Goal: Task Accomplishment & Management: Complete application form

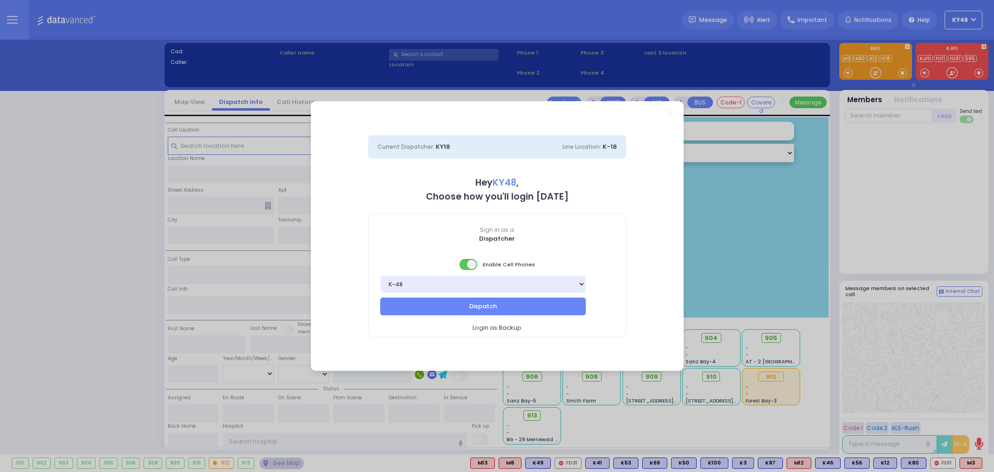
select select "13"
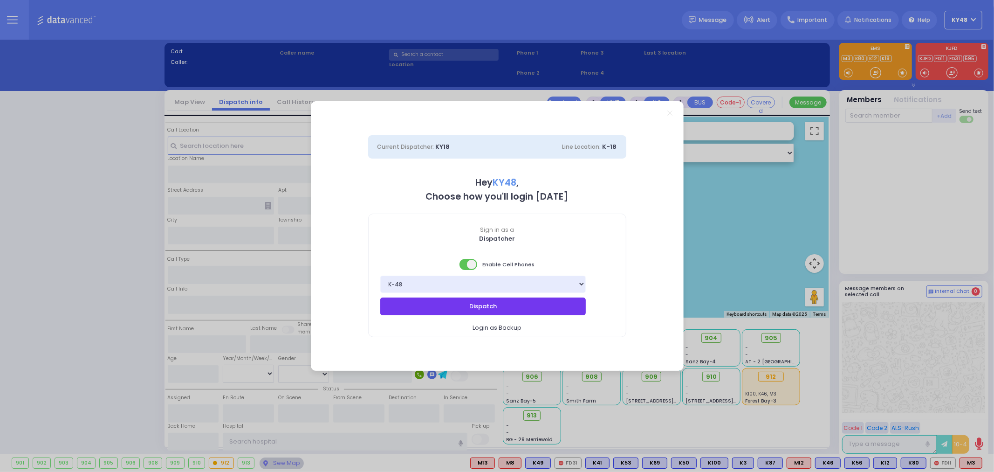
click at [423, 312] on button "Dispatch" at bounding box center [483, 306] width 206 height 18
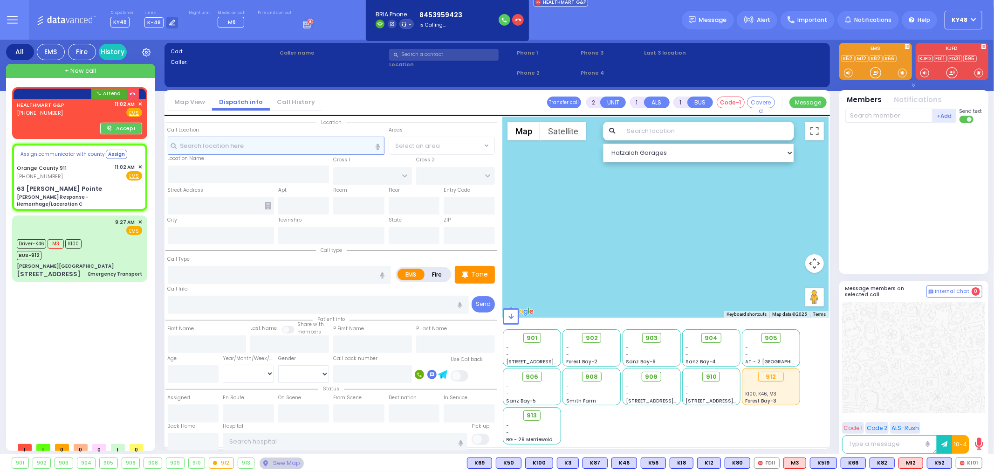
type input "6"
select select
type input "[PERSON_NAME] Response - Hemorrhage/Laceration C"
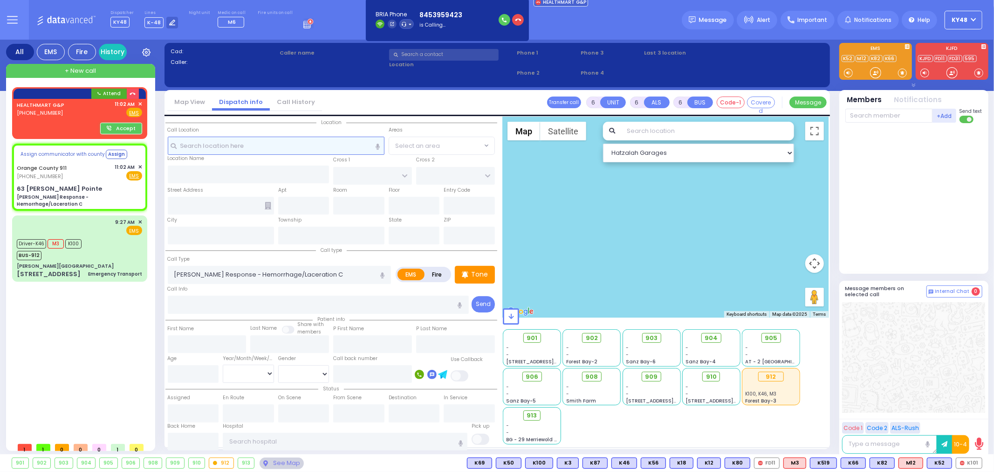
radio input "true"
type input "Nature: : Charlie Response - Hemorrhage/Laceration C Address: : [STREET_ADDRESS…"
select select
select select "Hatzalah Garages"
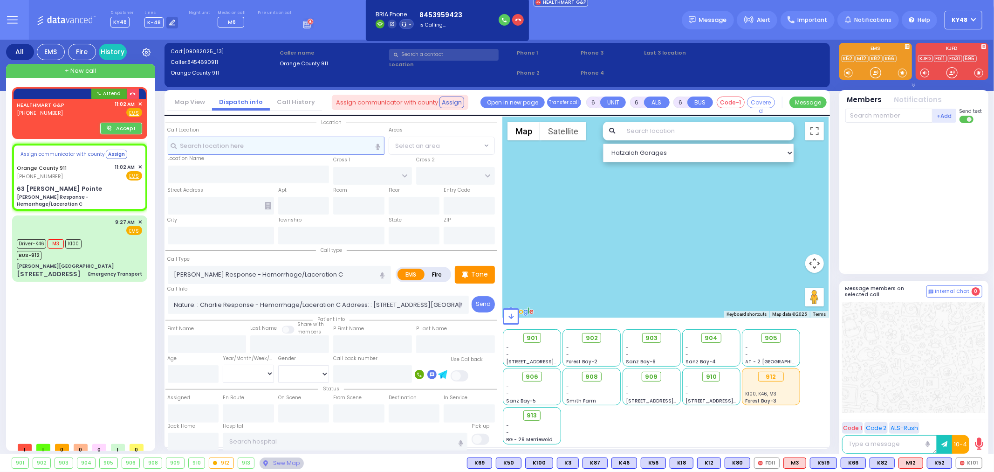
select select
radio input "true"
select select
select select "Hatzalah Garages"
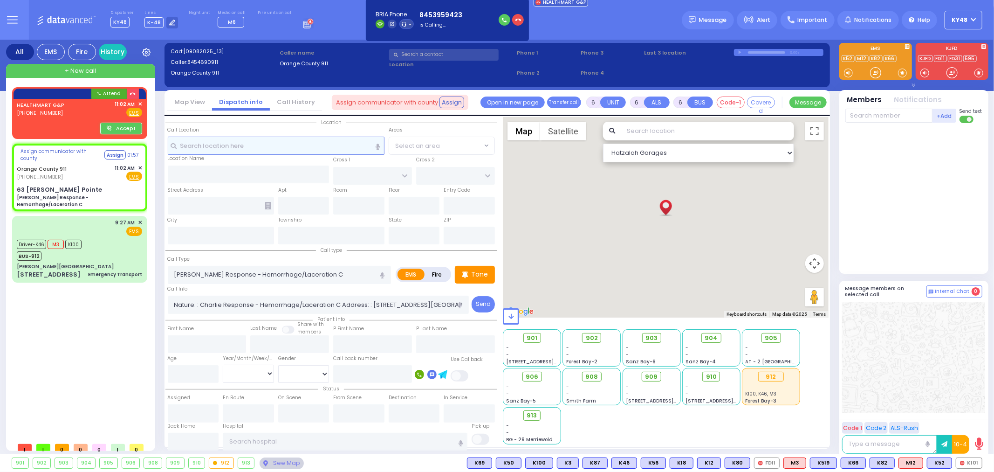
type input "63 [PERSON_NAME] Pointe"
type input "Monroe"
type input "[US_STATE]"
type input "10930"
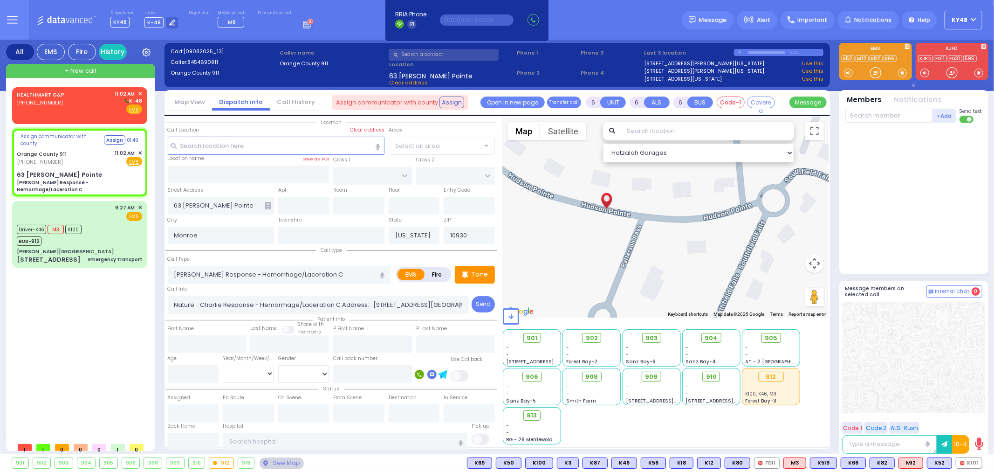
drag, startPoint x: 705, startPoint y: 232, endPoint x: 556, endPoint y: 290, distance: 160.1
click at [556, 290] on div at bounding box center [666, 217] width 326 height 200
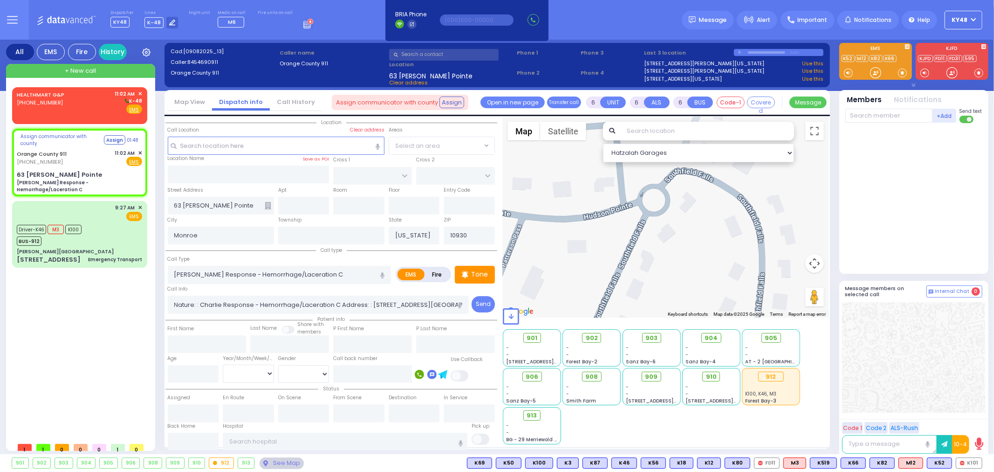
drag, startPoint x: 642, startPoint y: 255, endPoint x: 522, endPoint y: 255, distance: 119.8
click at [522, 255] on div at bounding box center [666, 217] width 326 height 200
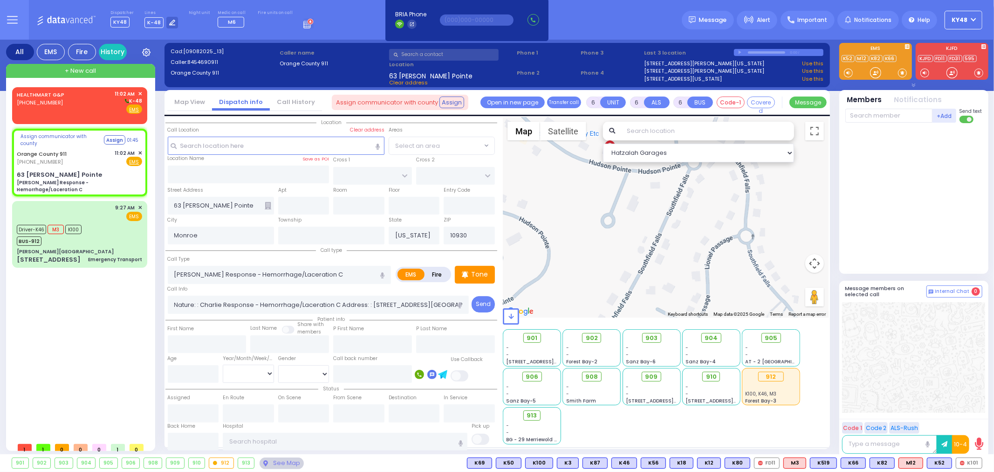
drag, startPoint x: 610, startPoint y: 261, endPoint x: 679, endPoint y: 201, distance: 91.8
click at [679, 201] on div at bounding box center [666, 217] width 326 height 200
click at [92, 103] on div "HEALTHMART G&P [PHONE_NUMBER] 11:02 AM ✕ K-48" at bounding box center [79, 102] width 125 height 24
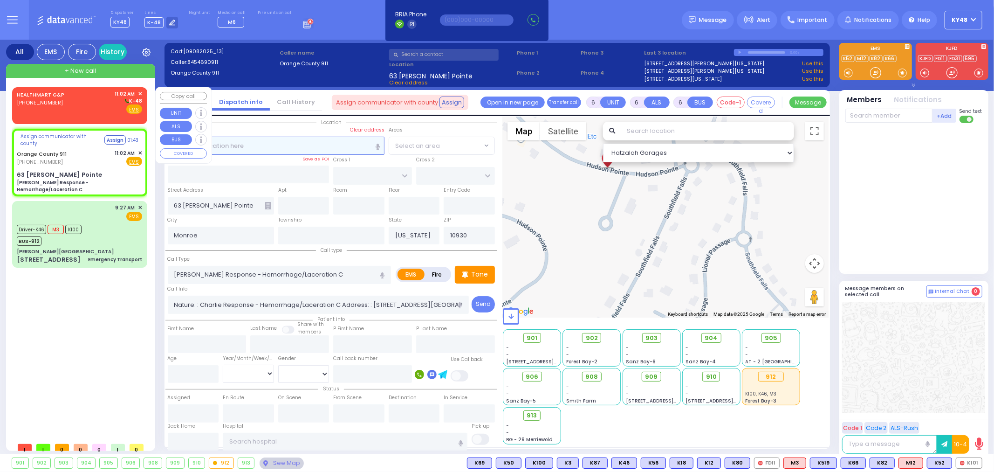
type input "2"
type input "1"
select select
radio input "true"
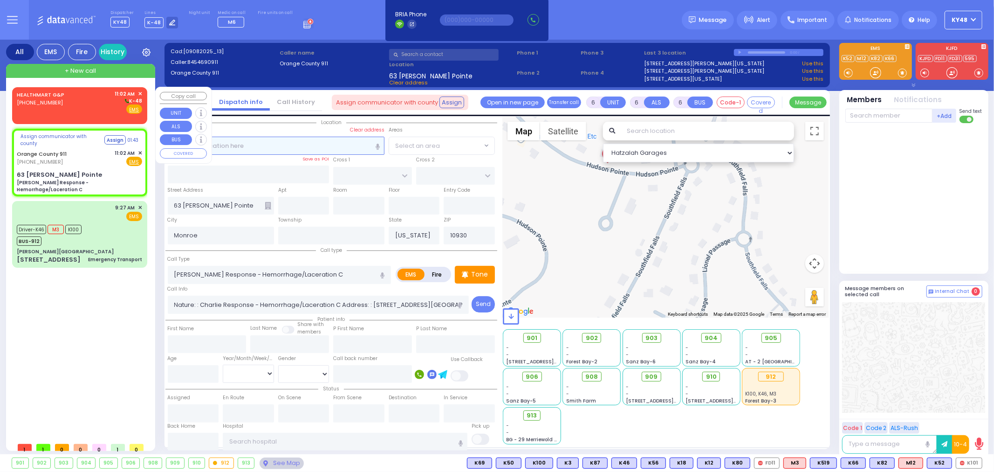
select select
type input "11:02"
select select "Hatzalah Garages"
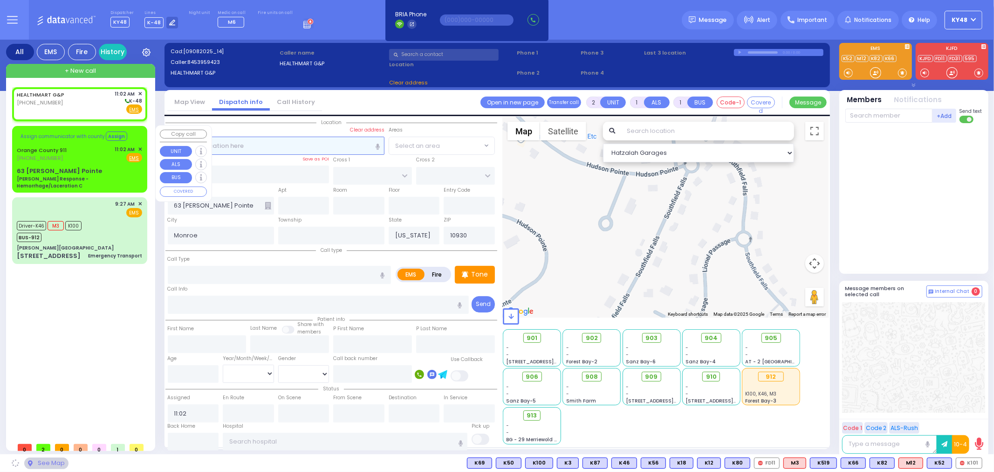
select select
radio input "true"
select select
select select "Hatzalah Garages"
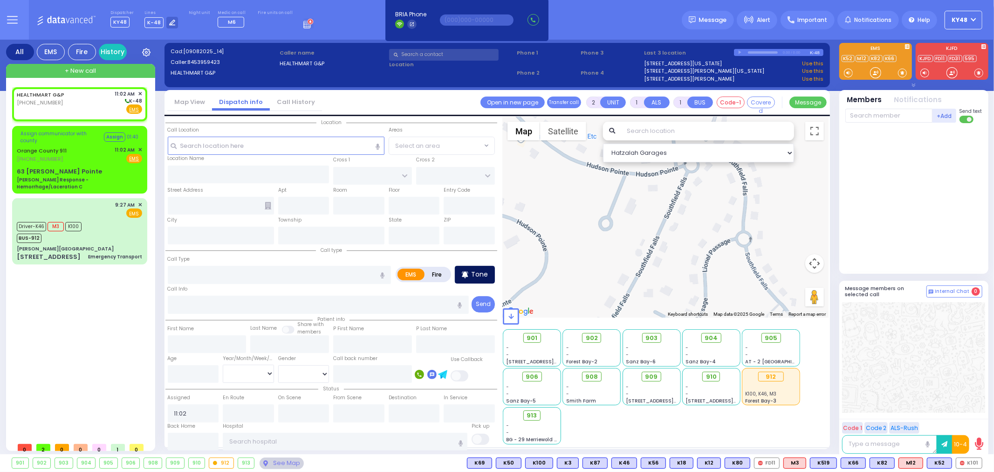
click at [486, 274] on p "Tone" at bounding box center [479, 274] width 17 height 10
click at [473, 273] on p "Tone" at bounding box center [479, 274] width 17 height 10
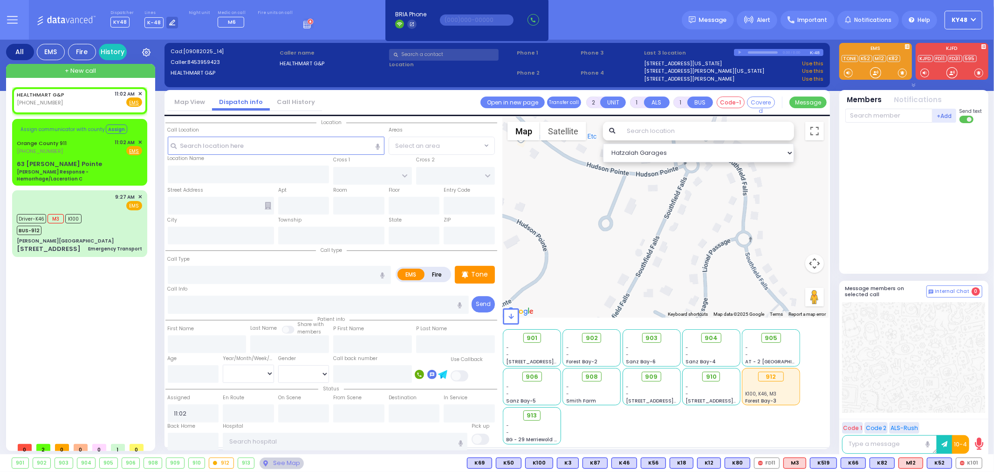
select select
radio input "true"
select select
select select "Hatzalah Garages"
click at [103, 99] on div "HEALTHMART G&P [PHONE_NUMBER] 11:02 AM ✕ Fire EMS" at bounding box center [79, 98] width 125 height 17
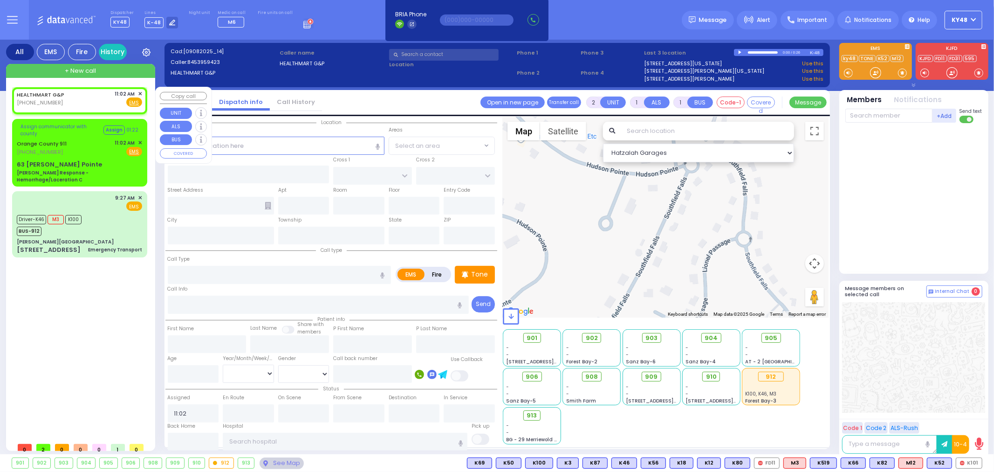
select select
radio input "true"
select select
select select "Hatzalah Garages"
click at [142, 91] on span "✕" at bounding box center [140, 94] width 4 height 8
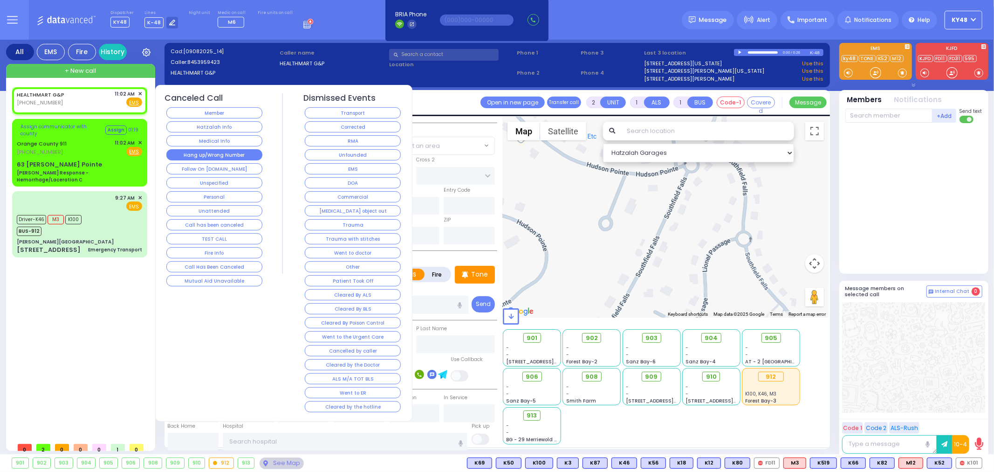
click at [184, 152] on button "Hang up/Wrong Number" at bounding box center [214, 154] width 96 height 11
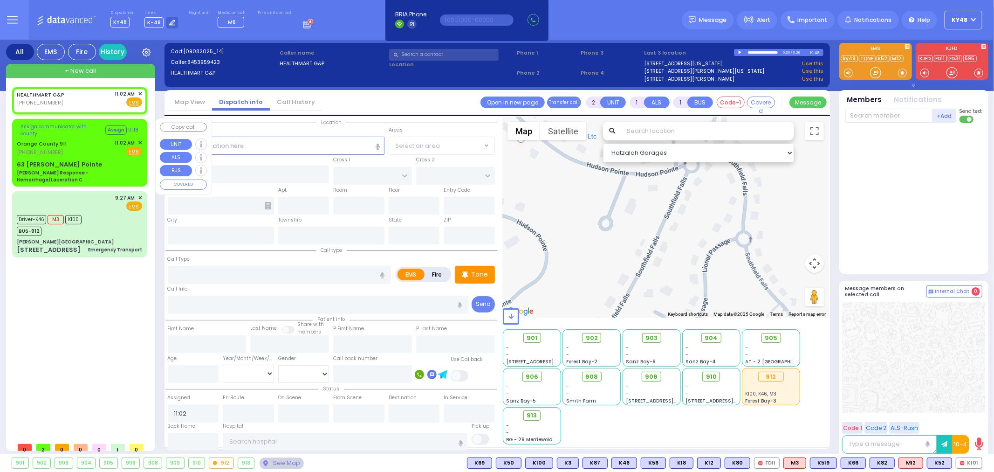
select select
radio input "true"
select select
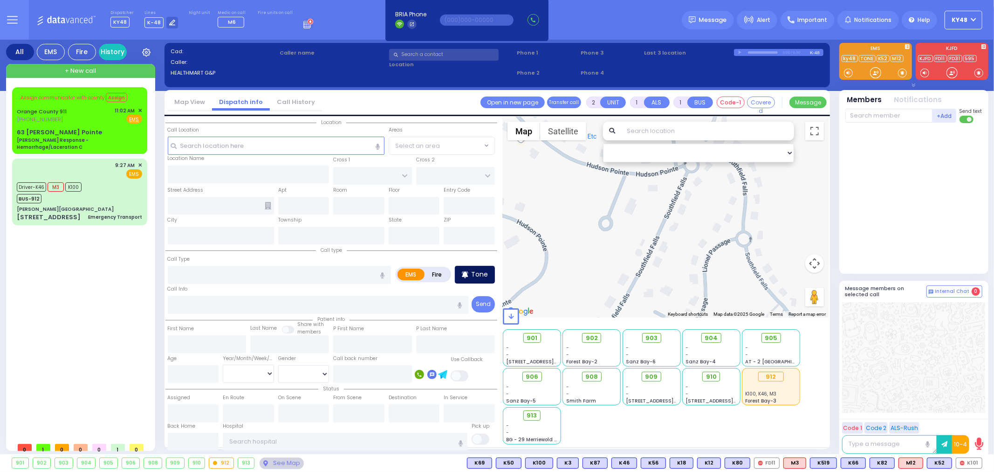
click at [479, 270] on p "Tone" at bounding box center [479, 274] width 17 height 10
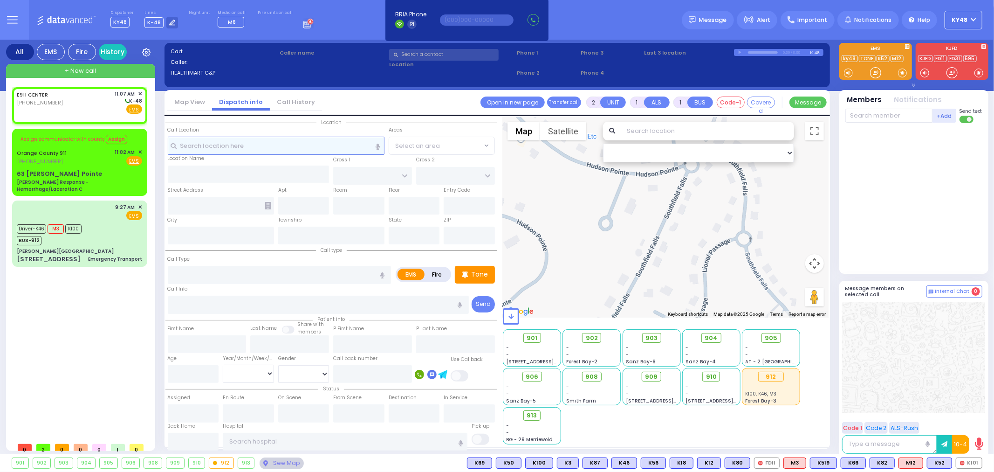
select select
radio input "true"
select select
type input "11:07"
select select "Hatzalah Garages"
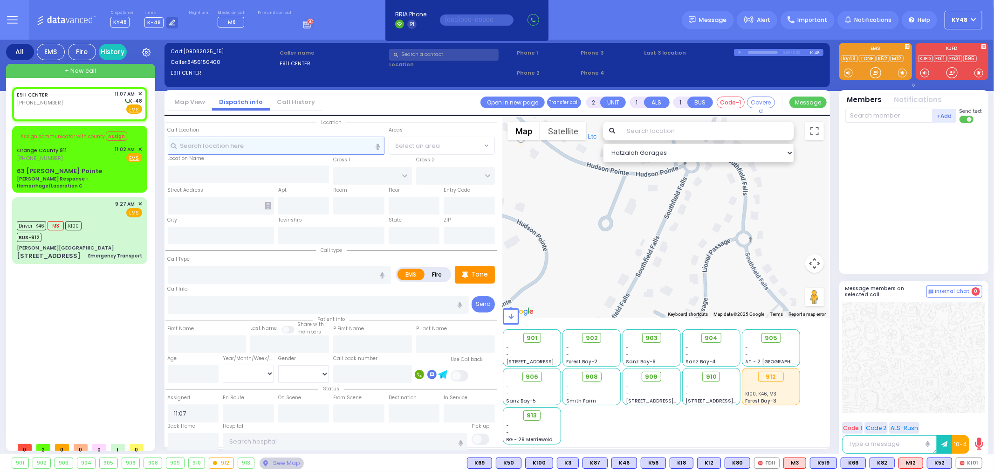
select select
radio input "true"
select select
select select "Hatzalah Garages"
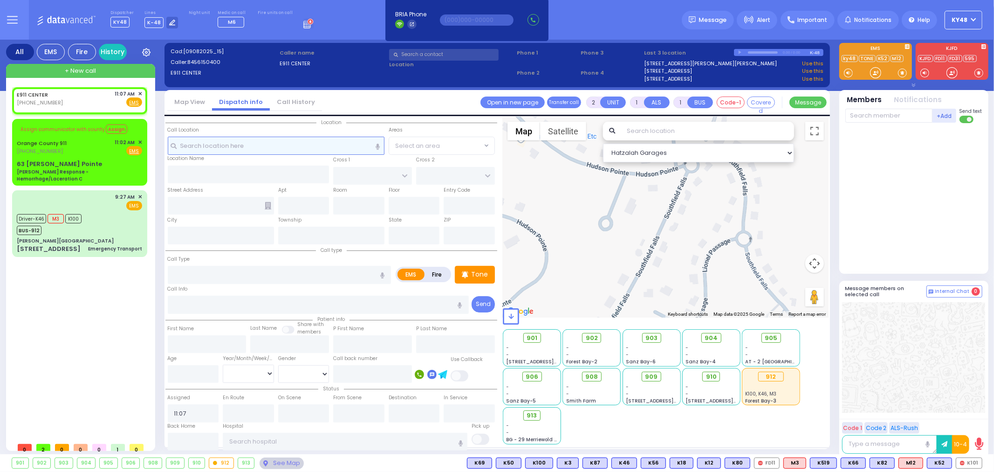
select select
radio input "true"
select select
select select "Hatzalah Garages"
click at [476, 274] on p "Tone" at bounding box center [479, 274] width 17 height 10
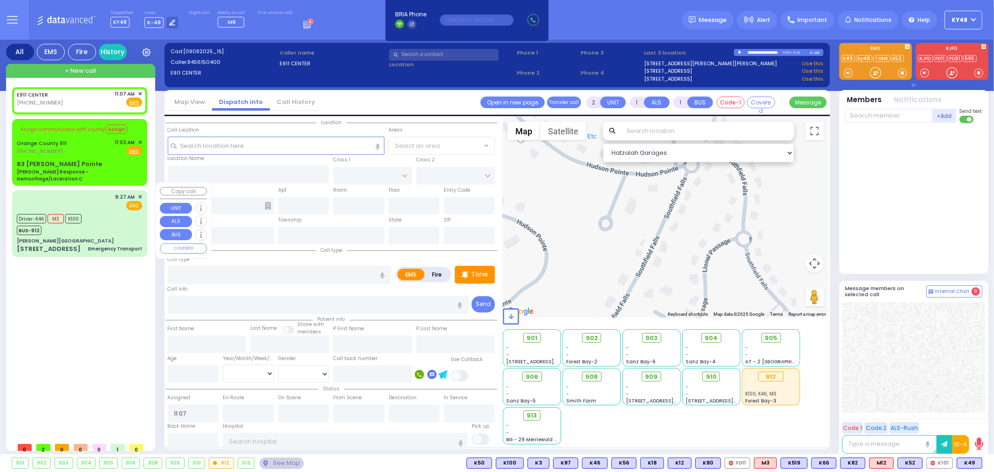
click at [90, 212] on div "Driver-K46 M3 K100 BUS-912" at bounding box center [79, 223] width 125 height 23
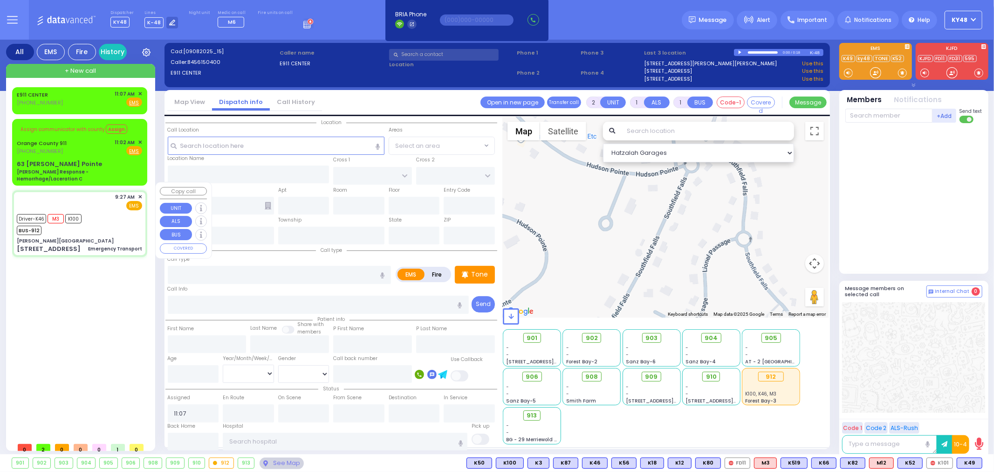
type input "6"
select select
type input "Emergency Transport"
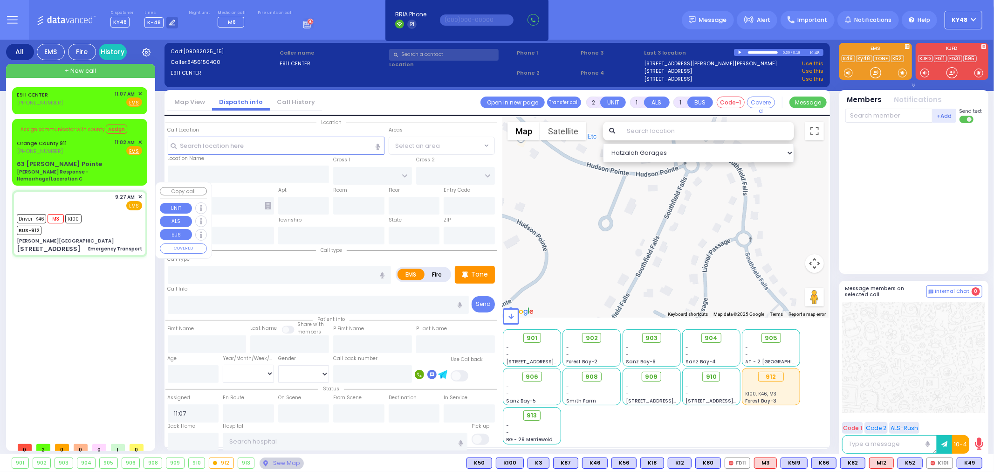
radio input "true"
type input "[PERSON_NAME]"
type input "Zimmet"
type input "23"
select select "Year"
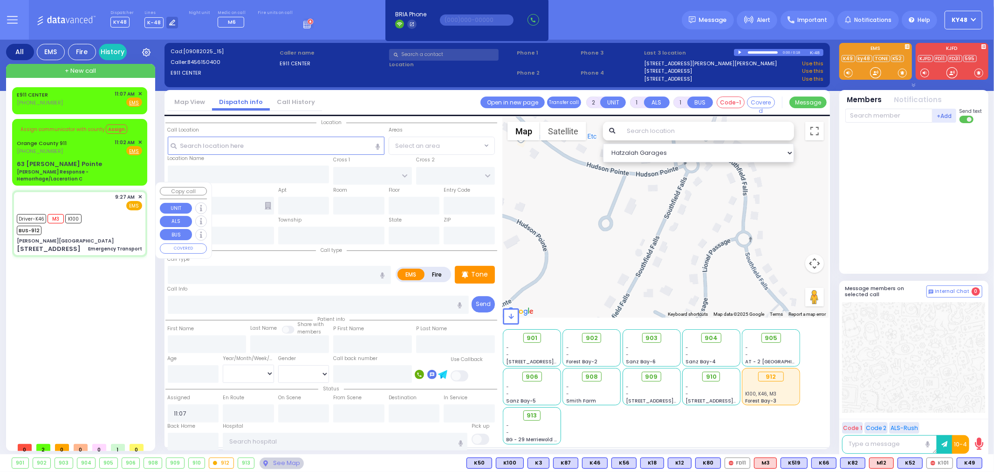
select select "[DEMOGRAPHIC_DATA]"
type input "09:27"
type input "09:30"
type input "09:45"
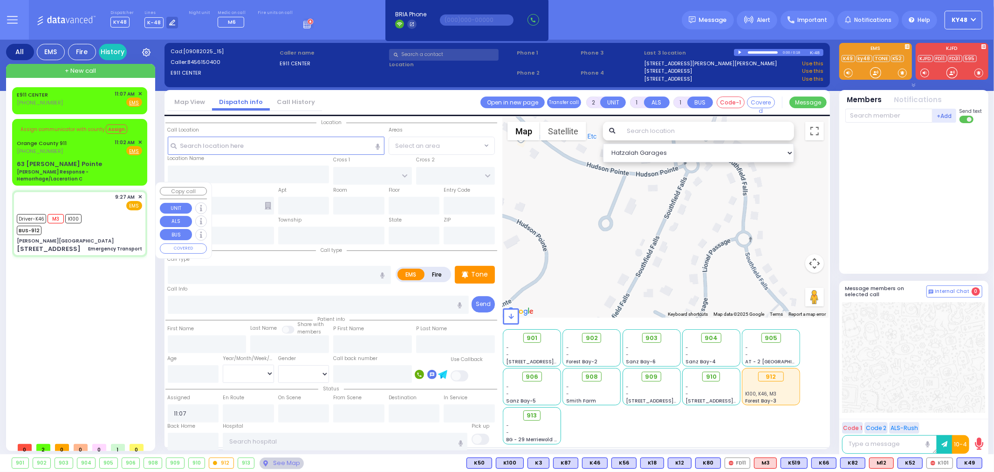
type input "10:05"
type input "11:04"
type input "[GEOGRAPHIC_DATA] [STREET_ADDRESS][GEOGRAPHIC_DATA] Suffern"
select select "Hatzalah Garages"
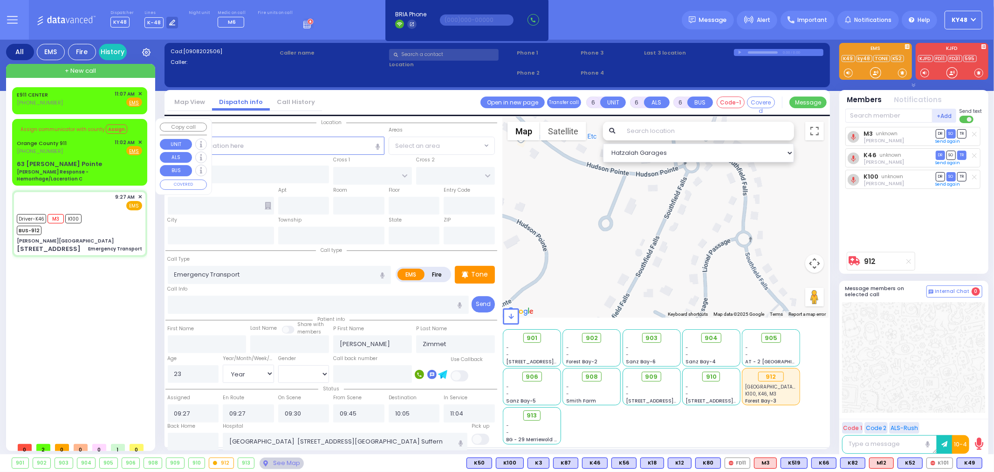
click at [89, 166] on div "63 [PERSON_NAME] Pointe Charlie Response - Hemorrhage/Laceration C" at bounding box center [79, 170] width 125 height 23
select select
type input "[PERSON_NAME] Response - Hemorrhage/Laceration C"
radio input "true"
type input "Nature: : Charlie Response - Hemorrhage/Laceration C Address: : [STREET_ADDRESS…"
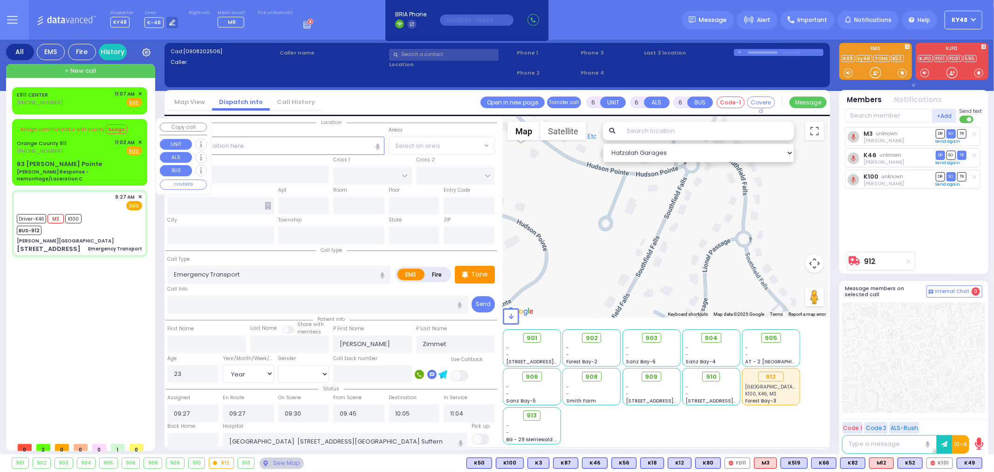
select select
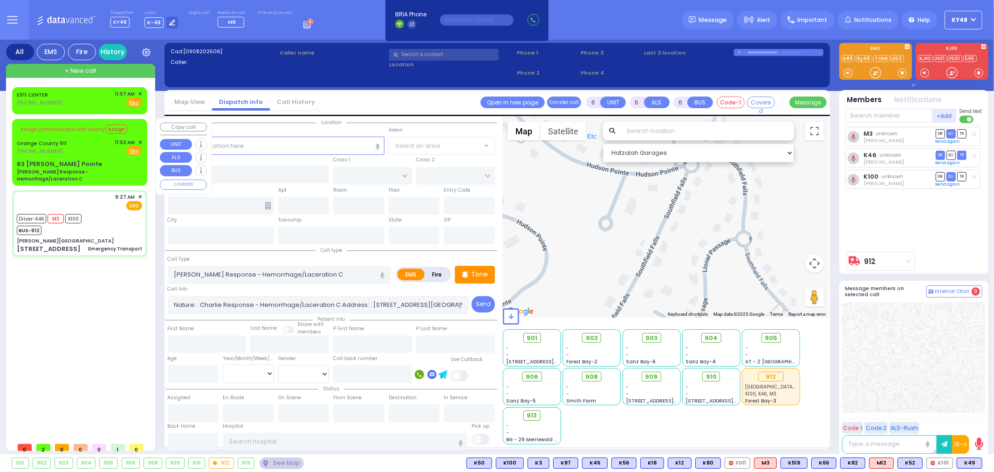
type input "[PERSON_NAME][GEOGRAPHIC_DATA]"
type input "[PERSON_NAME] DR"
type input "CARTER LN"
type input "[STREET_ADDRESS]"
type input "[PERSON_NAME]"
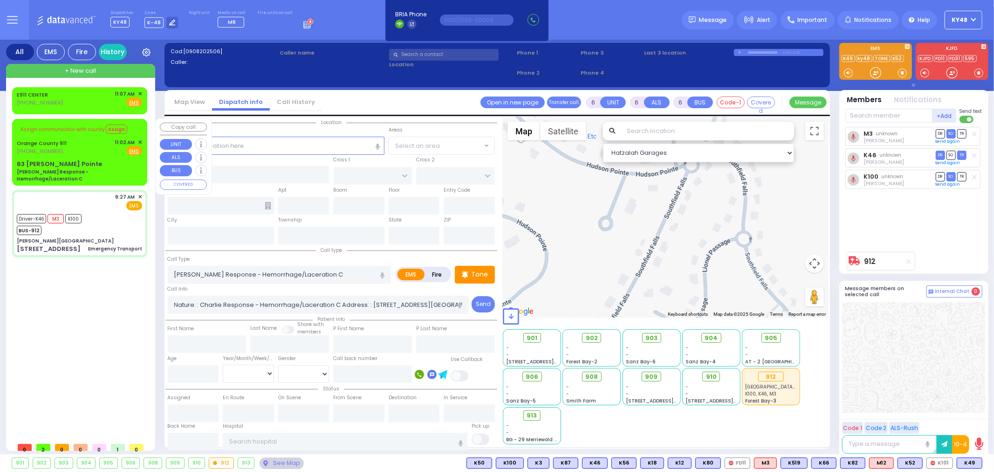
type input "[US_STATE]"
type input "10950"
select select "Hatzalah Garages"
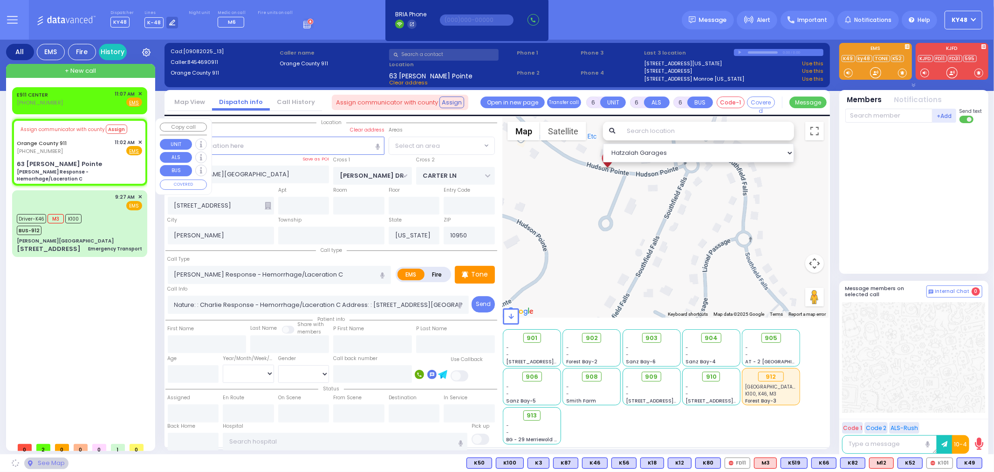
type input "63 [PERSON_NAME] Pointe"
type input "Monroe"
type input "10930"
select select "SECTION 2"
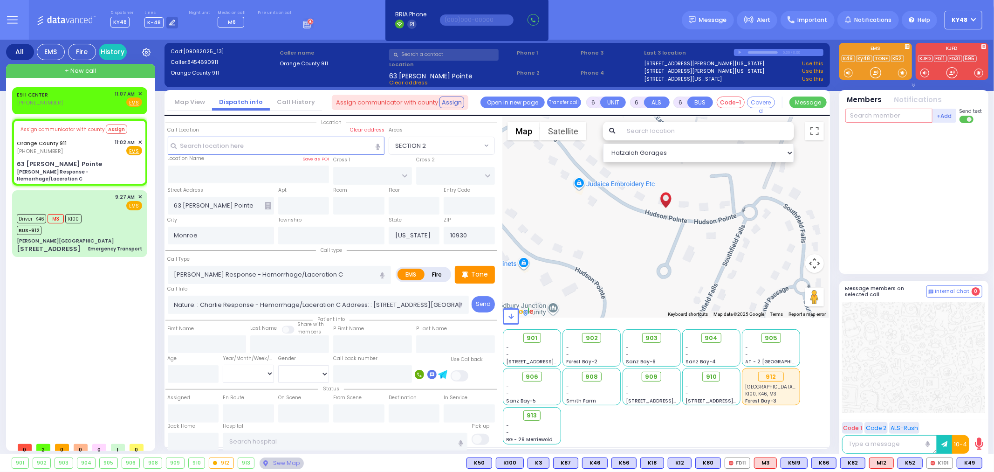
click at [864, 118] on input "text" at bounding box center [888, 116] width 87 height 14
type input "49"
click at [881, 136] on div "KY49" at bounding box center [876, 134] width 47 height 9
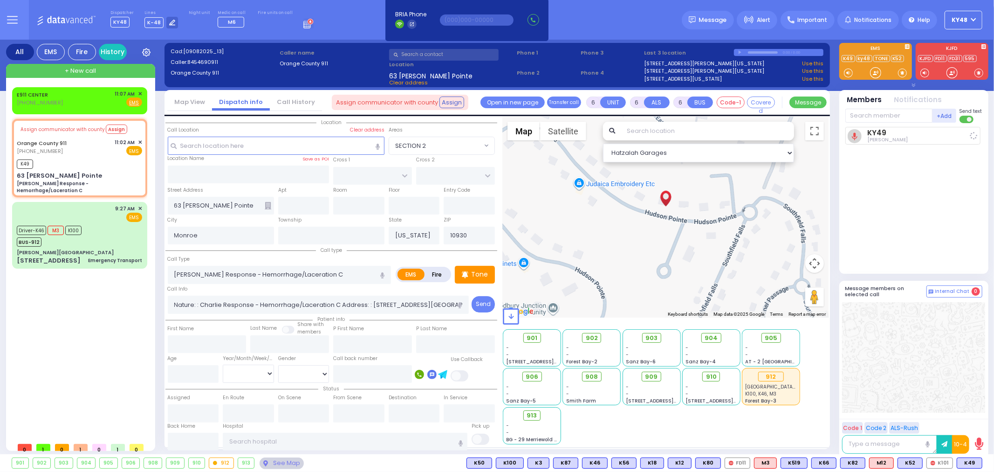
select select
radio input "true"
select select
type input "11:11"
select select "Hatzalah Garages"
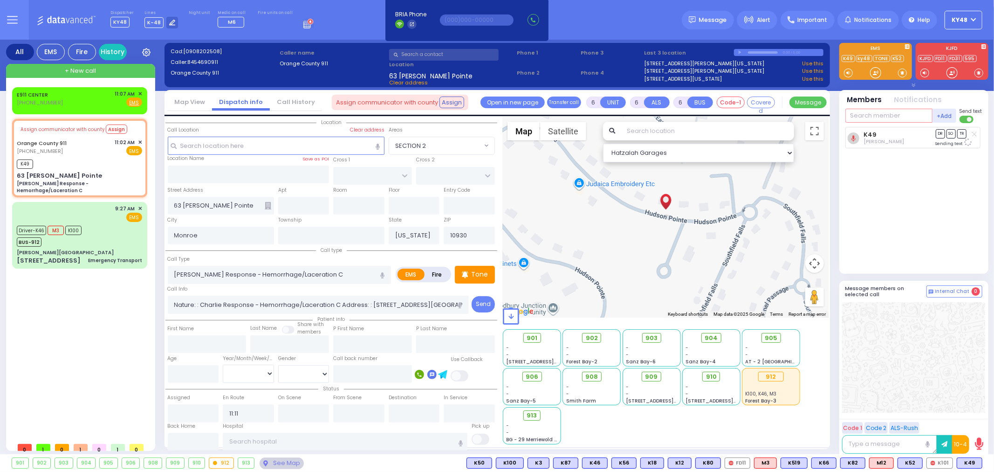
click at [865, 117] on input "text" at bounding box center [888, 116] width 87 height 14
type input "m8"
click at [883, 132] on div "Medic8" at bounding box center [876, 134] width 47 height 9
select select
radio input "true"
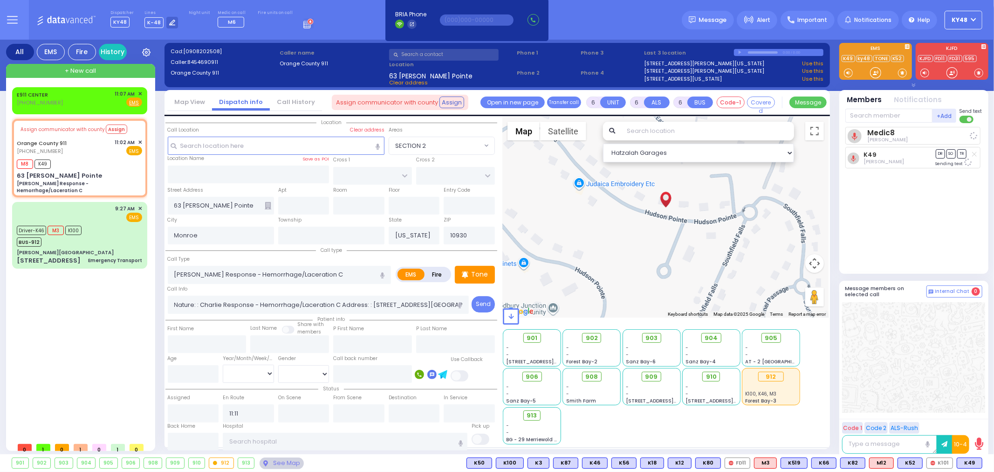
select select
select select "Hatzalah Garages"
click at [98, 239] on div "9:27 AM ✕ EMS M3 K100" at bounding box center [79, 234] width 131 height 63
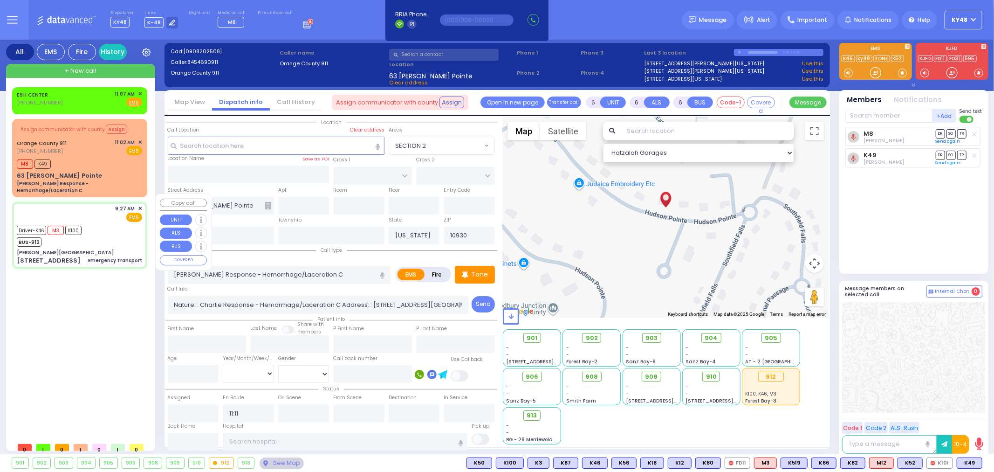
select select
type input "Emergency Transport"
radio input "true"
type input "[PERSON_NAME]"
type input "Zimmet"
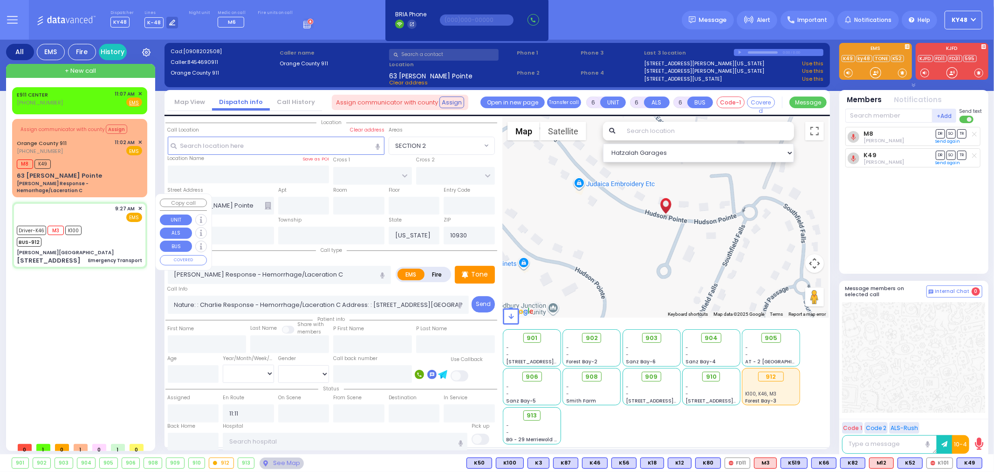
type input "23"
select select "Year"
select select "[DEMOGRAPHIC_DATA]"
type input "09:27"
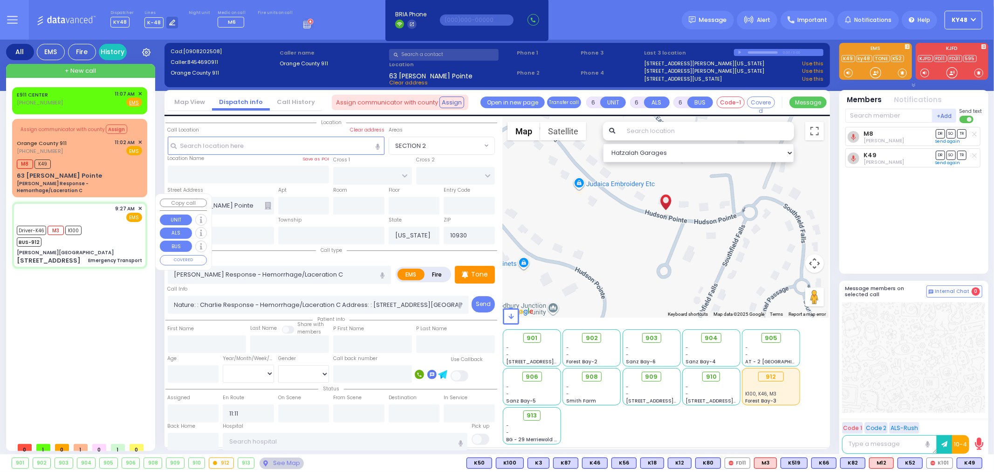
type input "09:30"
type input "09:45"
type input "10:05"
type input "11:04"
type input "[GEOGRAPHIC_DATA] [STREET_ADDRESS][GEOGRAPHIC_DATA] Suffern"
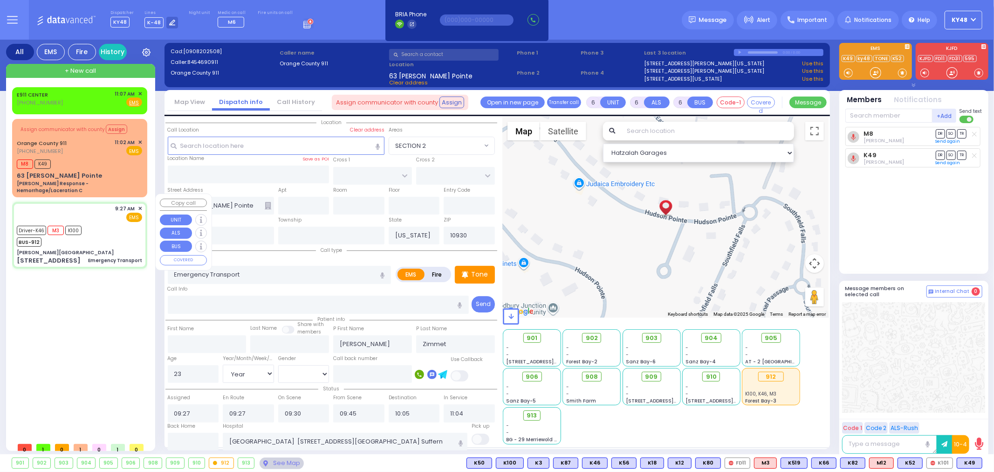
select select "Hatzalah Garages"
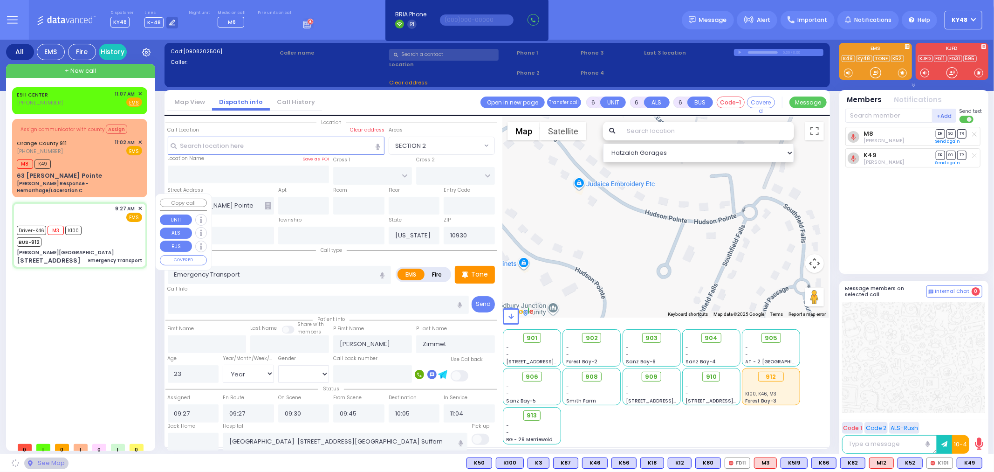
type input "[PERSON_NAME][GEOGRAPHIC_DATA]"
type input "[PERSON_NAME] DR"
type input "CARTER LN"
type input "[STREET_ADDRESS]"
type input "[PERSON_NAME]"
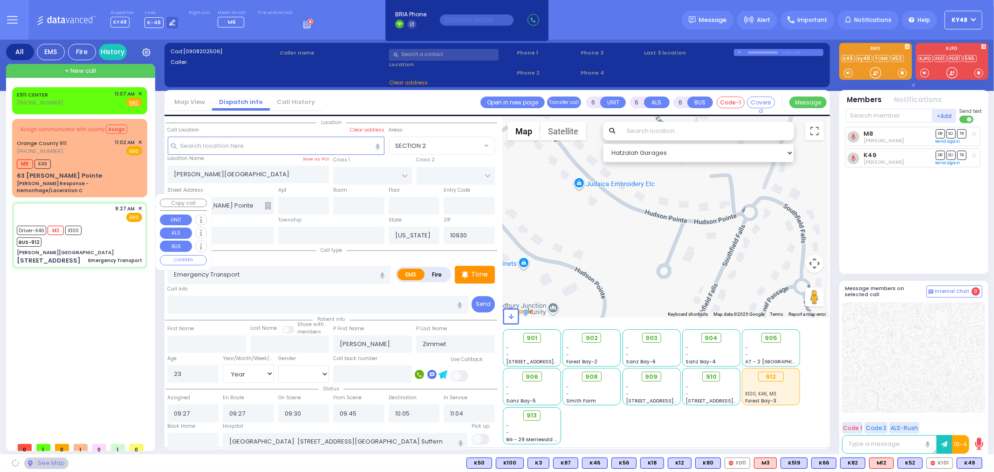
type input "10950"
select select "SECTION 2"
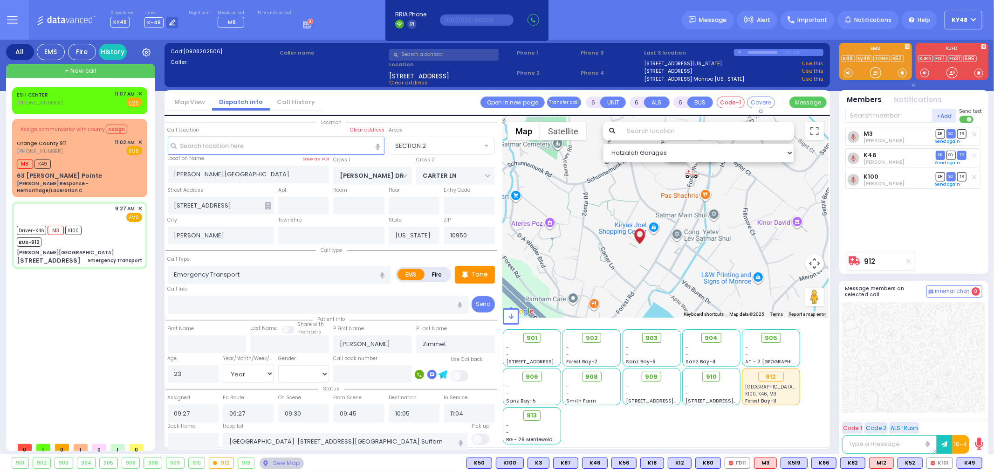
click at [224, 463] on div "912" at bounding box center [221, 463] width 24 height 10
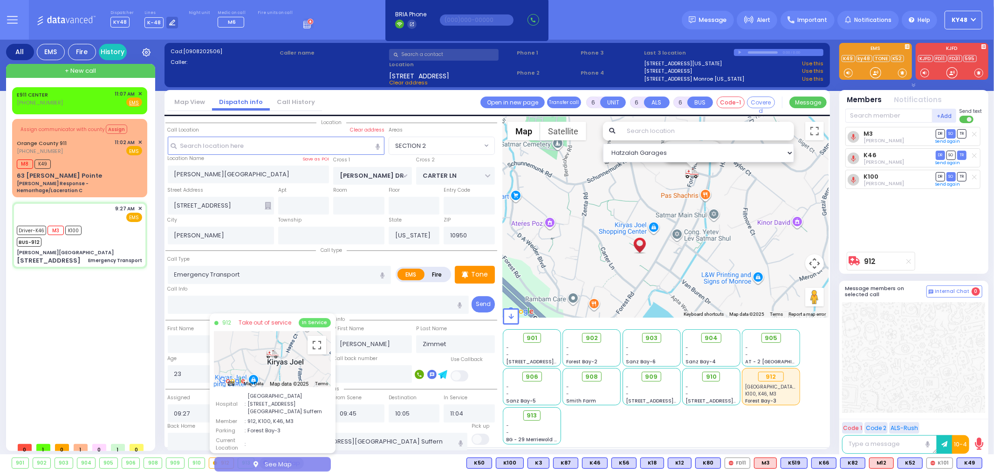
click at [258, 463] on icon "button" at bounding box center [256, 464] width 5 height 6
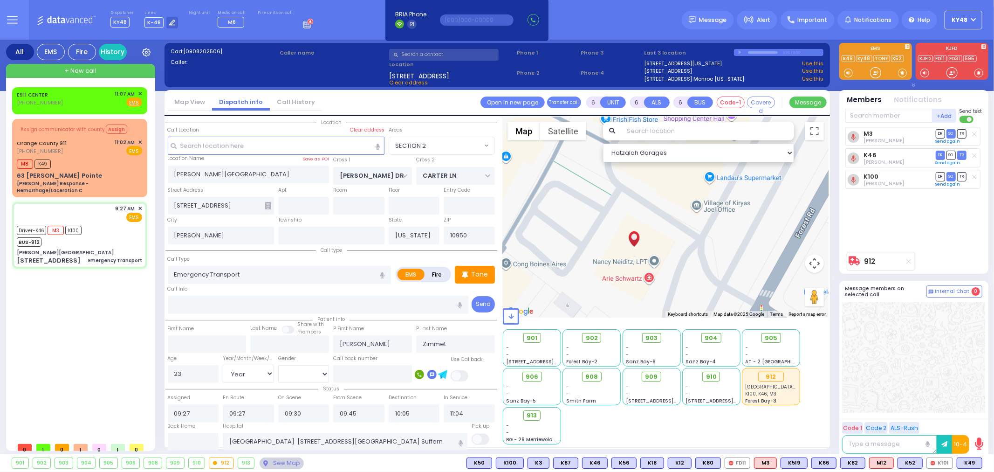
drag, startPoint x: 649, startPoint y: 252, endPoint x: 655, endPoint y: 155, distance: 97.1
click at [655, 153] on div "Hatzalah Garages ← Move left → Move right ↑ Move up ↓ + -" at bounding box center [666, 280] width 326 height 327
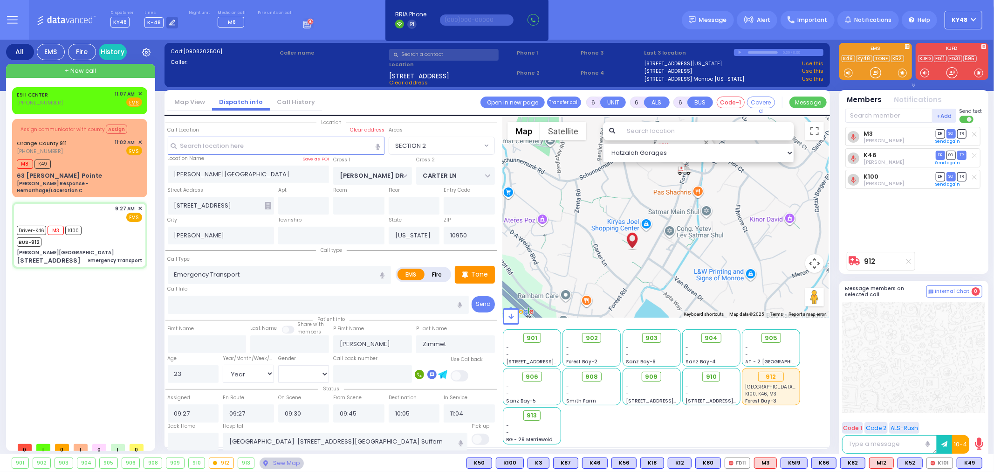
click at [246, 463] on div "913" at bounding box center [246, 463] width 16 height 10
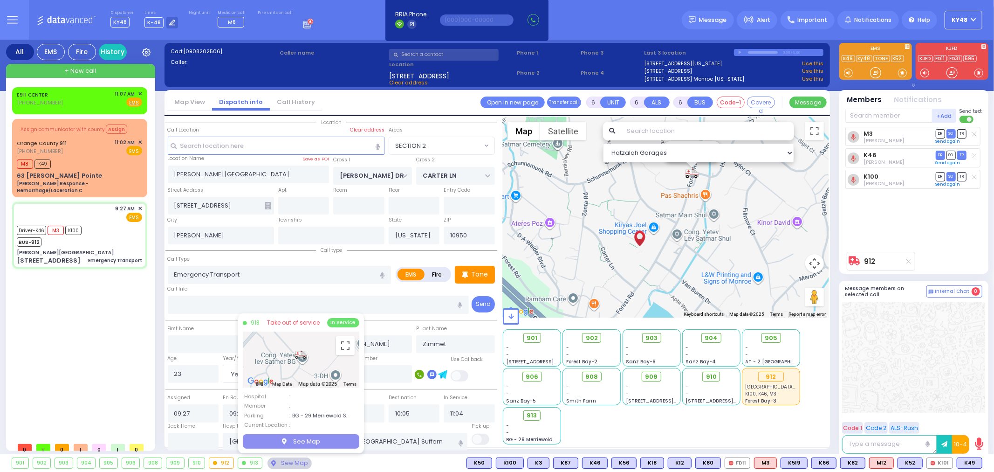
click at [295, 443] on button "See Map" at bounding box center [301, 440] width 117 height 15
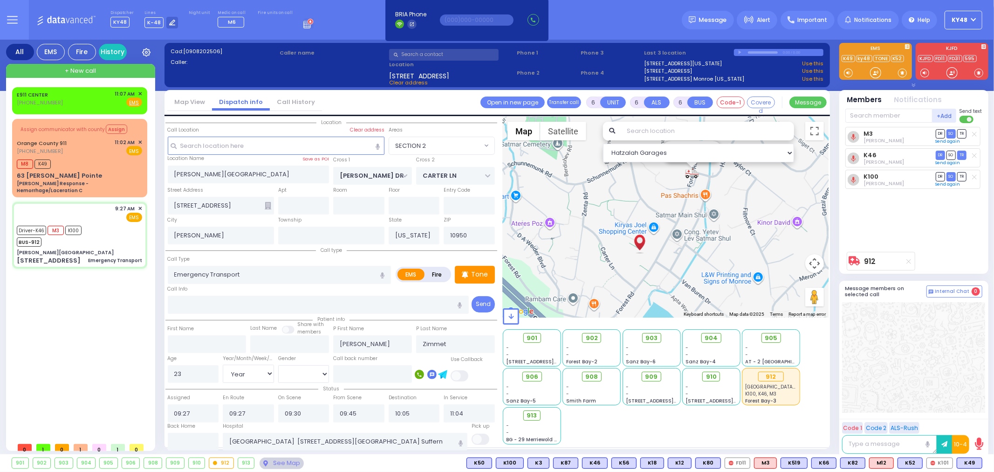
click at [247, 462] on div "913" at bounding box center [246, 463] width 16 height 10
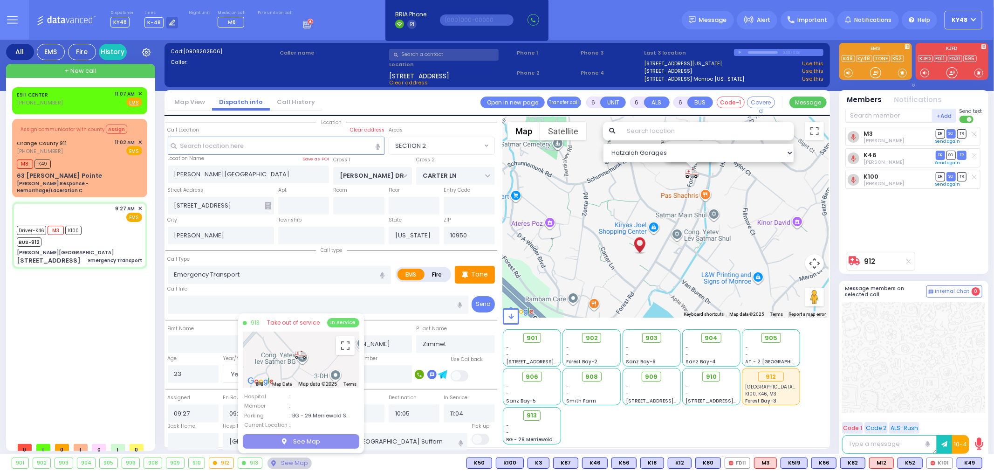
click at [301, 439] on button "See Map" at bounding box center [301, 440] width 117 height 15
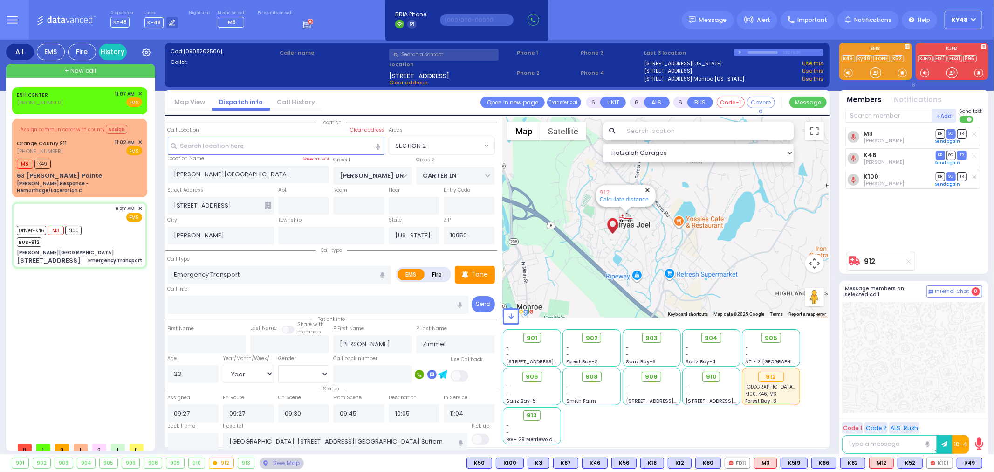
click at [649, 185] on button "Close" at bounding box center [647, 189] width 9 height 9
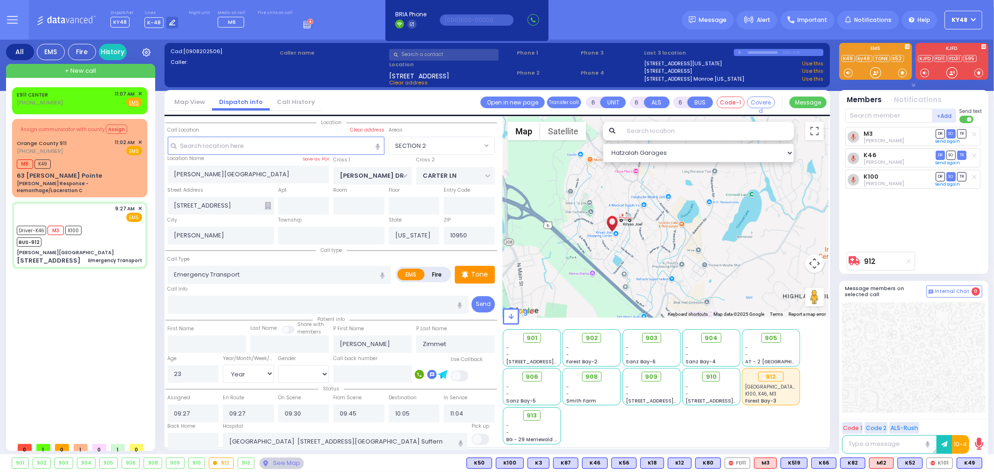
click at [21, 463] on div "901" at bounding box center [20, 463] width 16 height 10
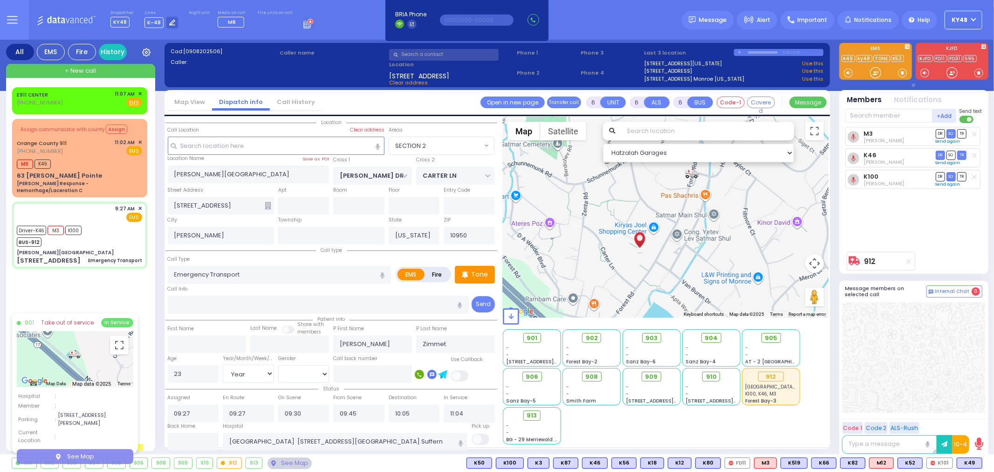
click at [75, 449] on button "See Map" at bounding box center [75, 456] width 117 height 15
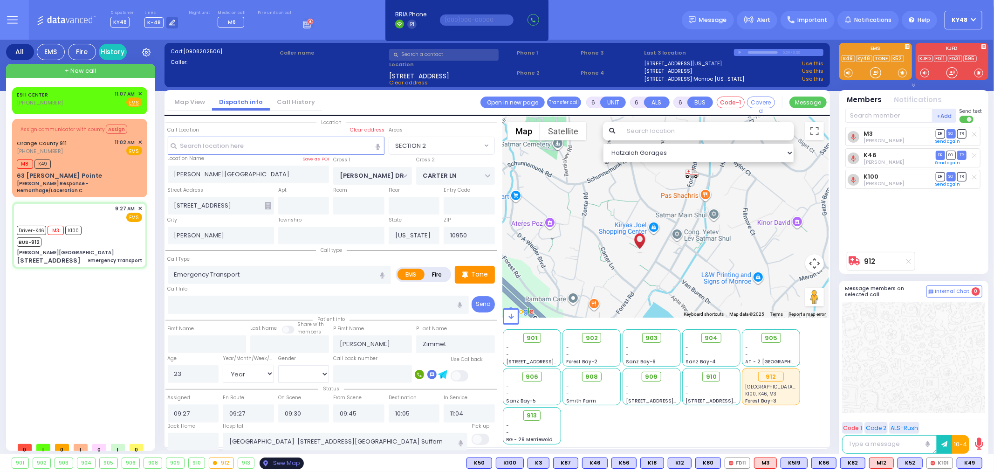
click at [276, 459] on div "See Map" at bounding box center [282, 463] width 44 height 12
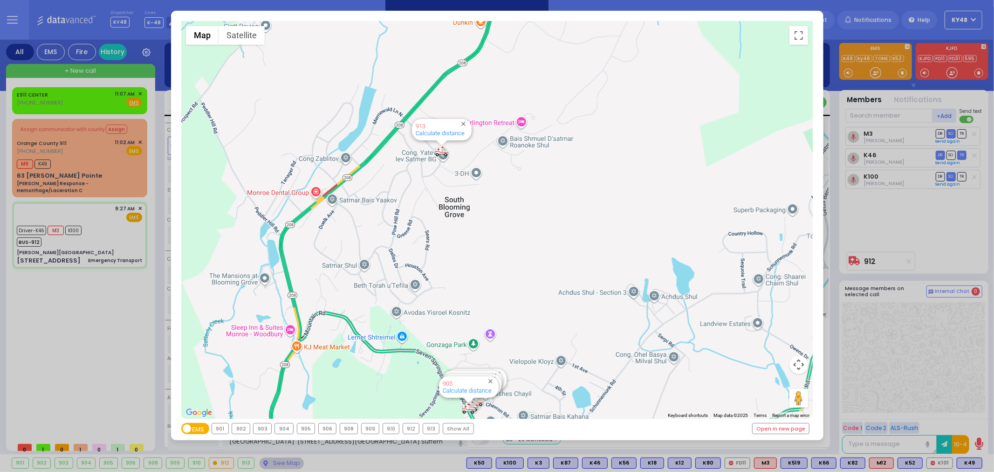
click at [412, 430] on div "912" at bounding box center [411, 428] width 16 height 10
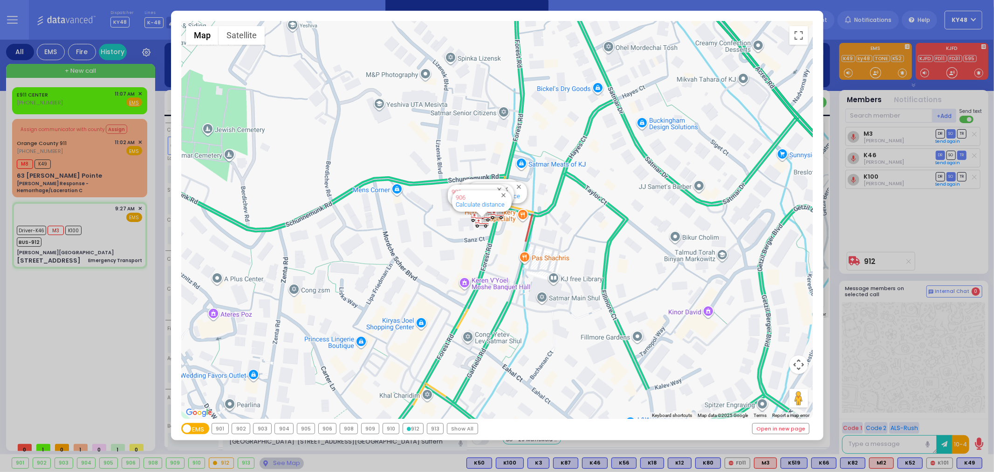
click at [412, 430] on div "912" at bounding box center [413, 428] width 21 height 10
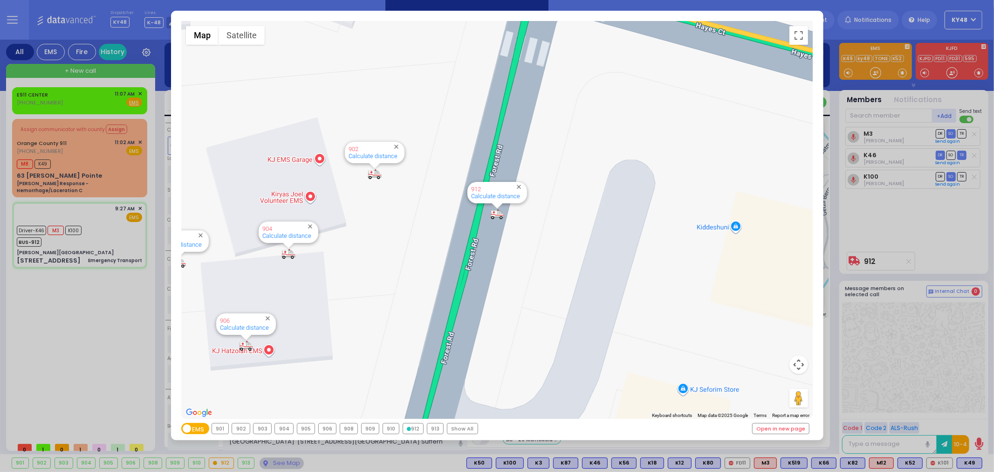
drag, startPoint x: 455, startPoint y: 255, endPoint x: 482, endPoint y: 322, distance: 72.8
click at [482, 323] on div "594 Calculate distance 595 Calculate distance 596 Calculate distance 901 Calcul…" at bounding box center [496, 219] width 631 height 397
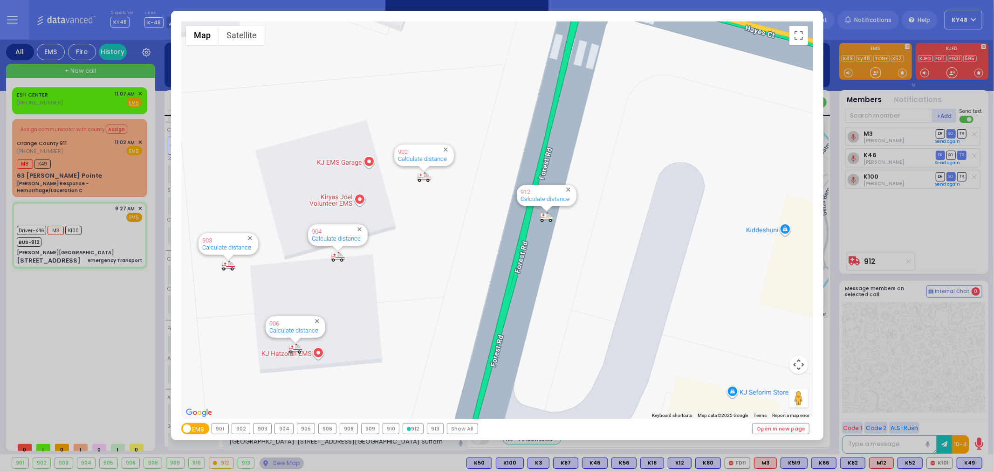
drag, startPoint x: 355, startPoint y: 269, endPoint x: 405, endPoint y: 272, distance: 50.4
click at [405, 272] on div "594 Calculate distance 595 Calculate distance 596 Calculate distance 901 Calcul…" at bounding box center [496, 219] width 631 height 397
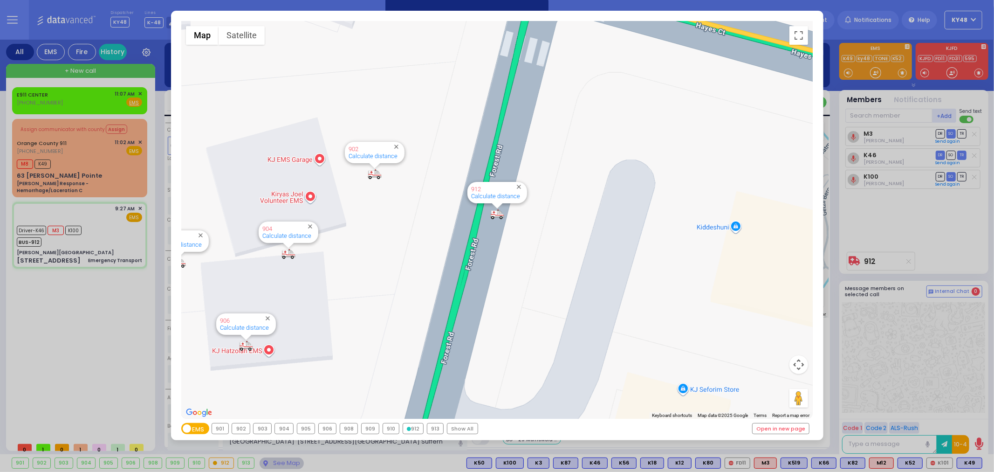
click at [105, 325] on div "← Move left → Move right ↑ Move up ↓ Move down + Zoom in - Zoom out Home Jump l…" at bounding box center [497, 236] width 994 height 472
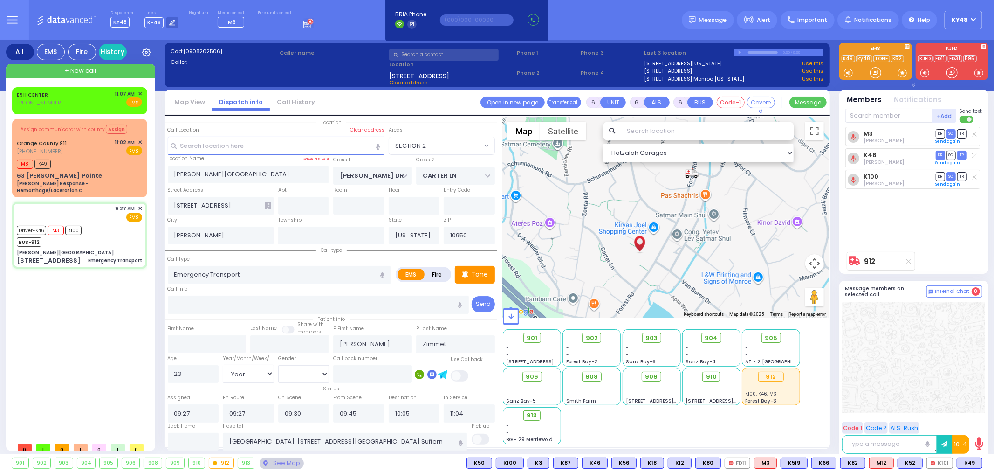
select select
radio input "true"
select select "Year"
select select "[DEMOGRAPHIC_DATA]"
select select "Hatzalah Garages"
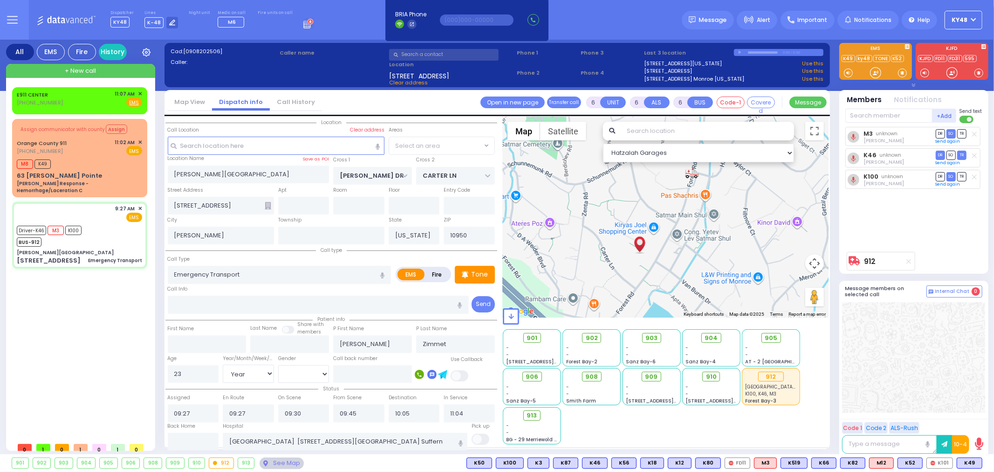
select select "SECTION 2"
select select
radio input "true"
select select "Year"
select select "[DEMOGRAPHIC_DATA]"
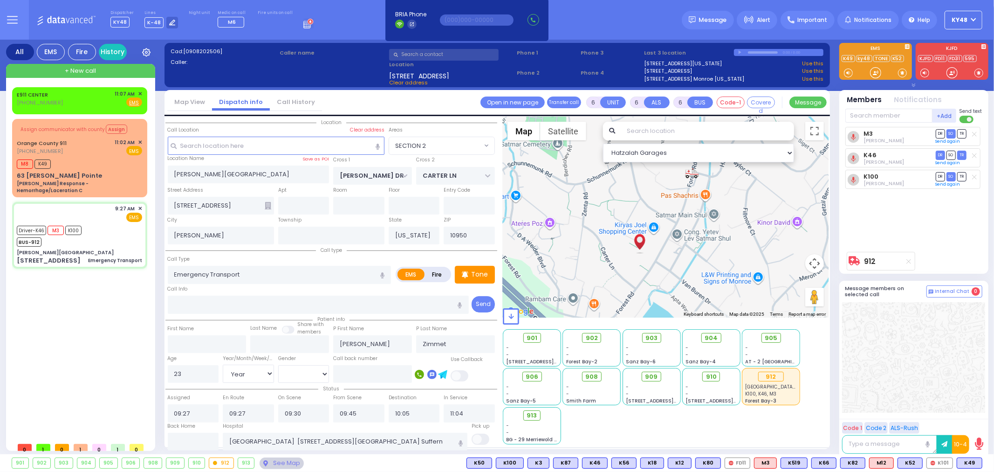
select select "Hatzalah Garages"
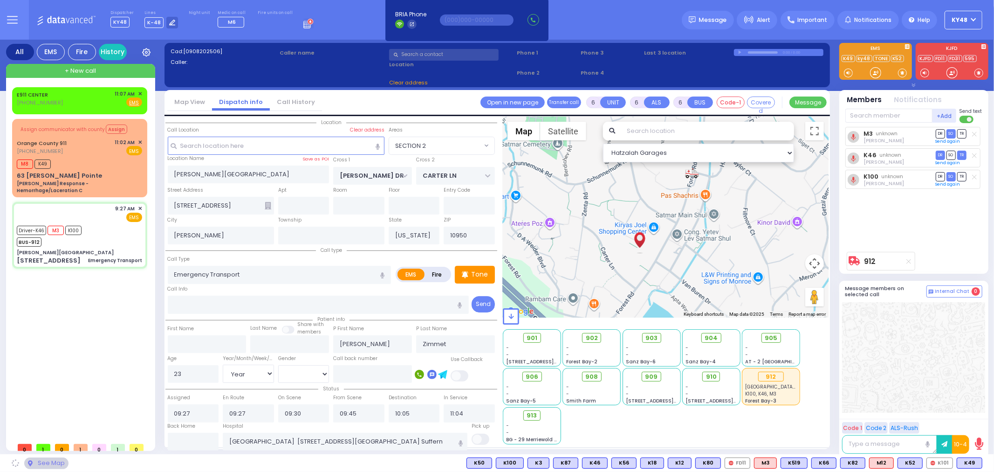
select select "SECTION 2"
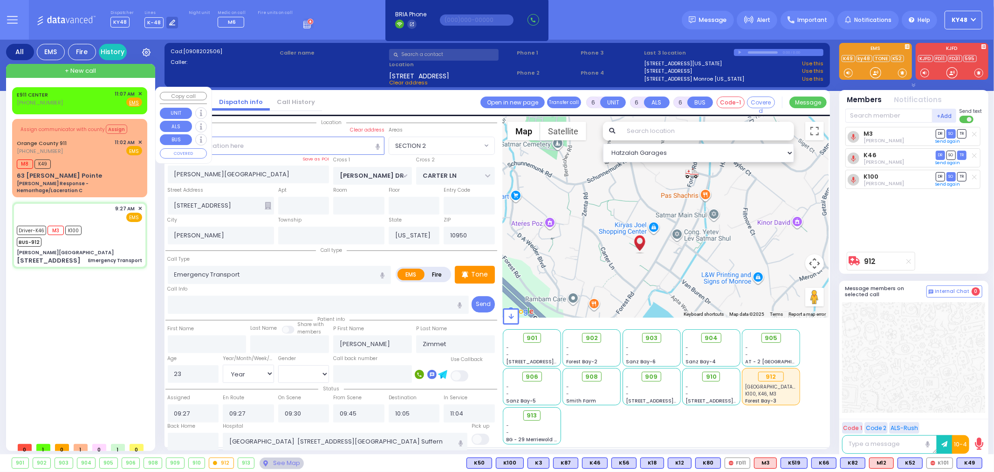
click at [72, 99] on div "E911 CENTER [PHONE_NUMBER] 11:07 AM ✕ Fire EMS" at bounding box center [79, 98] width 125 height 17
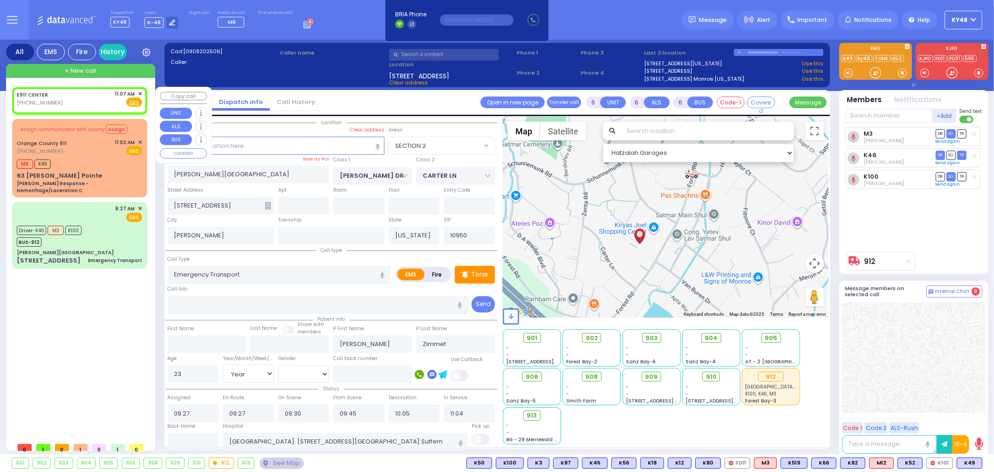
type input "2"
type input "1"
select select
radio input "true"
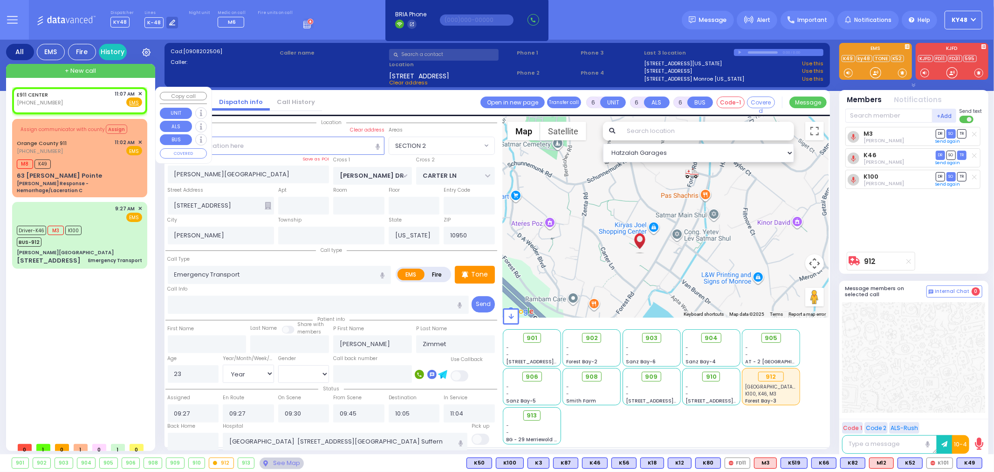
select select
type input "11:07"
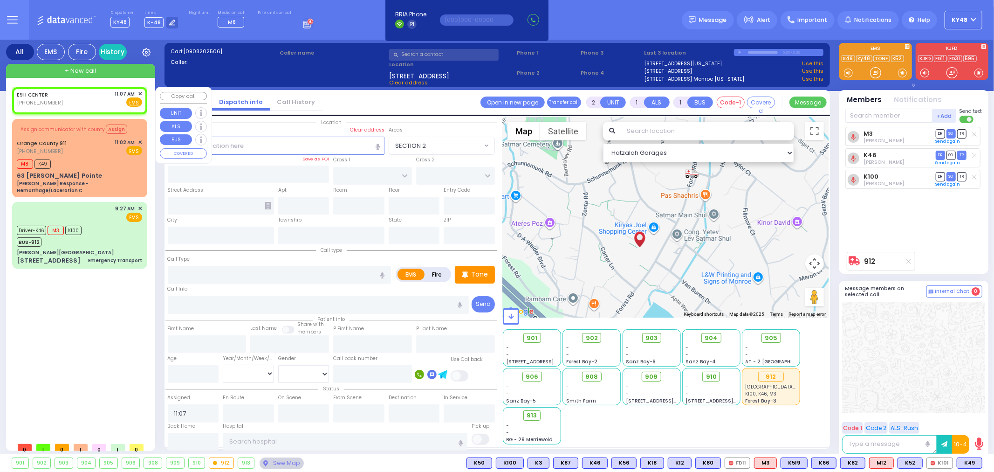
select select "Hatzalah Garages"
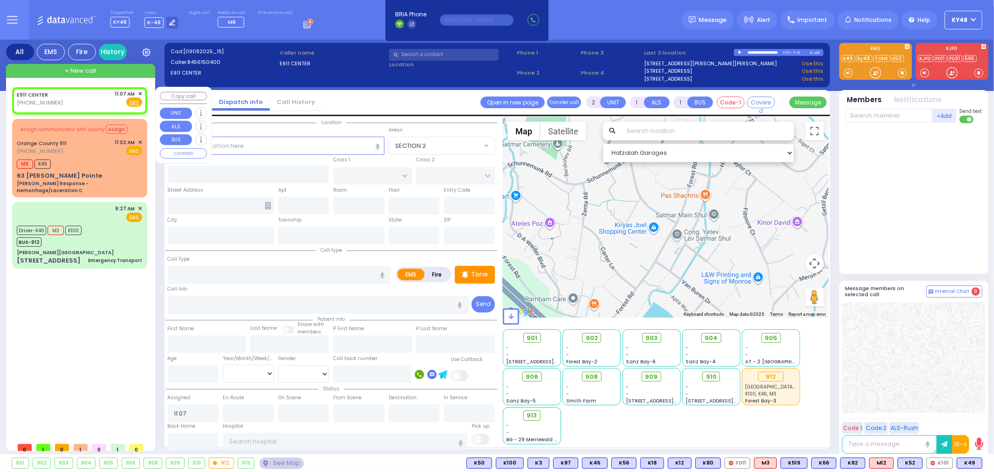
click at [138, 93] on span "✕" at bounding box center [140, 94] width 4 height 8
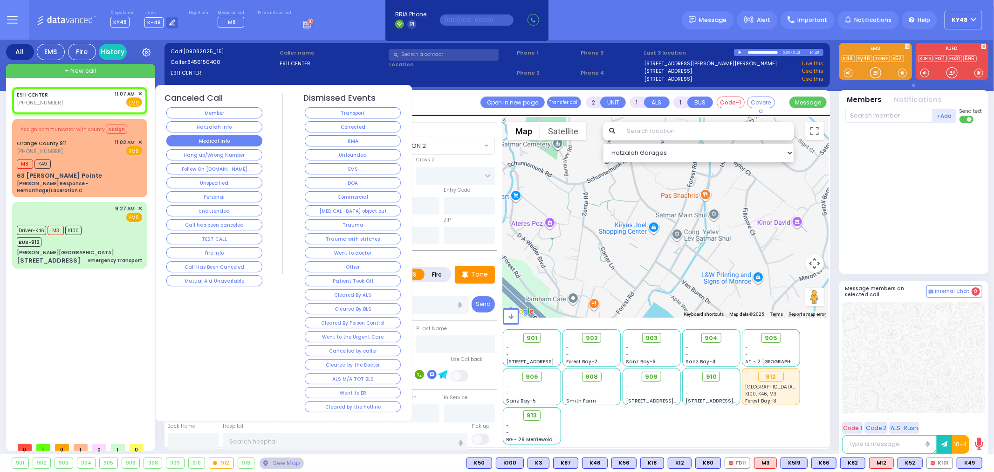
click at [213, 140] on button "Medical Info" at bounding box center [214, 140] width 96 height 11
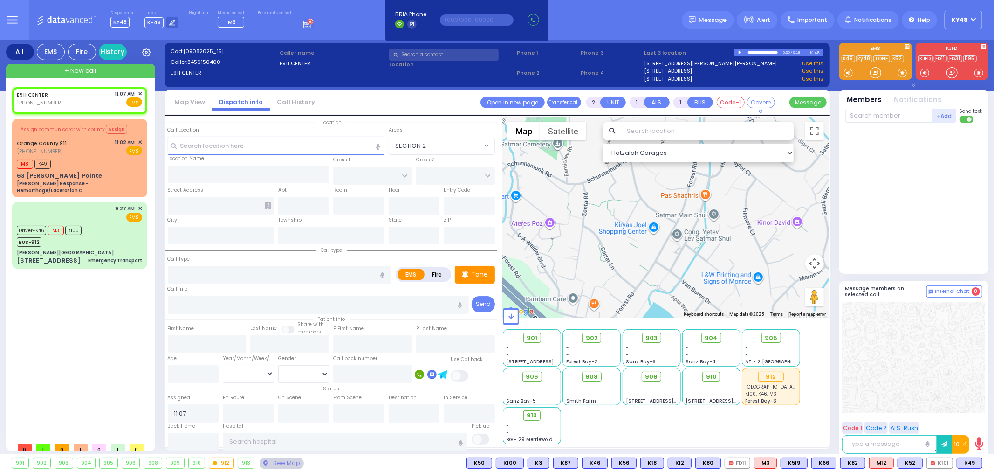
select select
radio input "true"
select select
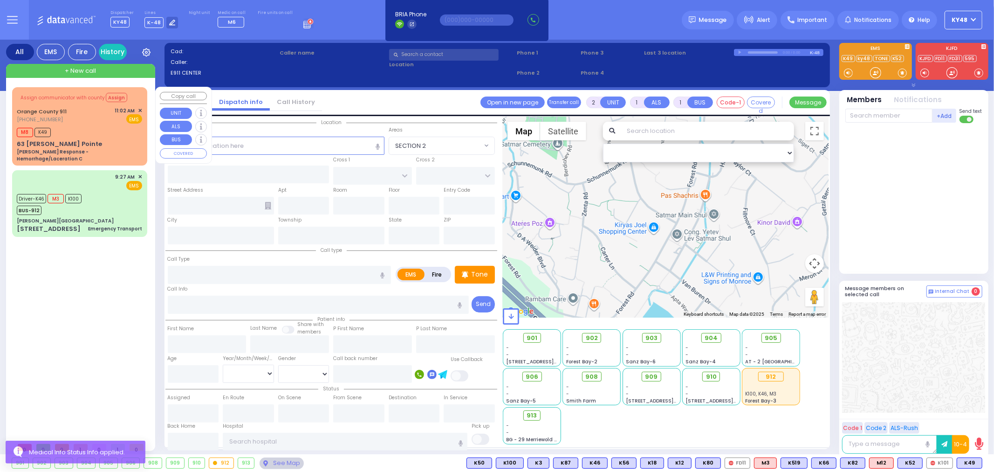
click at [98, 145] on div "63 [PERSON_NAME] Pointe Charlie Response - Hemorrhage/Laceration C" at bounding box center [79, 150] width 125 height 23
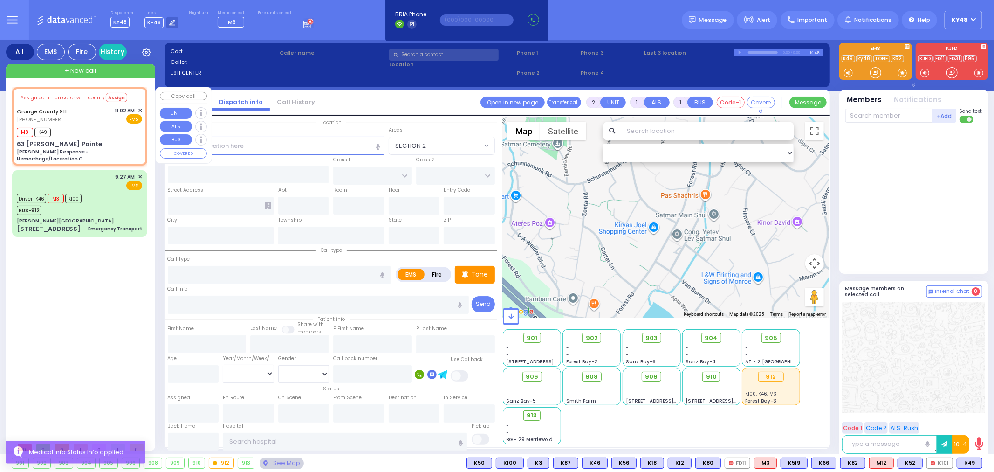
type input "6"
select select
type input "[PERSON_NAME] Response - Hemorrhage/Laceration C"
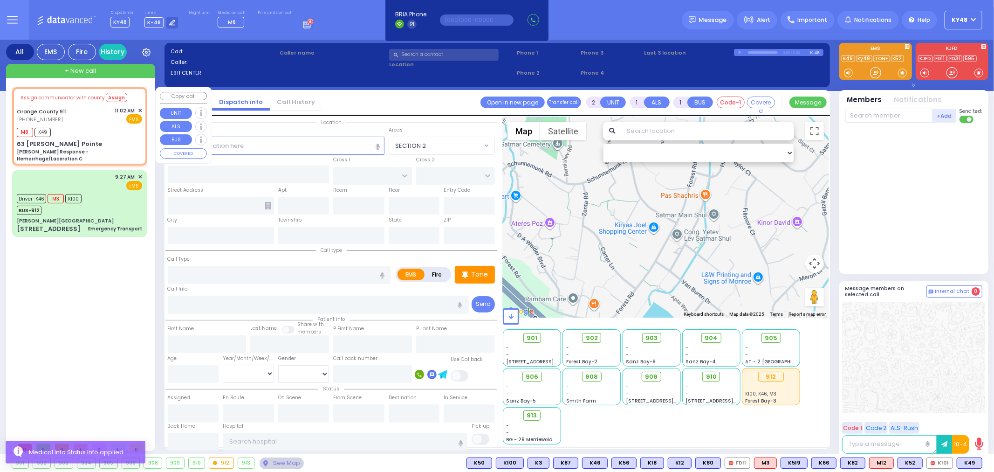
radio input "true"
type input "Nature: : Charlie Response - Hemorrhage/Laceration C Address: : [STREET_ADDRESS…"
select select
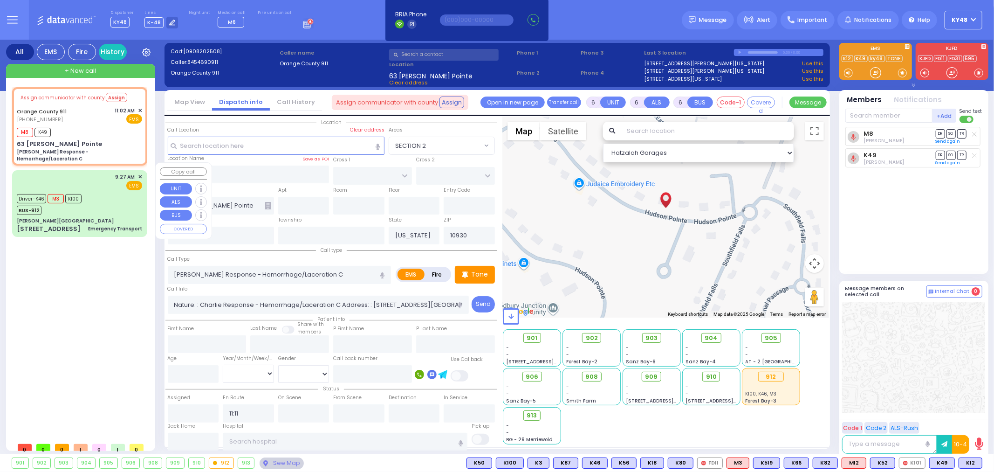
click at [106, 194] on div "Driver-K46 M3 K100 BUS-912" at bounding box center [79, 203] width 125 height 23
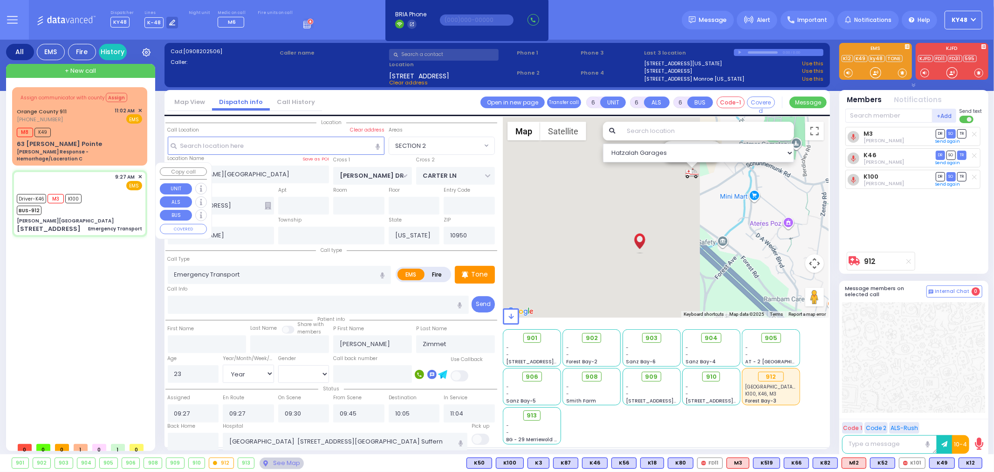
drag, startPoint x: 97, startPoint y: 198, endPoint x: 53, endPoint y: 178, distance: 48.2
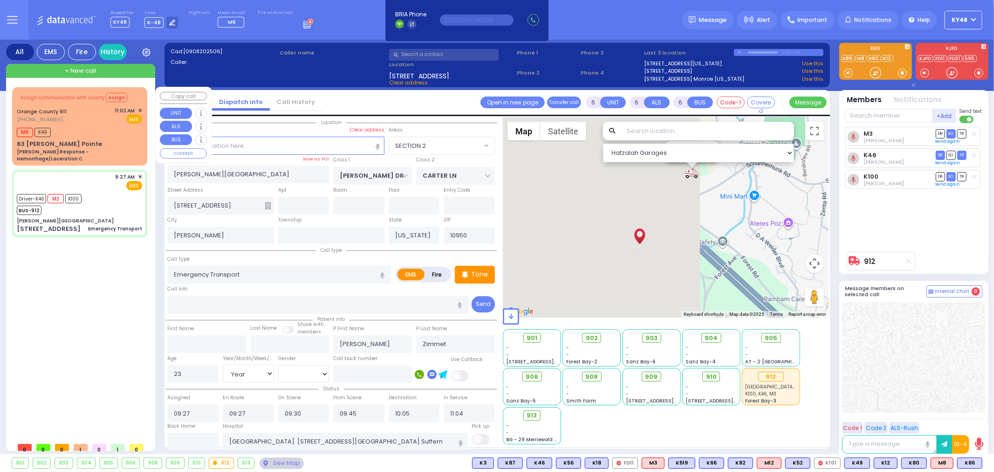
click at [78, 133] on div "M8 K49" at bounding box center [79, 131] width 125 height 12
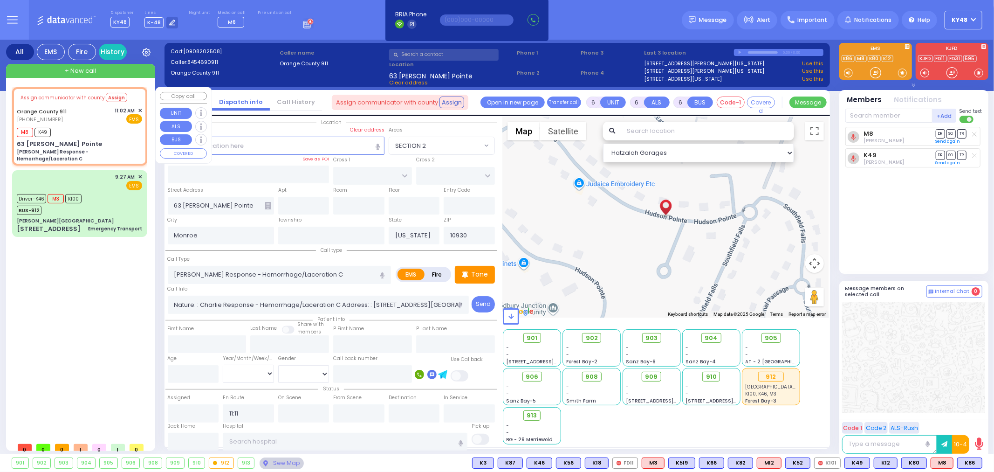
click at [100, 133] on div "M8 K49" at bounding box center [79, 131] width 125 height 12
click at [180, 445] on input "text" at bounding box center [193, 441] width 51 height 18
click at [180, 444] on input "text" at bounding box center [193, 441] width 51 height 18
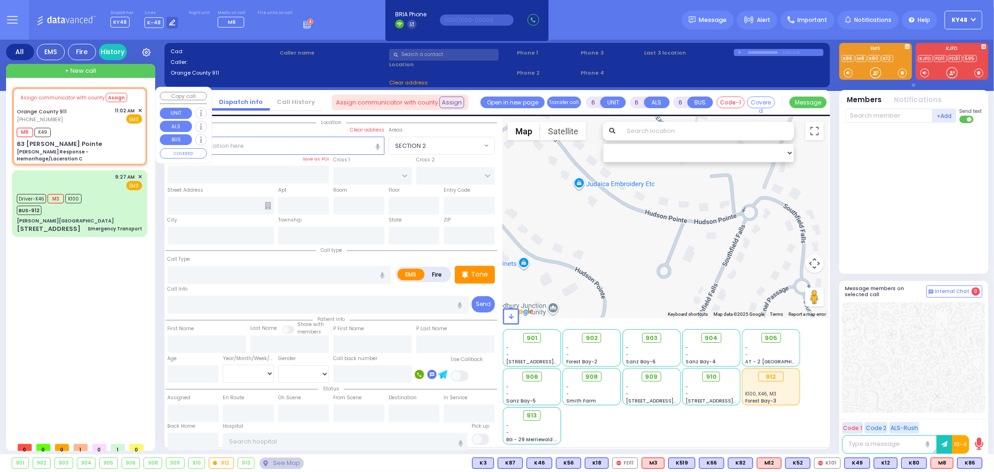
click at [76, 125] on div "M8 K49" at bounding box center [79, 131] width 125 height 12
click at [89, 196] on div "Driver-K46 M3 K100 BUS-912" at bounding box center [79, 203] width 125 height 23
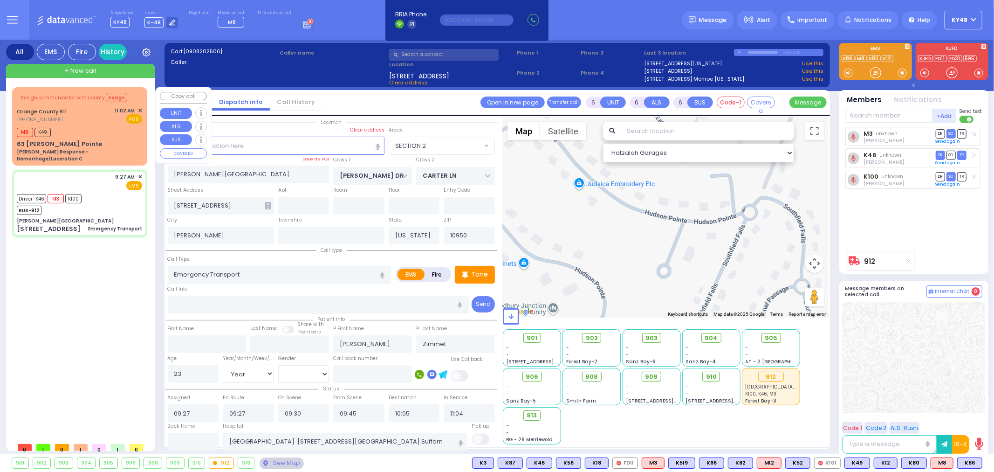
click at [108, 135] on div "M8 K49" at bounding box center [79, 131] width 125 height 12
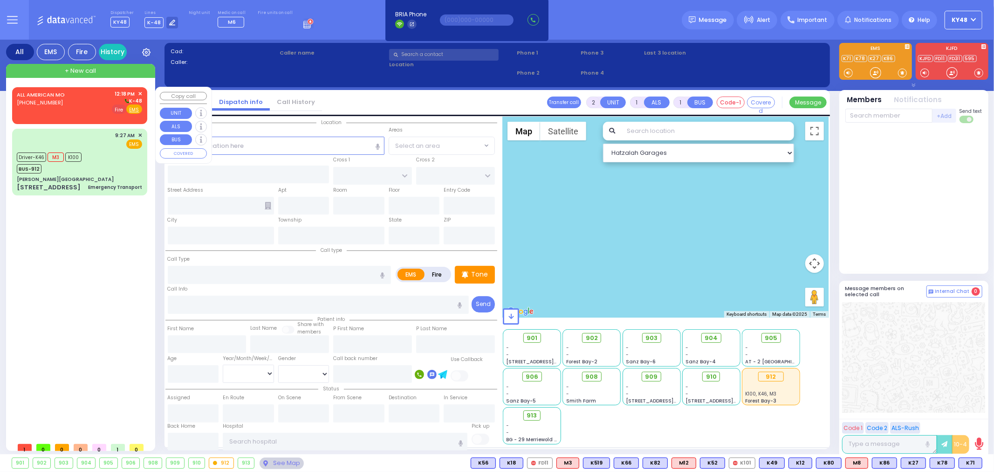
click at [119, 109] on span "Fire" at bounding box center [119, 108] width 14 height 9
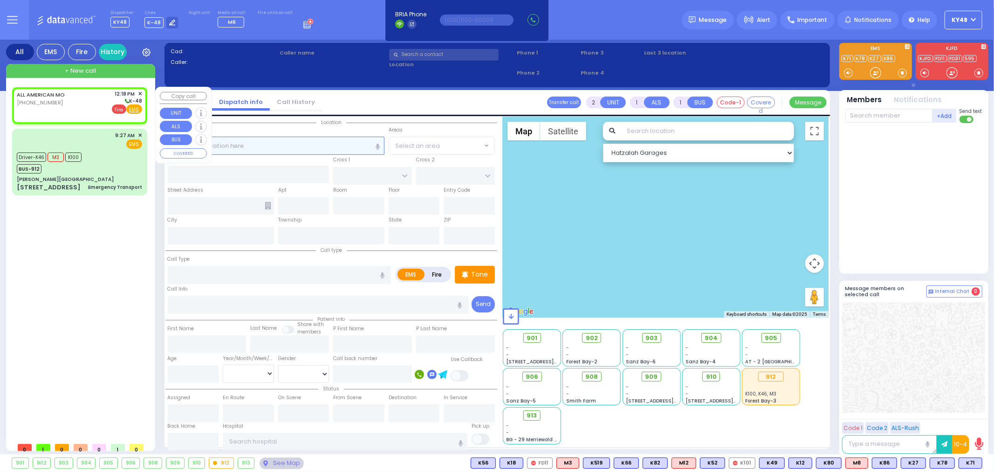
select select
radio input "false"
radio input "true"
select select
type input "12:18"
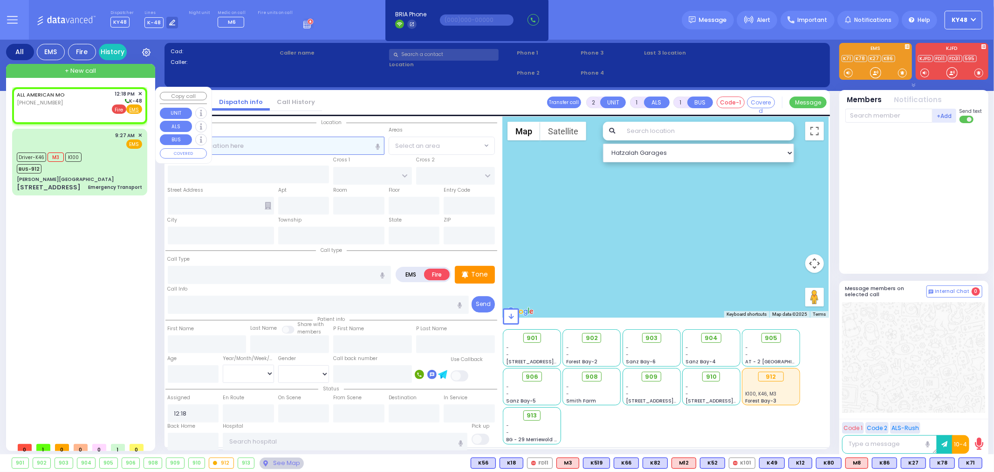
select select "Hatzalah Garages"
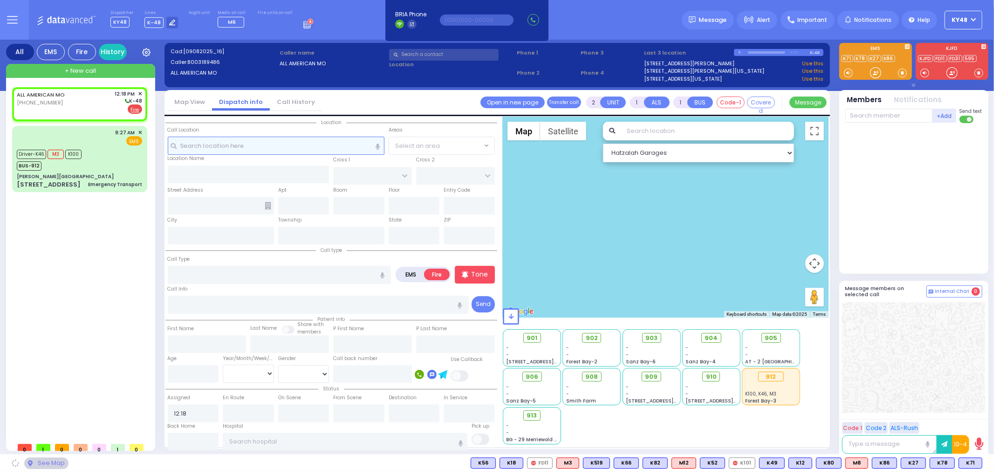
select select
radio input "true"
select select
select select "Hatzalah Garages"
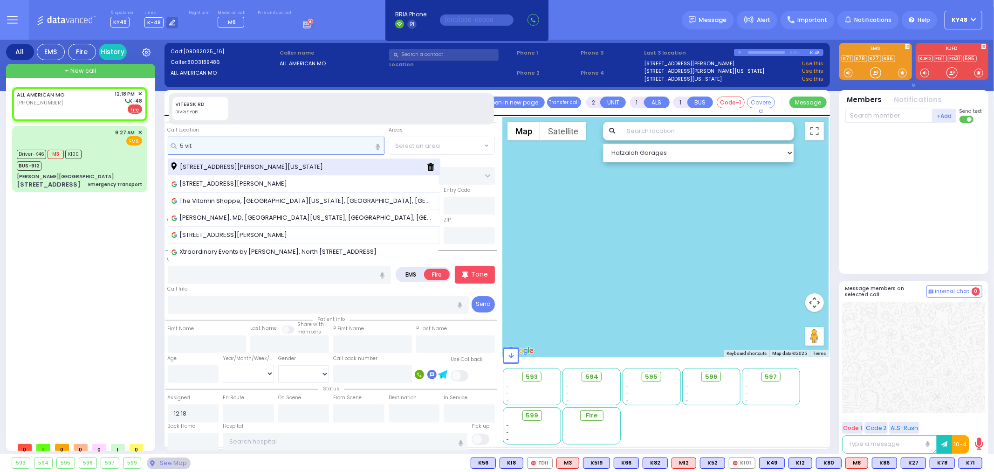
type input "5 vit"
click at [228, 164] on span "5 Vitebsk Road Kiryas Joel New York 10950" at bounding box center [248, 166] width 155 height 9
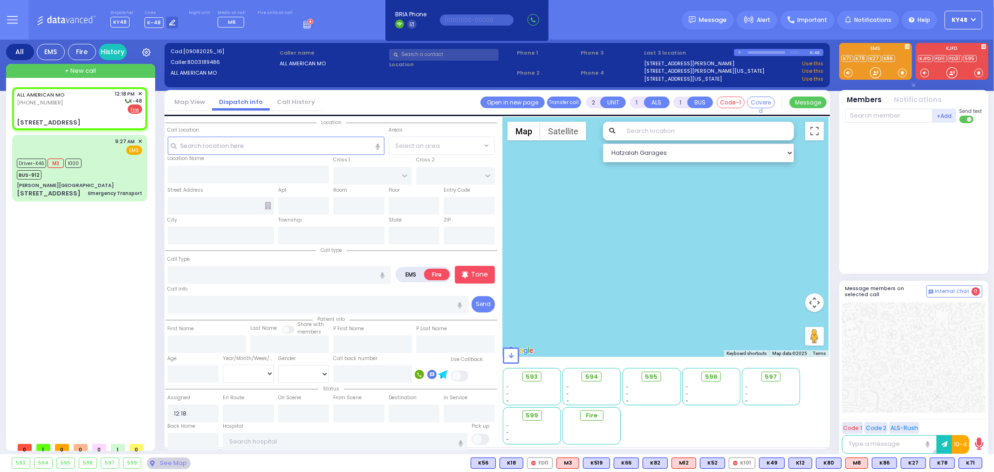
select select
radio input "true"
select select
select select "Hatzalah Garages"
type input "5 Vitebsk Road"
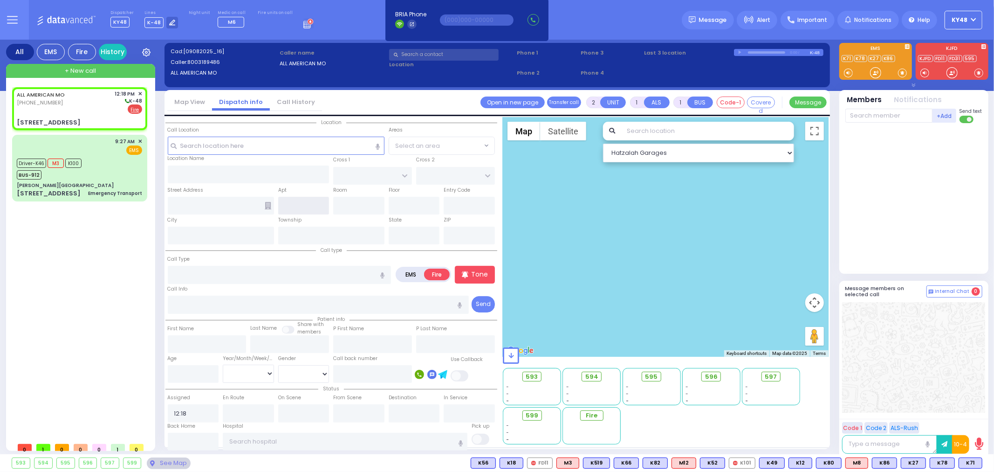
type input "[PERSON_NAME]"
type input "[US_STATE]"
type input "10950"
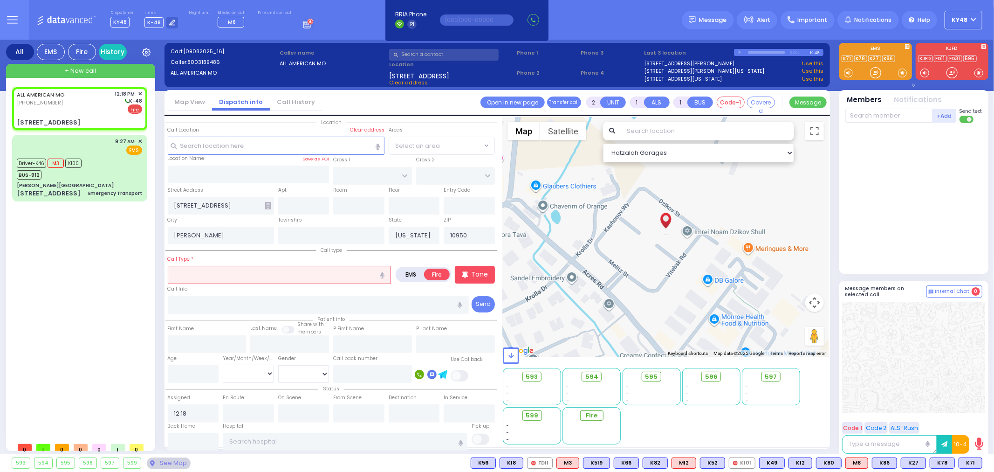
click at [250, 266] on input "text" at bounding box center [280, 275] width 224 height 18
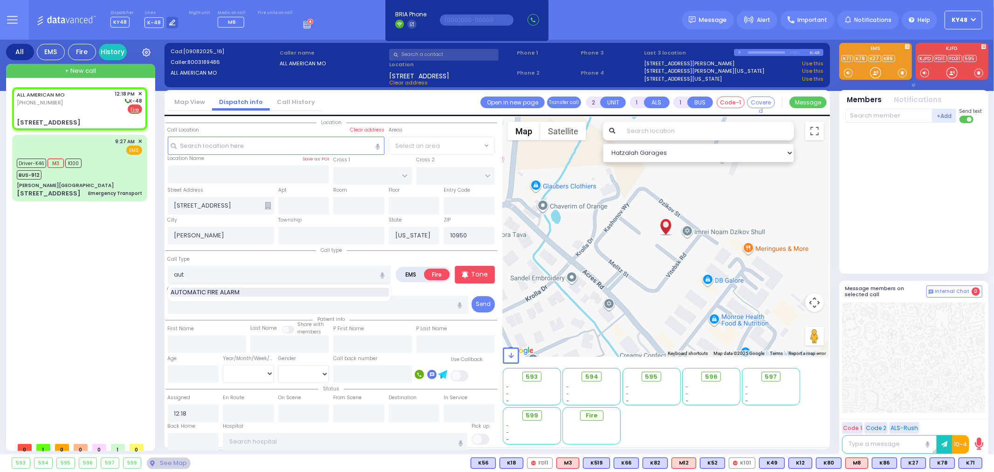
click at [235, 288] on span "AUTOMATIC FIRE ALARM" at bounding box center [207, 292] width 72 height 9
type input "AUTOMATIC FIRE ALARM"
type input "3"
click at [217, 305] on input "text" at bounding box center [318, 304] width 301 height 18
select select
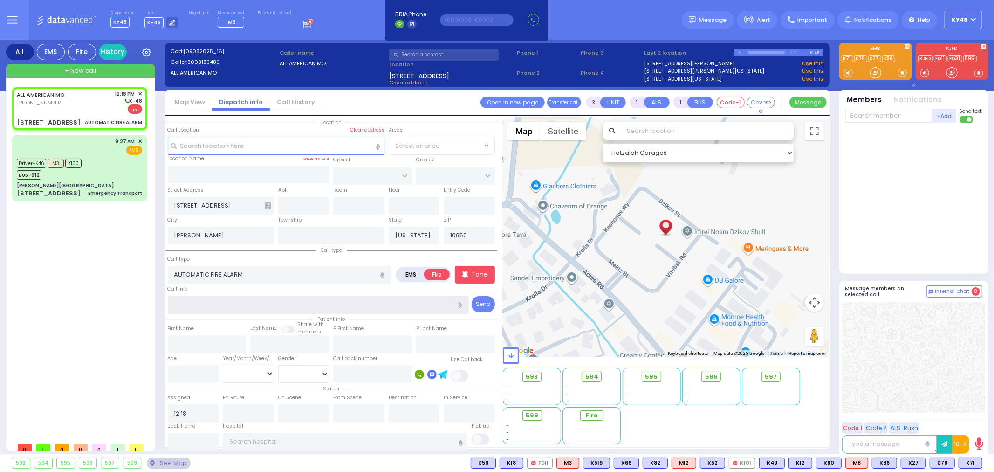
radio input "true"
select select
select select "Hatzalah Garages"
type input "zone 12 flow boiler room overflow"
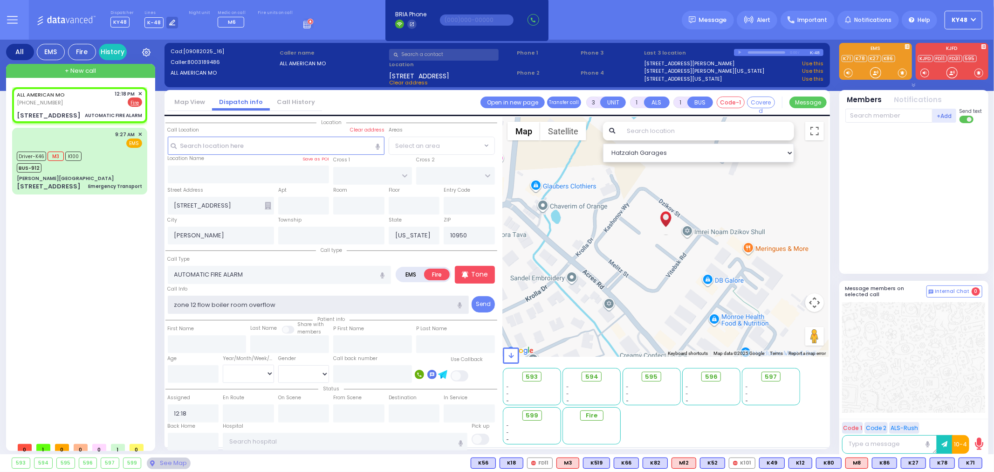
select select
radio input "true"
select select
select select "Hatzalah Garages"
type input "zone 12 flow boiler room overflow"
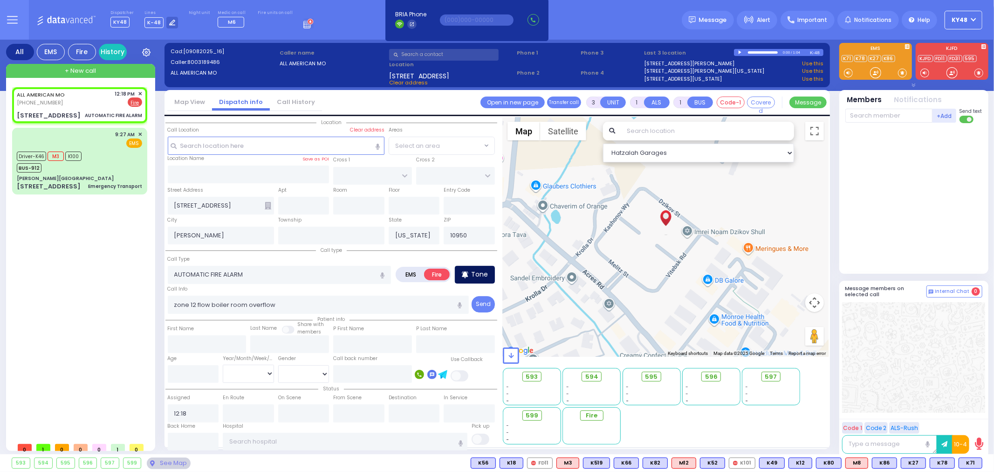
click at [483, 273] on p "Tone" at bounding box center [479, 274] width 17 height 10
select select
radio input "true"
select select
select select "Hatzalah Garages"
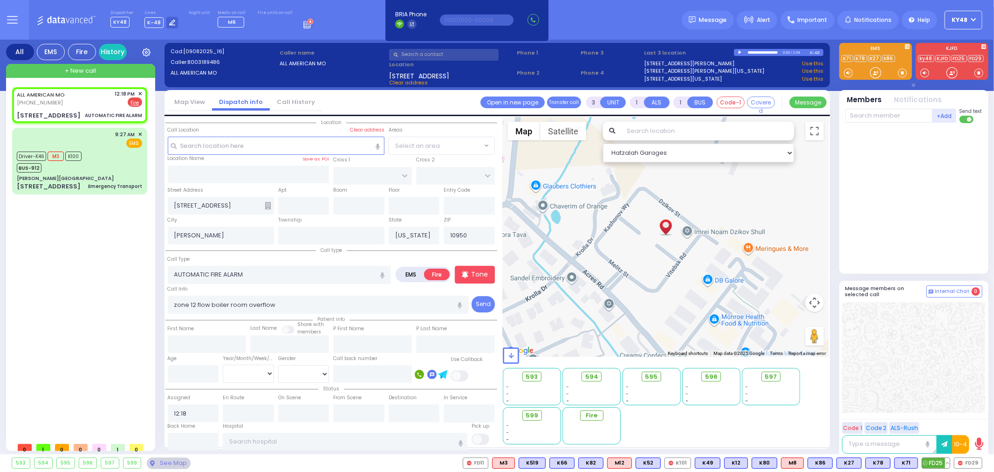
click at [939, 461] on span "FD25" at bounding box center [935, 463] width 27 height 10
click at [972, 461] on span "FD29" at bounding box center [967, 463] width 27 height 10
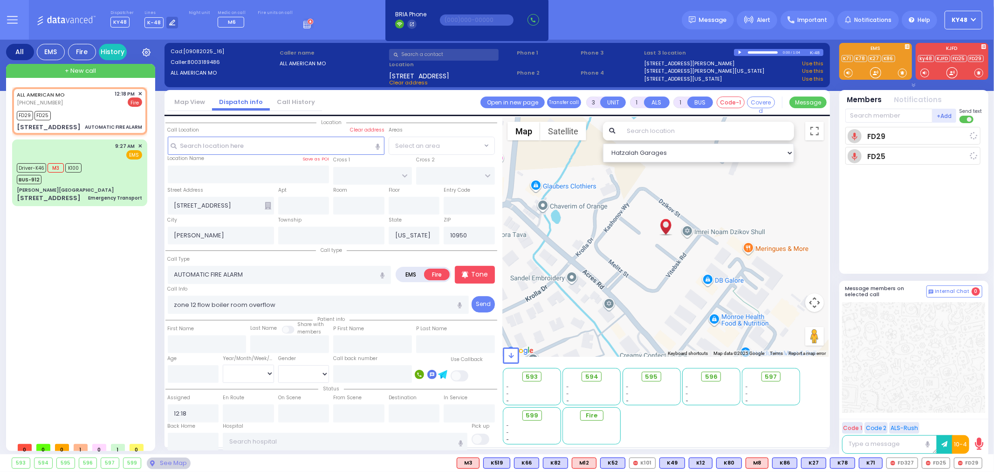
select select
radio input "true"
select select
type input "12:21"
select select "Hatzalah Garages"
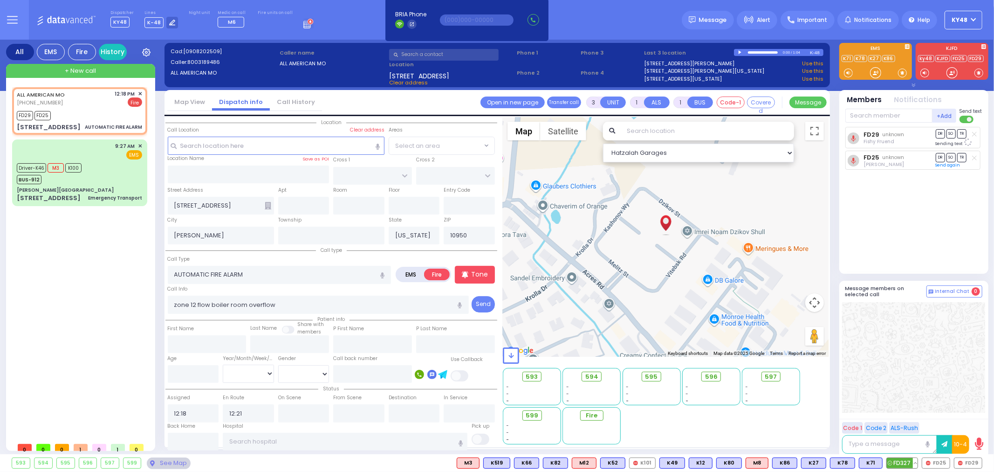
select select
radio input "true"
select select
select select "Hatzalah Garages"
click at [905, 463] on span "FD327" at bounding box center [902, 463] width 31 height 10
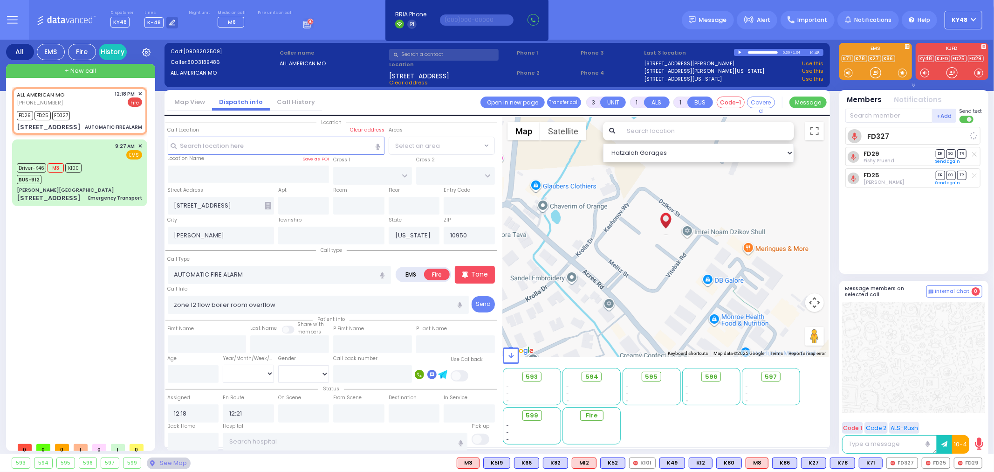
select select
radio input "true"
select select
select select "Hatzalah Garages"
click at [895, 114] on input "text" at bounding box center [888, 116] width 87 height 14
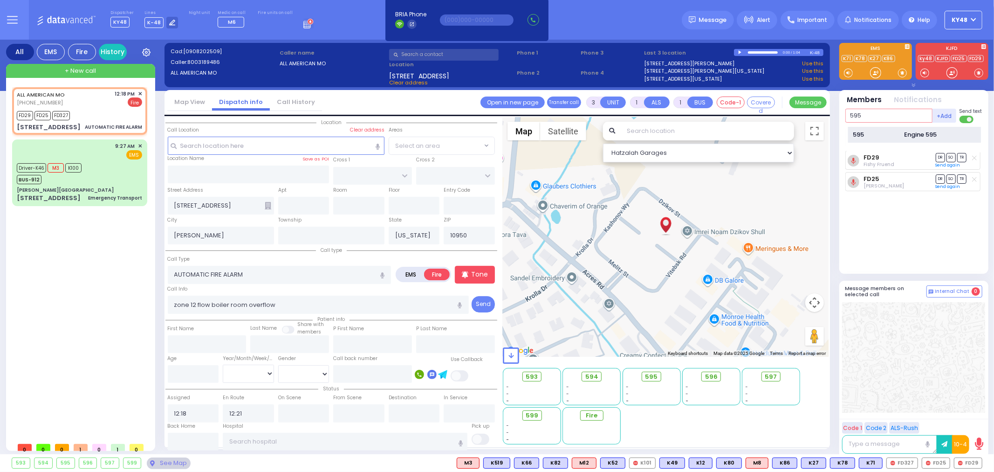
type input "595"
click at [889, 134] on div "595" at bounding box center [876, 134] width 47 height 9
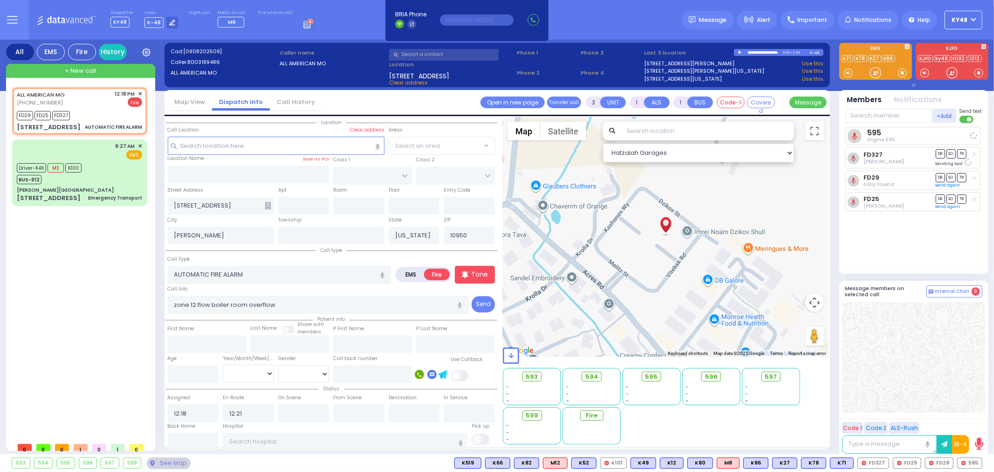
select select
radio input "true"
select select
select select "Hatzalah Garages"
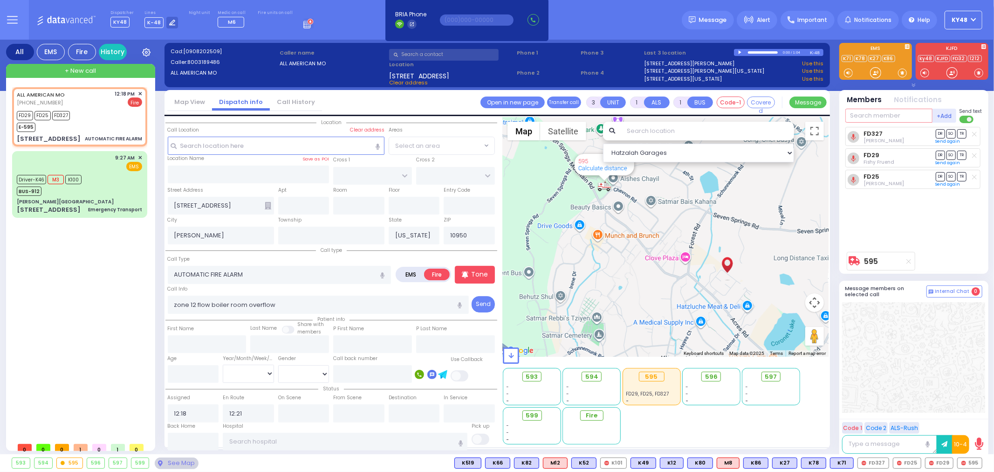
click at [877, 117] on input "text" at bounding box center [888, 116] width 87 height 14
type input "67"
click at [877, 131] on div "FD67" at bounding box center [876, 134] width 47 height 9
select select
radio input "true"
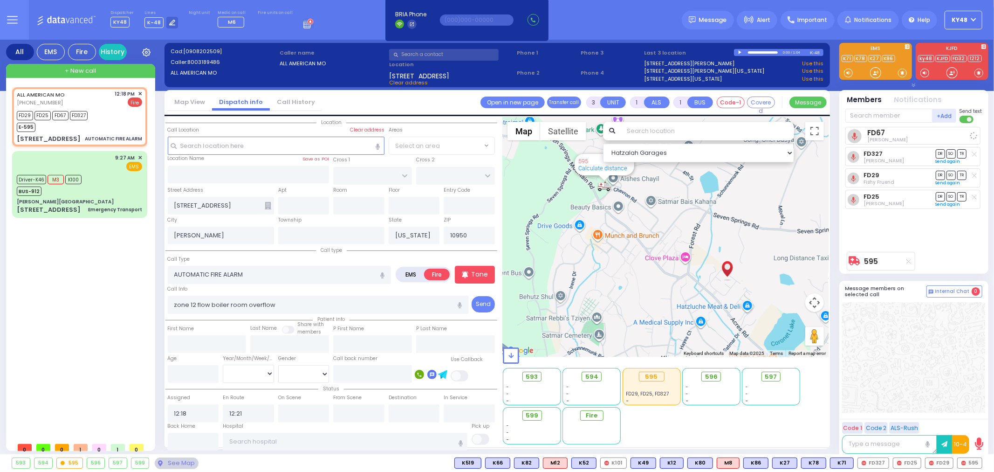
select select
select select "Hatzalah Garages"
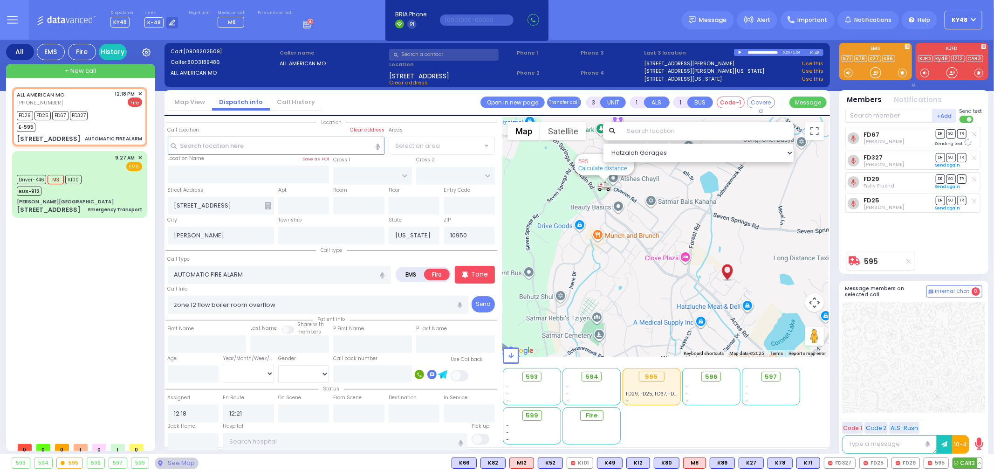
click at [968, 464] on span "CAR3" at bounding box center [967, 463] width 29 height 10
select select
radio input "true"
select select
select select "Hatzalah Garages"
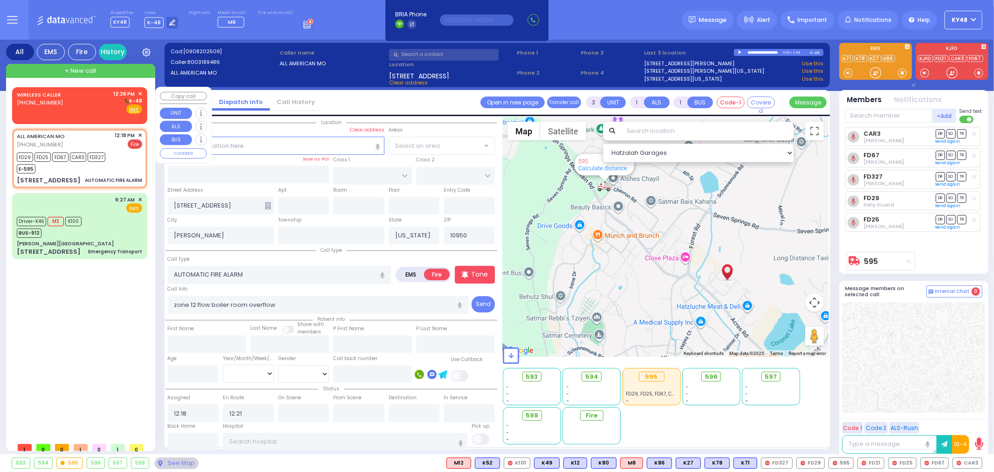
click at [75, 106] on div "WIRELESS CALLER (845) 828-3785 12:26 PM ✕ K-48" at bounding box center [79, 102] width 125 height 24
type input "2"
select select
radio input "true"
select select
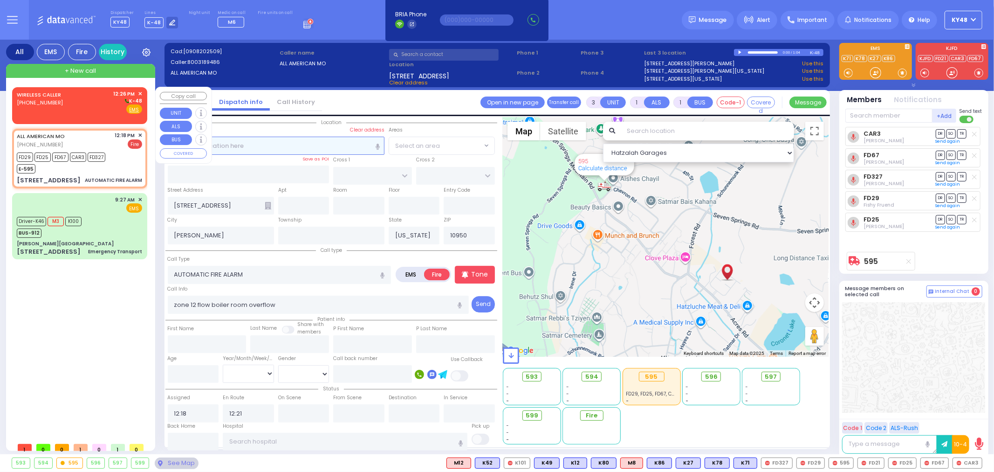
type input "12:26"
select select "Hatzalah Garages"
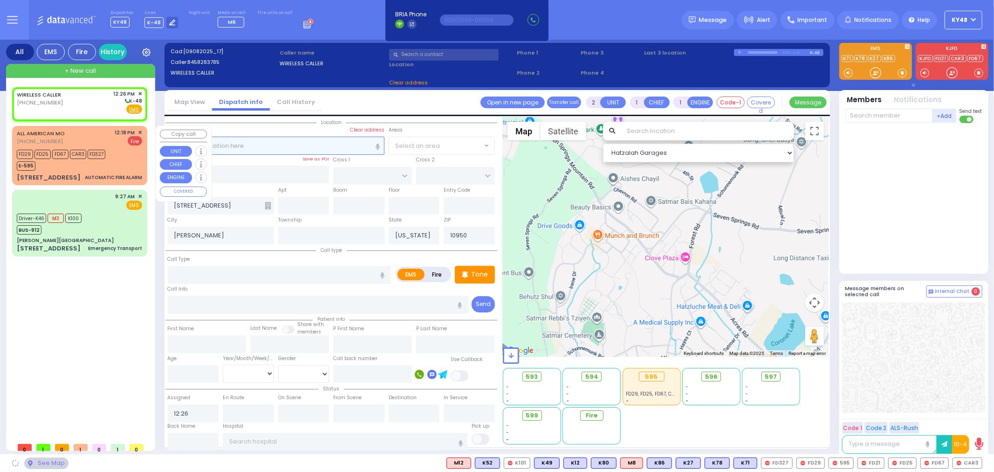
select select
radio input "true"
select select
select select "Hatzalah Garages"
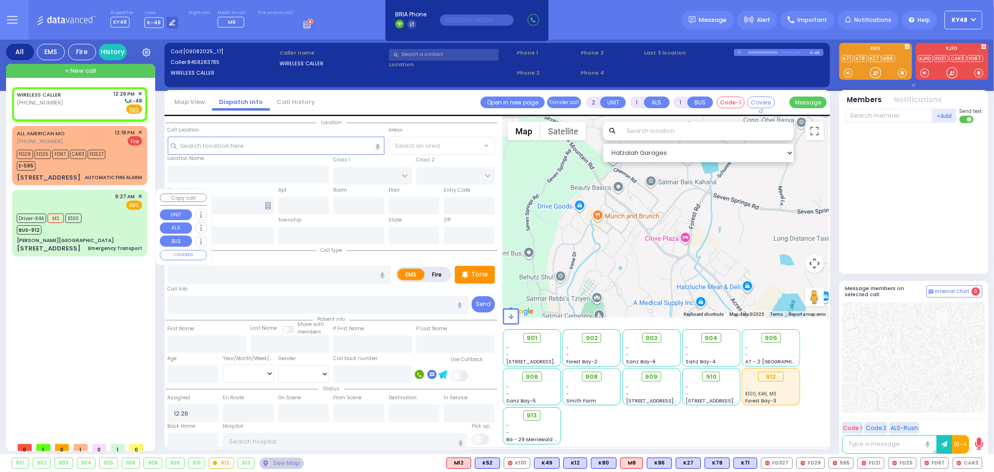
click at [98, 225] on div "Driver-K46 M3 K100 BUS-912" at bounding box center [79, 222] width 125 height 23
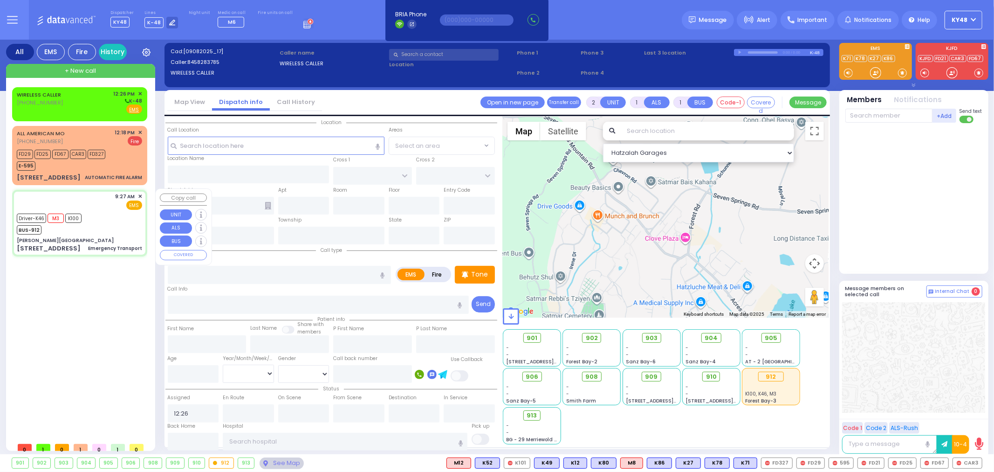
type input "6"
select select
type input "Emergency Transport"
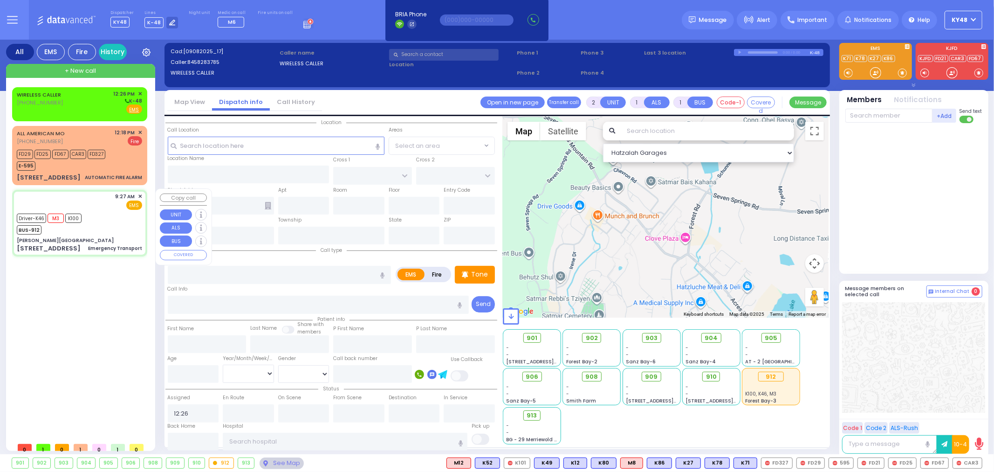
radio input "true"
type input "[PERSON_NAME]"
type input "Zimmet"
type input "23"
select select "Year"
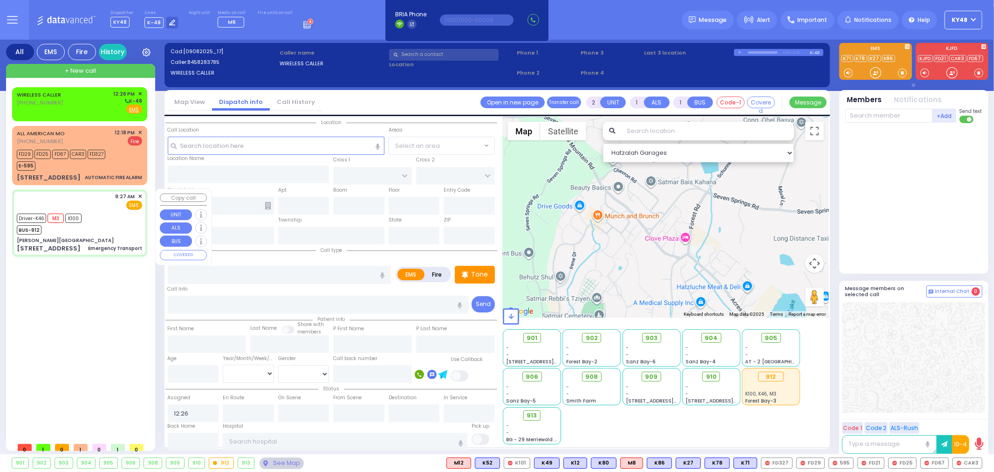
select select "[DEMOGRAPHIC_DATA]"
type input "09:27"
type input "09:30"
type input "09:45"
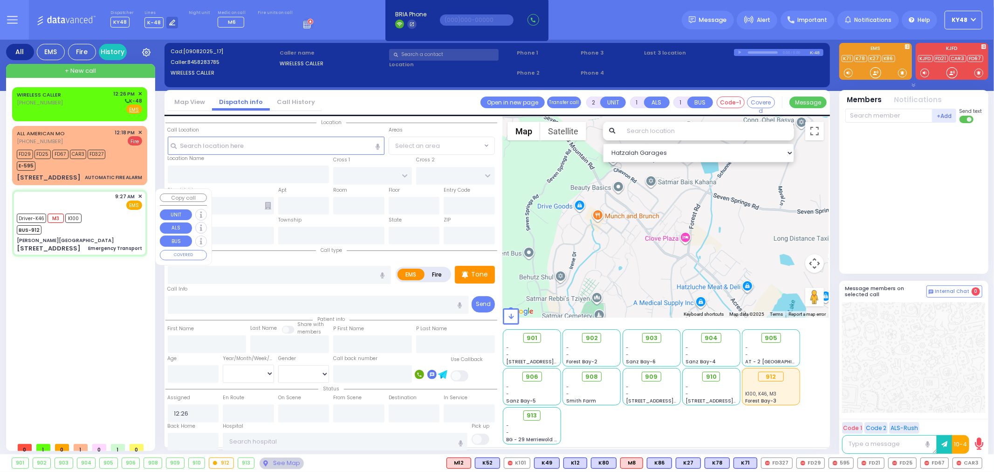
type input "10:05"
type input "11:04"
type input "[GEOGRAPHIC_DATA] [STREET_ADDRESS][GEOGRAPHIC_DATA] Suffern"
select select "Hatzalah Garages"
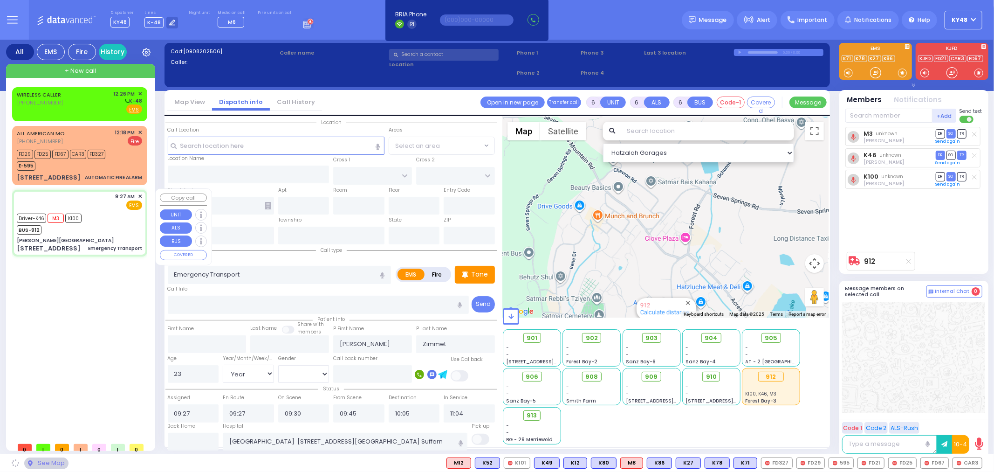
type input "[PERSON_NAME][GEOGRAPHIC_DATA]"
type input "[PERSON_NAME] DR"
type input "CARTER LN"
type input "[STREET_ADDRESS]"
type input "[PERSON_NAME]"
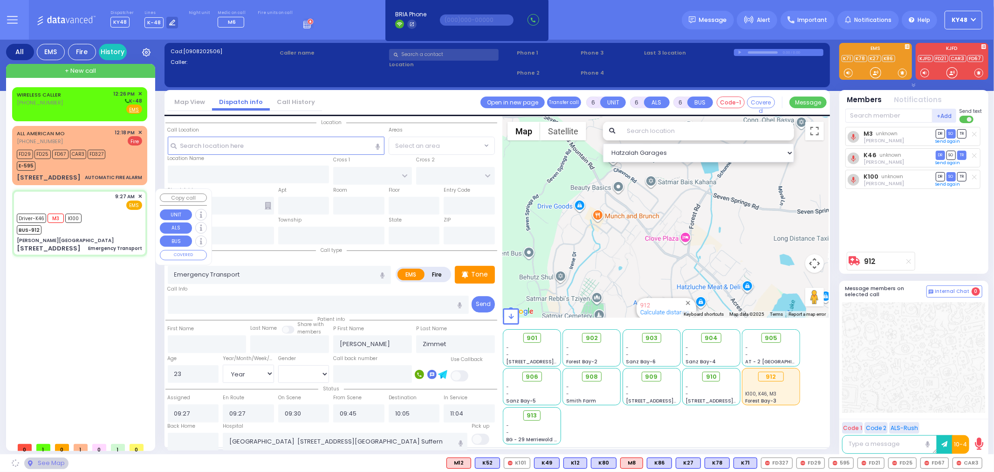
type input "[US_STATE]"
type input "10950"
select select "SECTION 2"
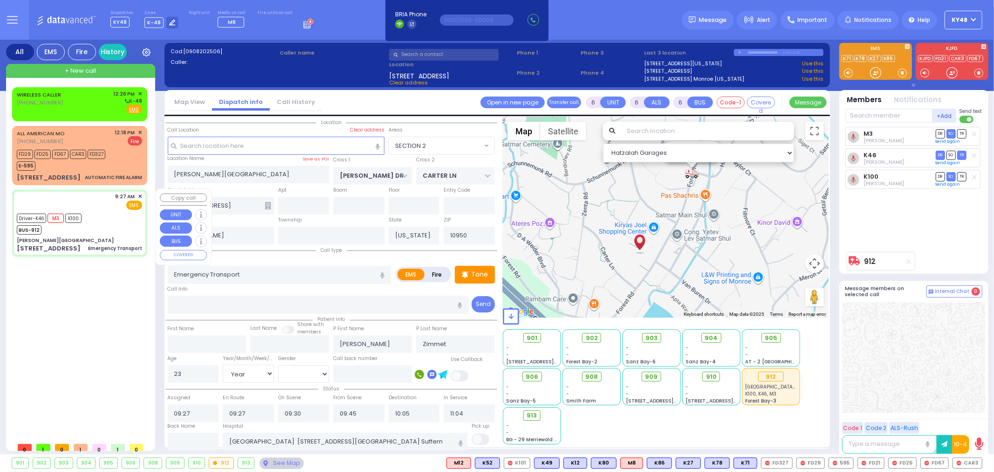
click at [109, 227] on div "Driver-K46 M3 K100 BUS-912" at bounding box center [79, 222] width 125 height 23
select select
radio input "true"
select select "Year"
select select "[DEMOGRAPHIC_DATA]"
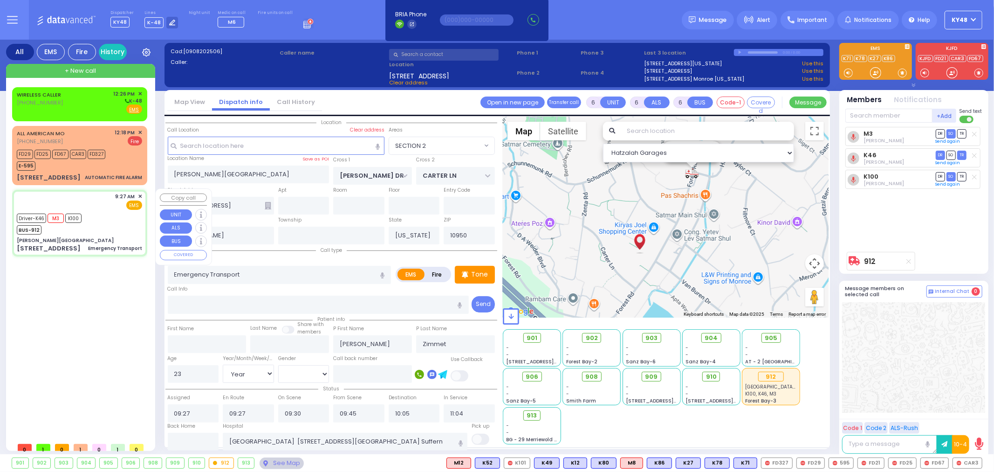
select select "Hatzalah Garages"
select select "SECTION 2"
click at [199, 435] on input "text" at bounding box center [193, 441] width 51 height 18
click at [199, 434] on input "text" at bounding box center [193, 441] width 51 height 18
type input "12:27"
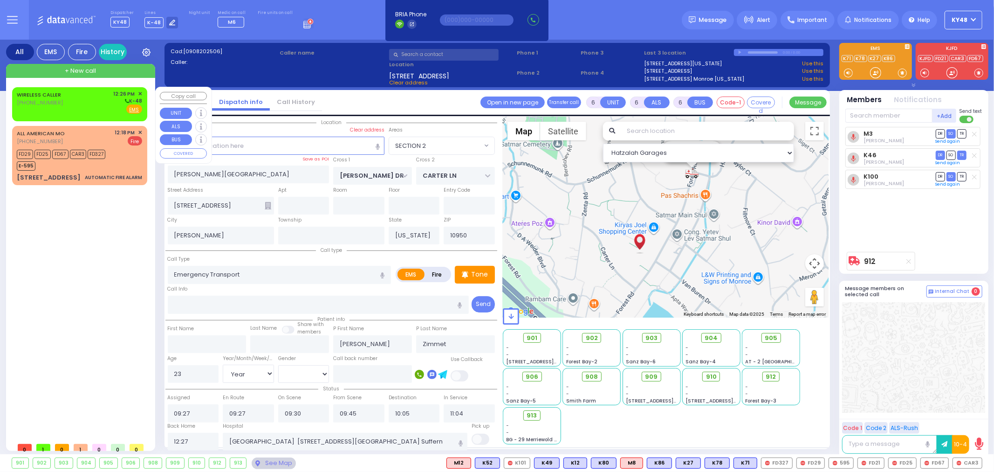
click at [86, 104] on div "WIRELESS CALLER (845) 828-3785 12:26 PM ✕ K-48" at bounding box center [79, 102] width 125 height 24
type input "2"
type input "1"
select select
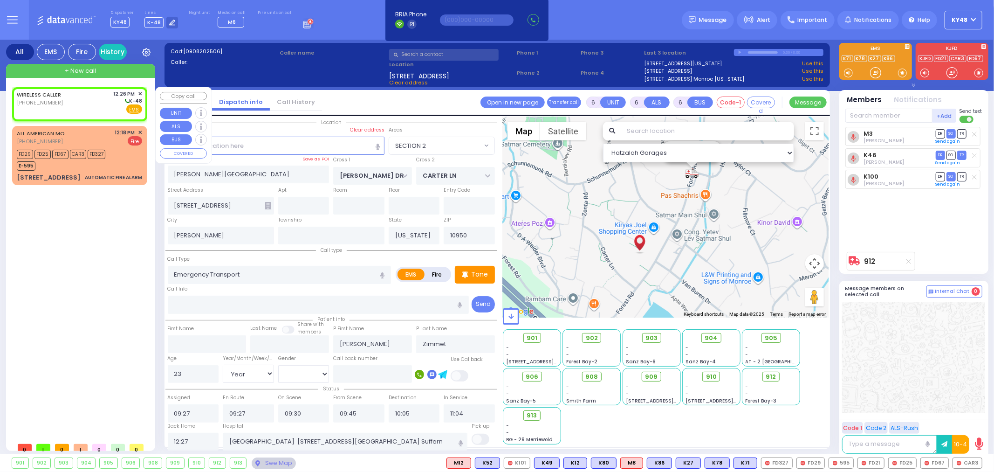
radio input "true"
select select
type input "12:26"
select select "Hatzalah Garages"
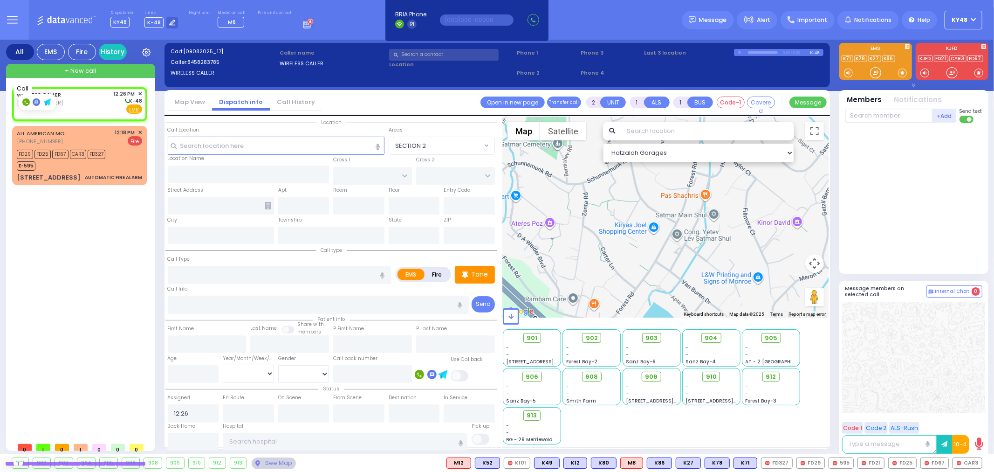
click at [24, 101] on rect at bounding box center [25, 101] width 7 height 7
type input "8458283785"
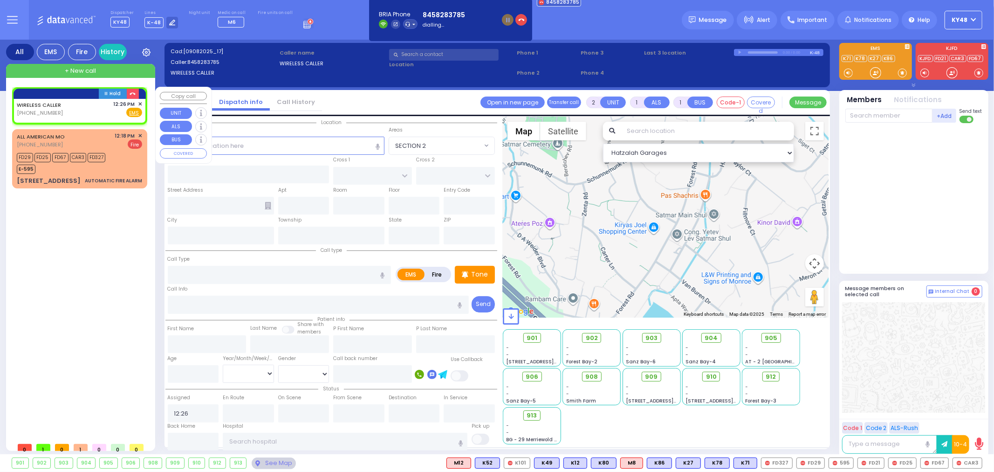
select select
radio input "true"
select select
select select "Hatzalah Garages"
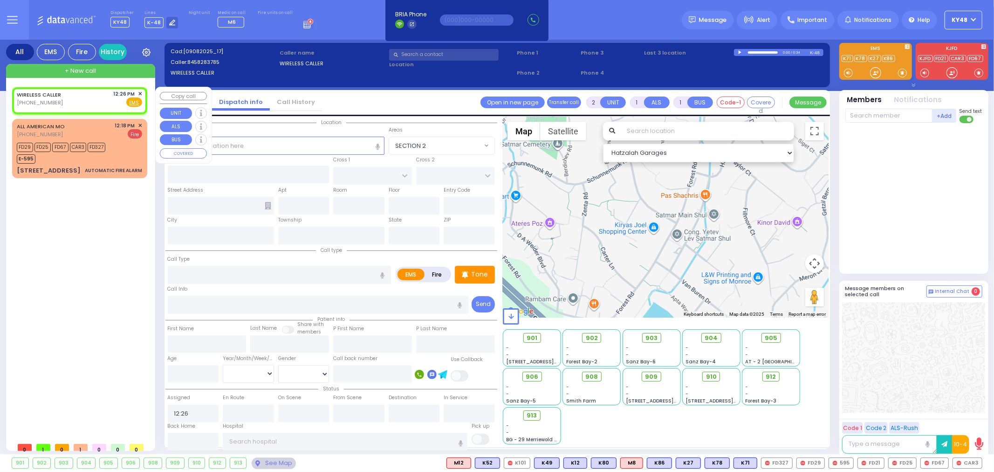
click at [140, 93] on span "✕" at bounding box center [140, 94] width 4 height 8
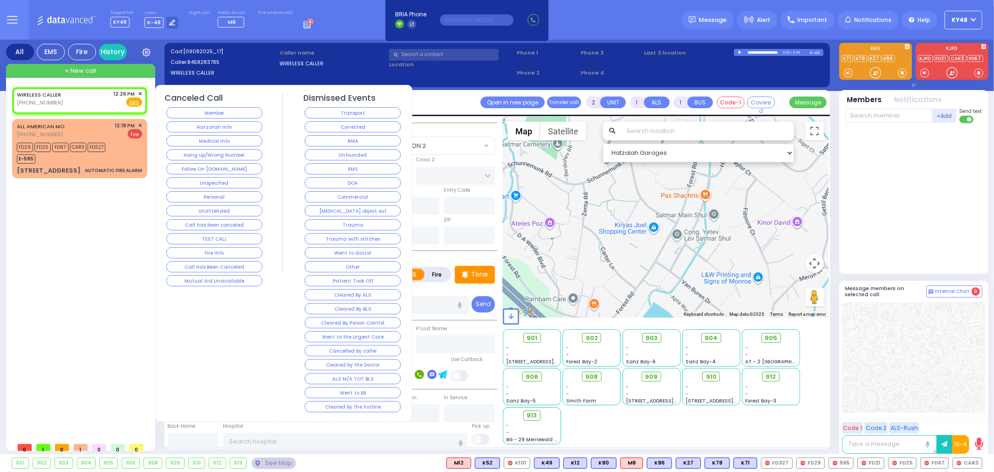
click at [355, 129] on button "Corrected" at bounding box center [353, 126] width 96 height 11
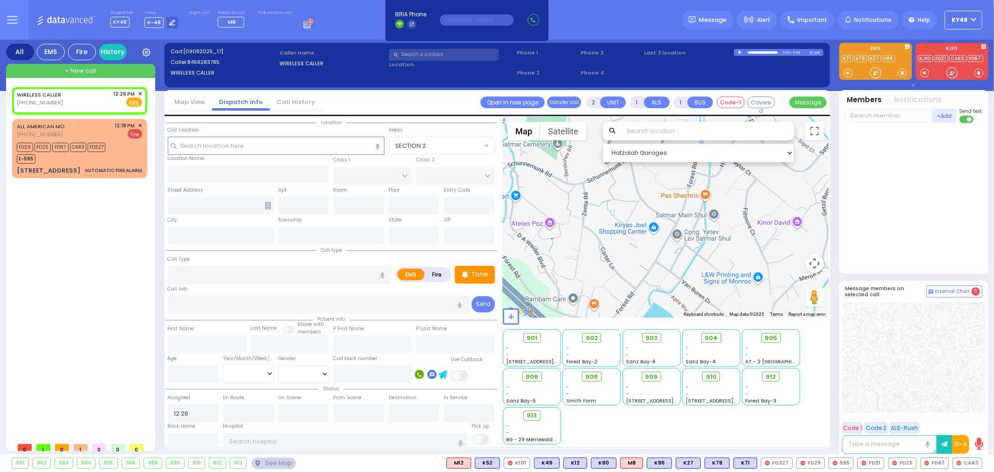
select select
radio input "true"
select select
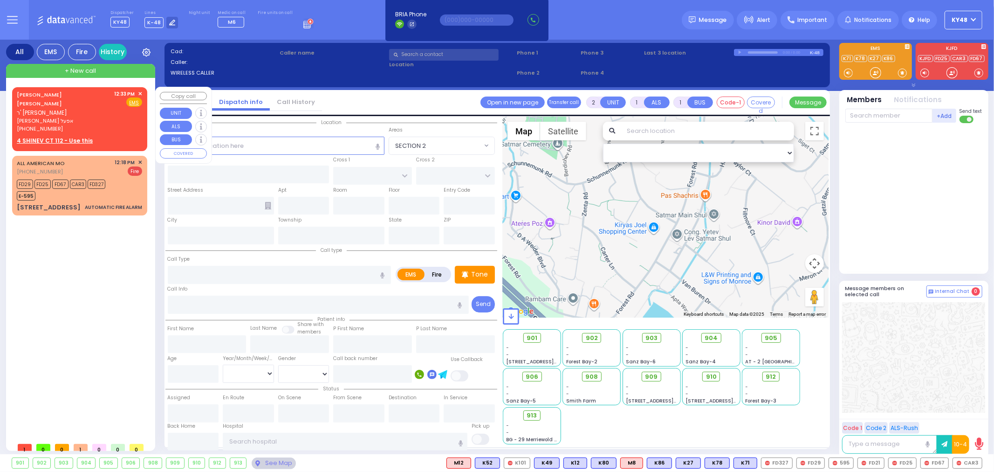
click at [86, 137] on u "4 SHINEV CT 112 - Use this" at bounding box center [55, 141] width 76 height 8
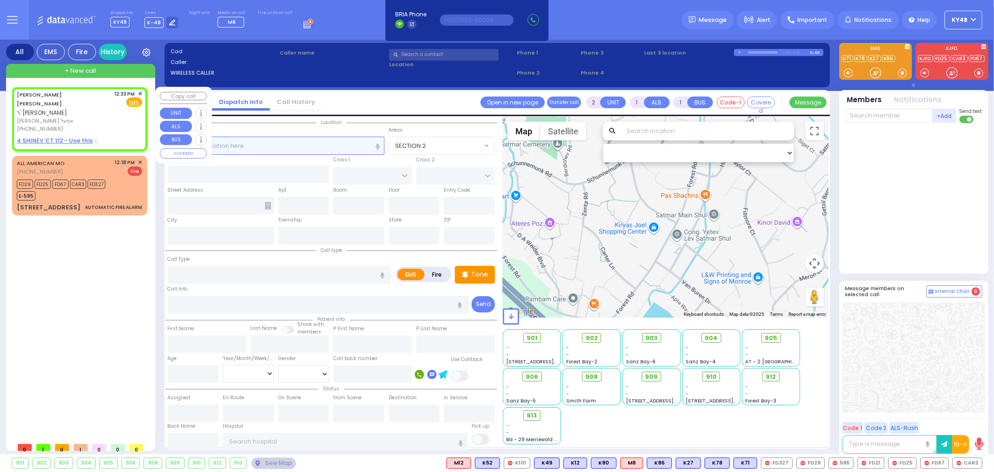
select select
radio input "true"
type input "JACOB JOSHUA"
type input "APPEL"
select select
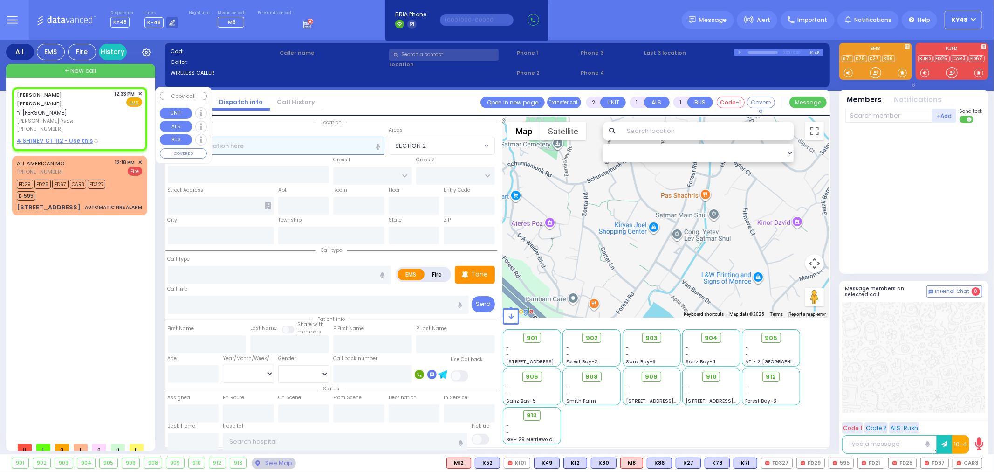
type input "12:33"
select select "Hatzalah Garages"
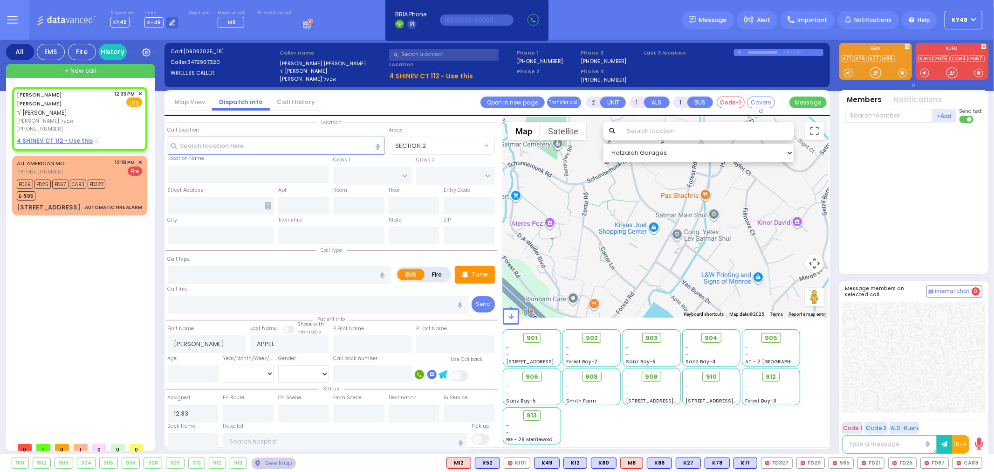
select select
radio input "true"
select select
radio input "true"
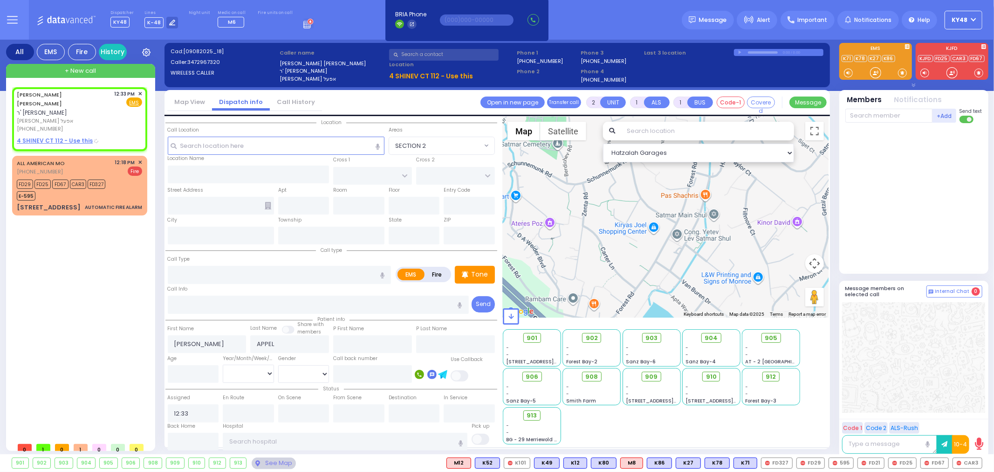
select select
select select "Hatzalah Garages"
type input "[PERSON_NAME] DR"
type input "4 SHINEV CT"
type input "112"
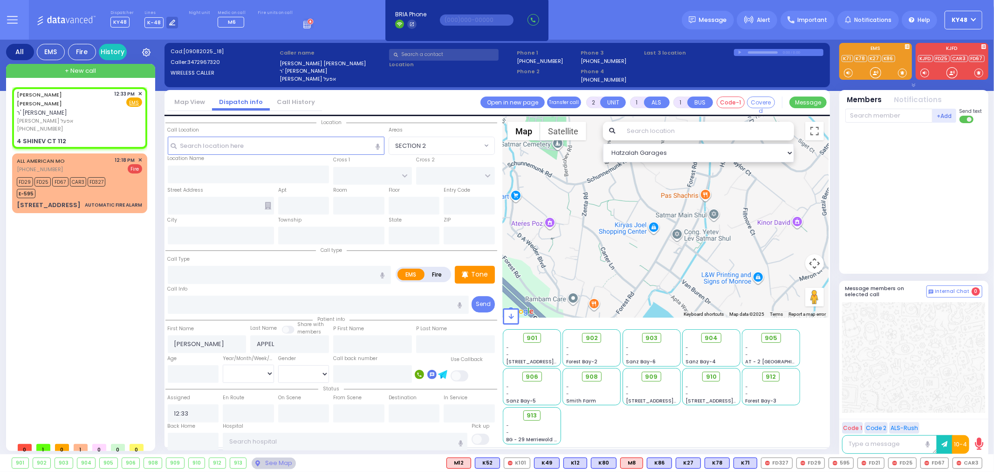
type input "Monroe"
type input "[US_STATE]"
type input "10950"
select select "SECTION 2"
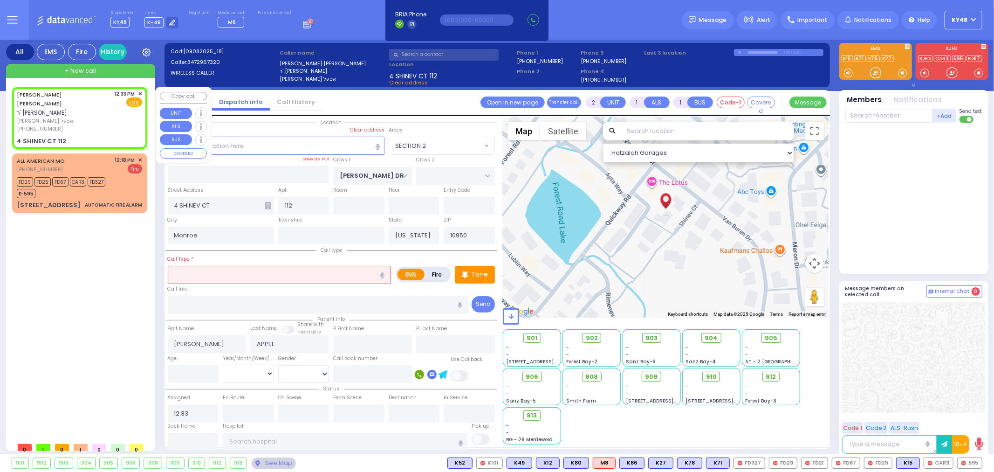
click at [138, 92] on span "✕" at bounding box center [140, 94] width 4 height 8
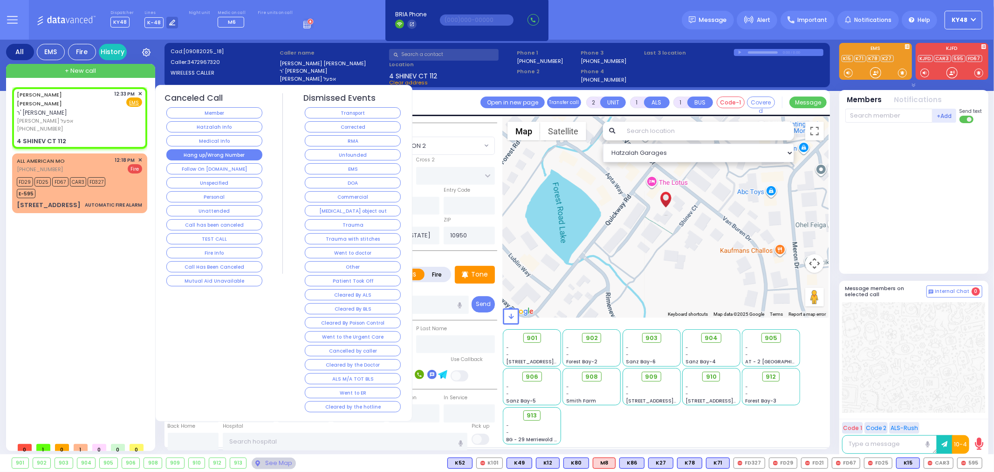
click at [217, 155] on button "Hang up/Wrong Number" at bounding box center [214, 154] width 96 height 11
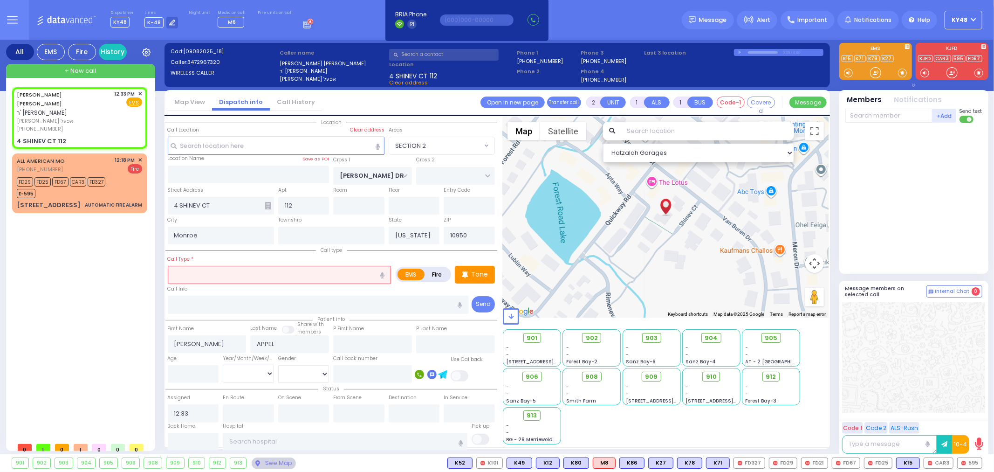
select select
radio input "true"
select select
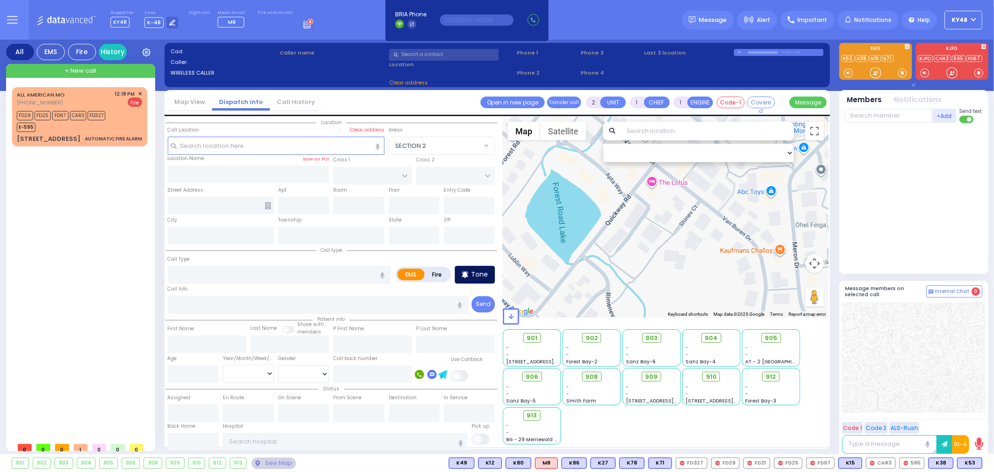
click at [482, 272] on p "Tone" at bounding box center [479, 274] width 17 height 10
click at [875, 74] on div at bounding box center [875, 72] width 9 height 9
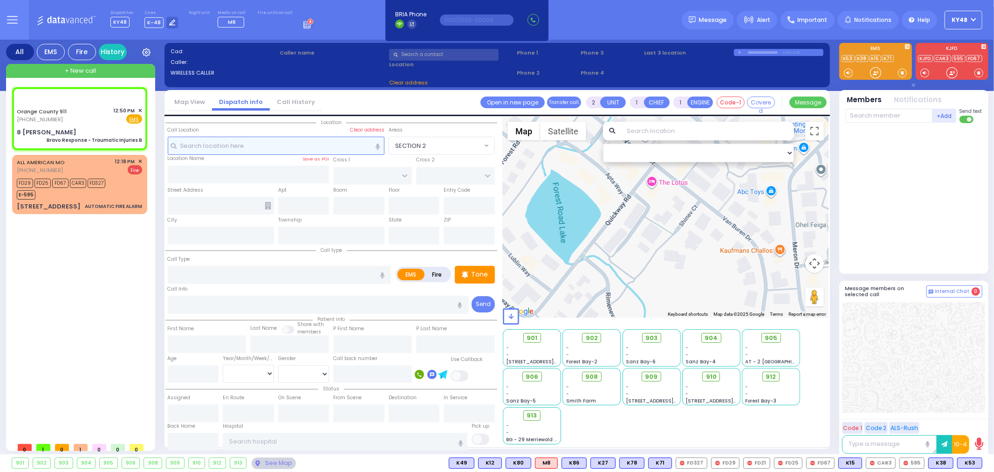
type input "6"
select select
type input "Bravo Response - Traumatic Injuries B"
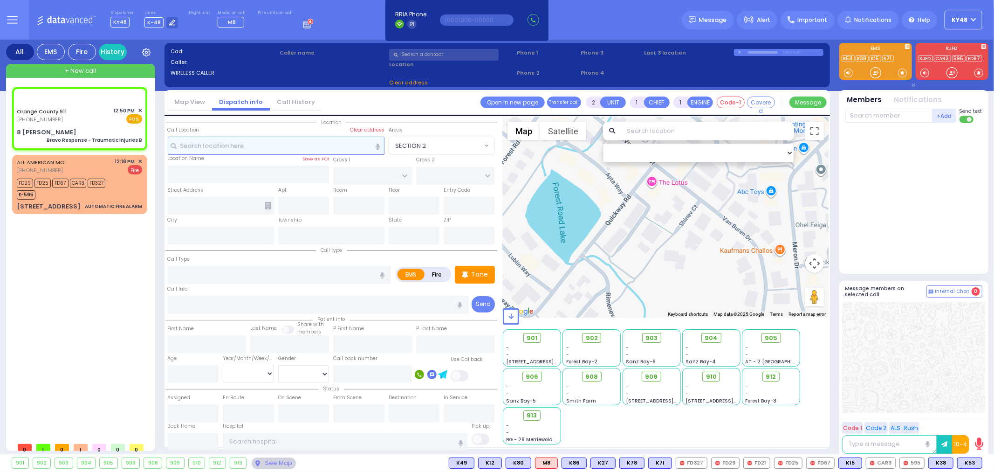
radio input "true"
type input "Nature: : Bravo Response - Traumatic Injuries B Address: : 8 Laura Ln, 10917 Cr…"
select select
select select "Hatzalah Garages"
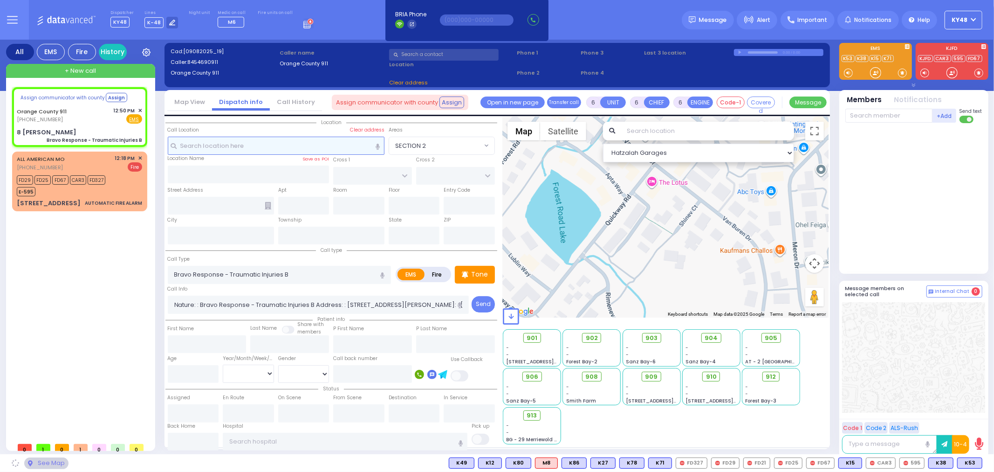
select select
radio input "true"
select select
select select "Hatzalah Garages"
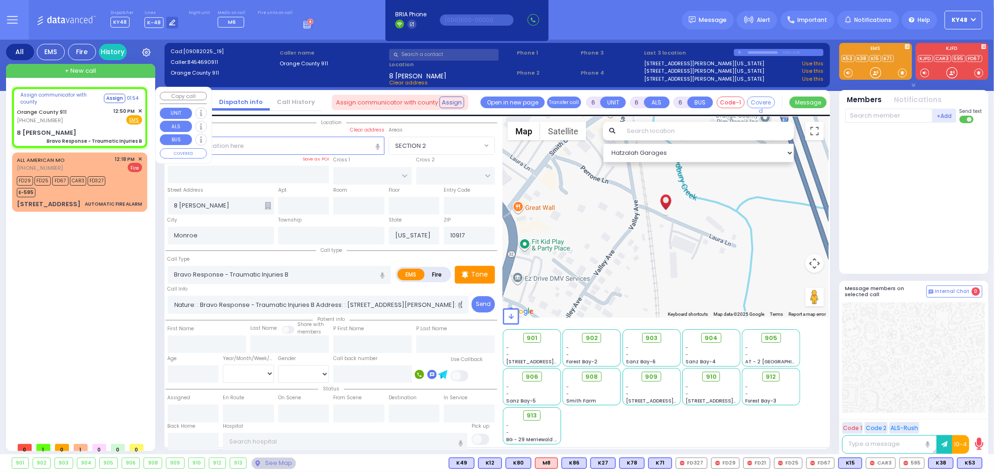
click at [57, 119] on div "[PHONE_NUMBER]" at bounding box center [43, 121] width 53 height 8
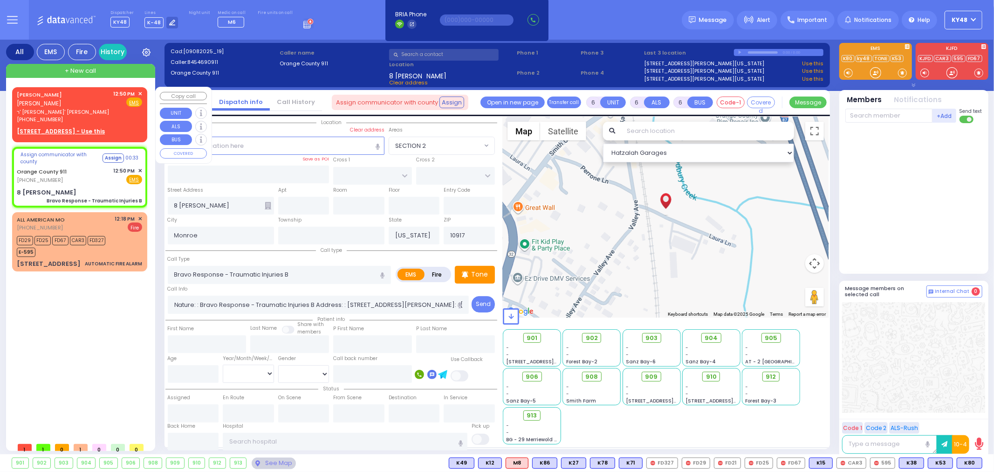
click at [74, 108] on span "ר' אברהם שמחה - ר' משה אפרים ראטה" at bounding box center [64, 112] width 94 height 8
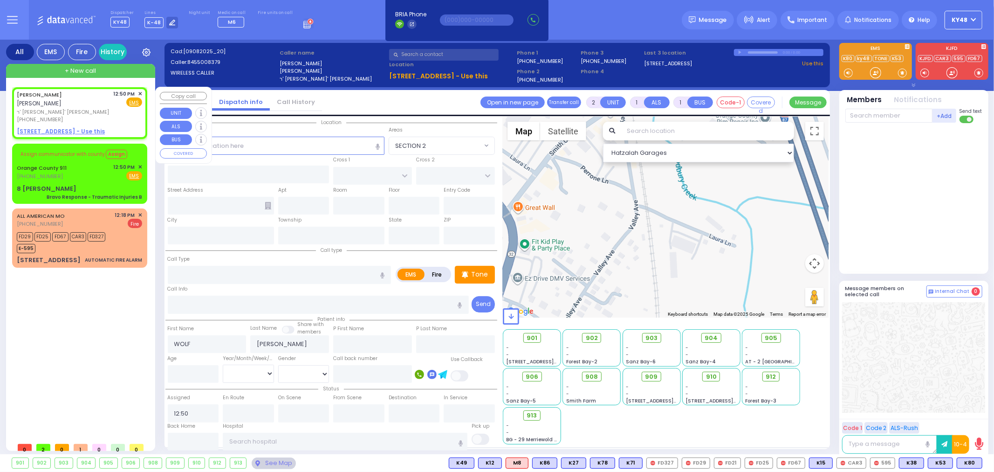
click at [142, 92] on span "✕" at bounding box center [140, 94] width 4 height 8
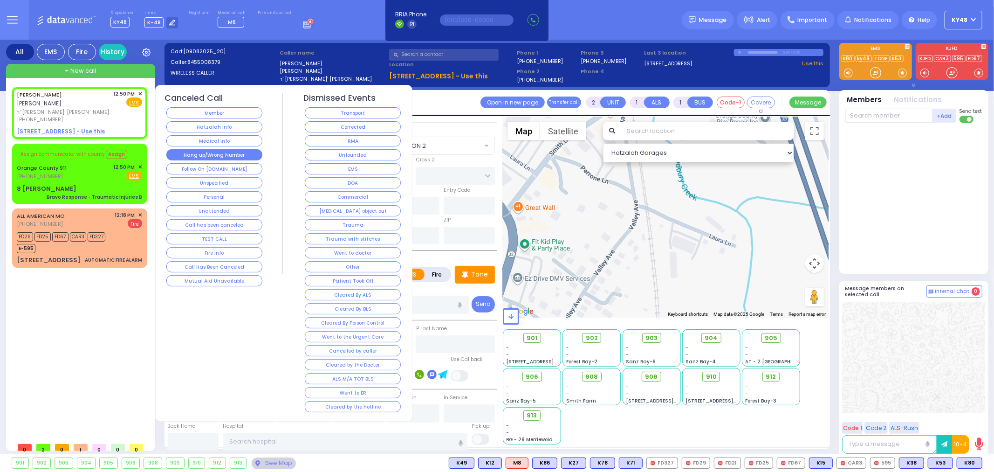
click at [193, 150] on button "Hang up/Wrong Number" at bounding box center [214, 154] width 96 height 11
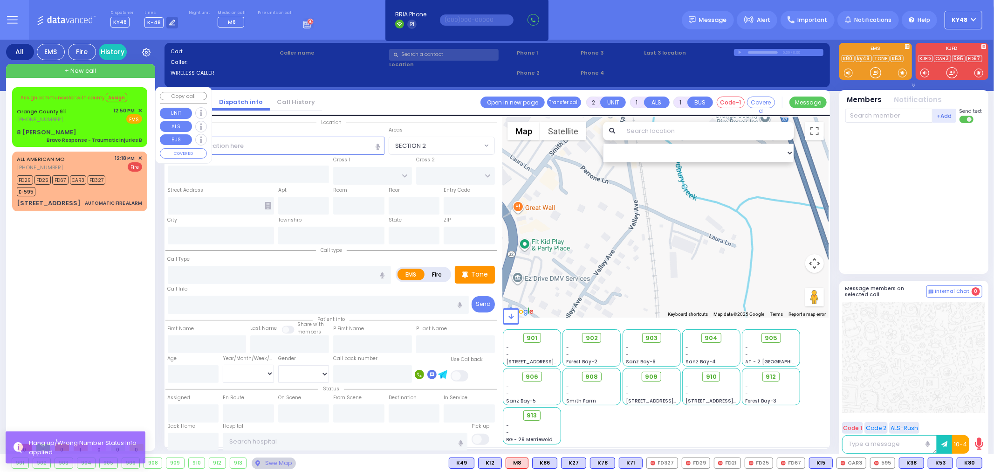
click at [141, 110] on span "✕" at bounding box center [140, 111] width 4 height 8
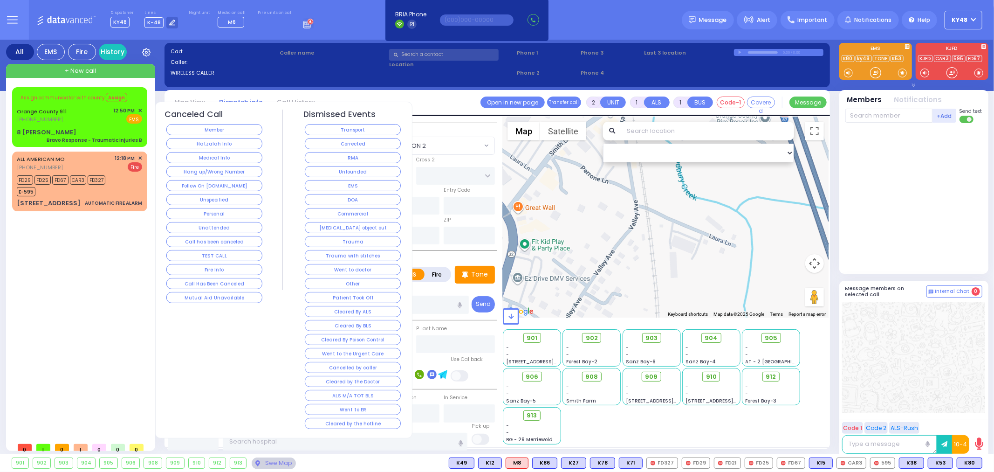
click at [213, 300] on button "Mutual Aid Unavailable" at bounding box center [214, 297] width 96 height 11
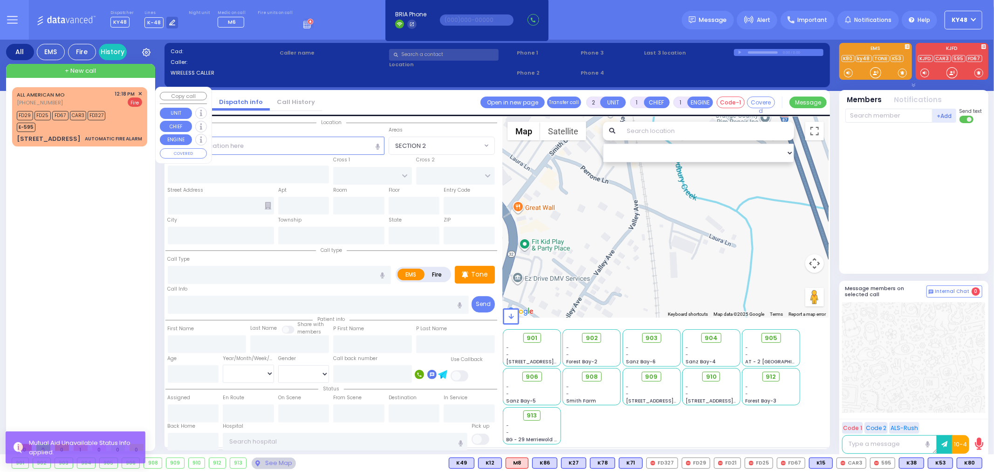
click at [111, 132] on div "ALL AMERICAN MO (800) 318-9486 12:18 PM ✕ Fire FD29" at bounding box center [79, 117] width 131 height 56
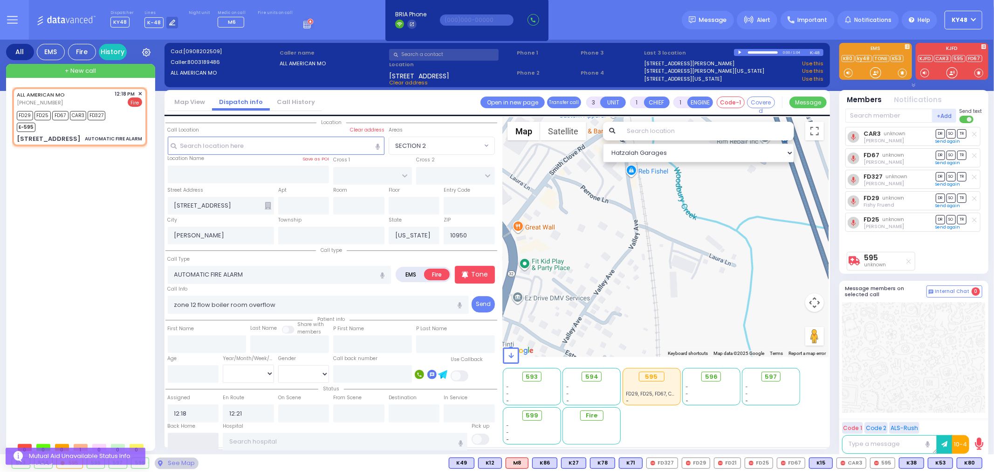
click at [179, 438] on input "text" at bounding box center [193, 441] width 51 height 18
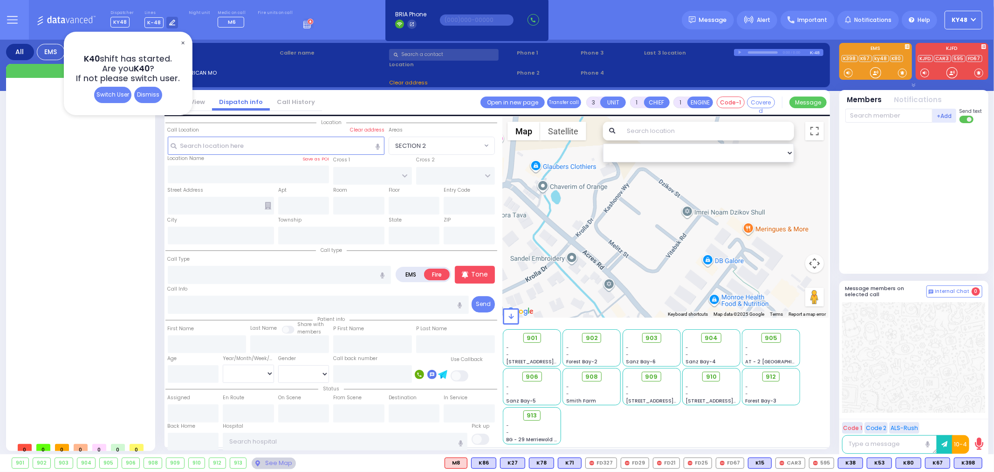
click at [154, 95] on div "Dismiss" at bounding box center [148, 95] width 28 height 16
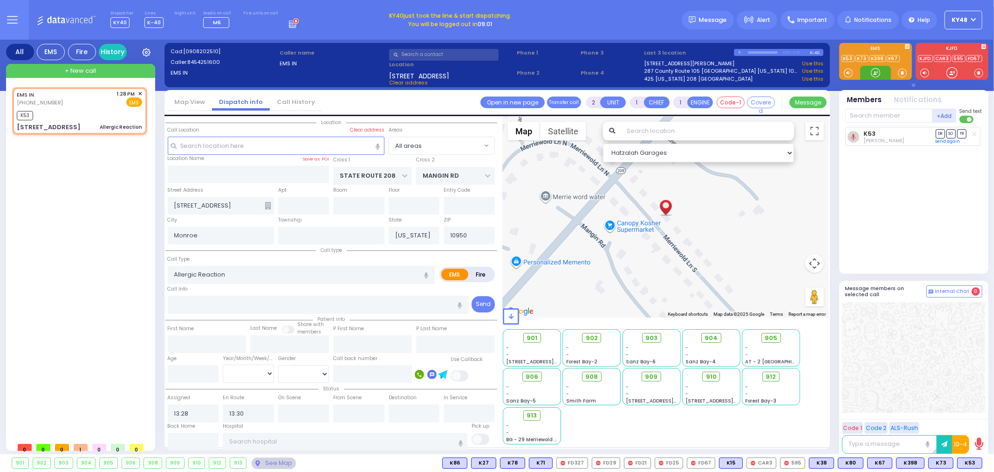
click at [880, 72] on div at bounding box center [875, 72] width 9 height 9
